Goal: Task Accomplishment & Management: Manage account settings

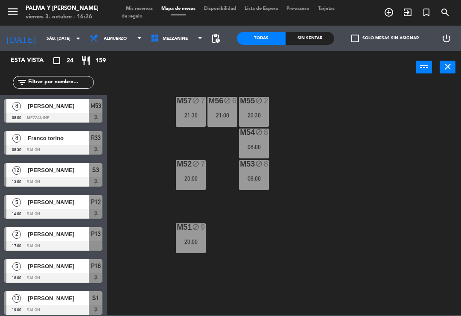
click at [264, 154] on div "M54 block 8 08:00" at bounding box center [254, 144] width 30 height 30
click at [323, 144] on div "M57 block 7 21:30 M56 block 6 21:00 M55 block 2 20:30 M54 block 8 08:00 M52 blo…" at bounding box center [287, 198] width 350 height 233
click at [195, 32] on span "Mezzanine" at bounding box center [177, 38] width 61 height 19
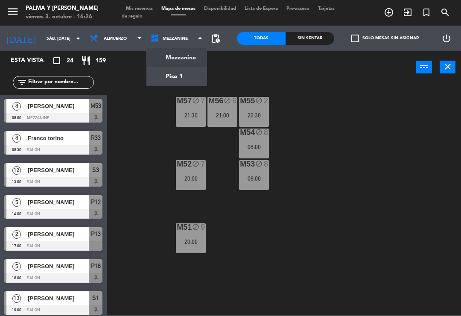
click at [189, 60] on ng-component "menu Palma y [PERSON_NAME] 3. octubre - 16:26 Mis reservas Mapa de mesas Dispon…" at bounding box center [230, 157] width 461 height 315
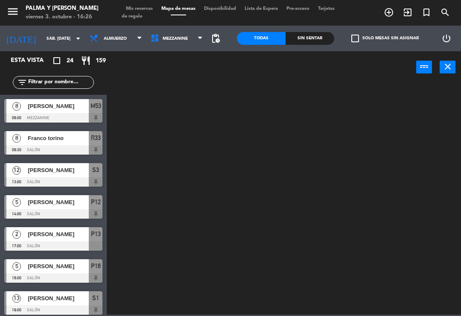
click at [190, 44] on span "Mezzanine" at bounding box center [177, 38] width 61 height 19
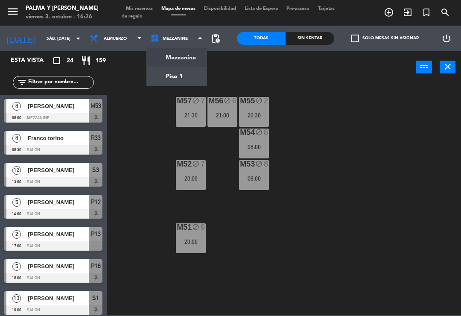
click at [190, 76] on ng-component "menu Palma y [PERSON_NAME] 3. octubre - 16:26 Mis reservas Mapa de mesas Dispon…" at bounding box center [230, 157] width 461 height 315
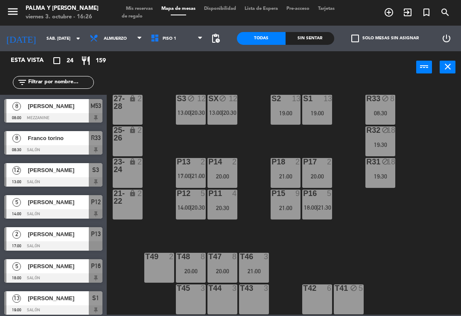
scroll to position [2, 0]
click at [385, 144] on div "19:30" at bounding box center [381, 145] width 30 height 6
click at [423, 135] on div "R33 block 8 08:30 S1 13 19:00 S2 13 19:00 S3 block 12 13:00 | 20:30 SX block 12…" at bounding box center [287, 198] width 350 height 233
click at [383, 98] on icon "block" at bounding box center [385, 98] width 7 height 7
click at [429, 111] on div "R33 block 8 08:30 S1 13 19:00 S2 13 19:00 S3 block 12 13:00 | 20:30 SX block 12…" at bounding box center [287, 198] width 350 height 233
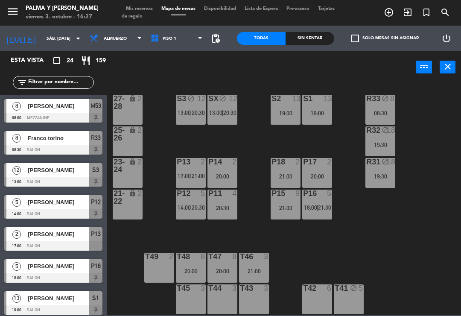
click at [146, 10] on span "Mis reservas" at bounding box center [139, 8] width 35 height 5
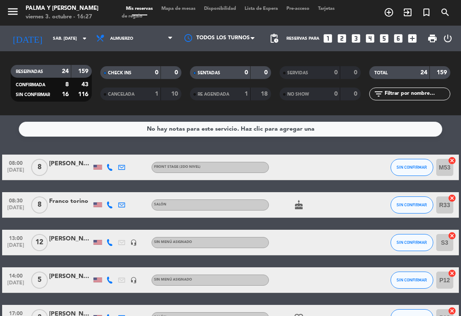
click at [107, 170] on icon at bounding box center [109, 167] width 7 height 7
click at [107, 208] on icon at bounding box center [109, 205] width 7 height 7
click at [188, 11] on span "Mapa de mesas" at bounding box center [178, 8] width 43 height 5
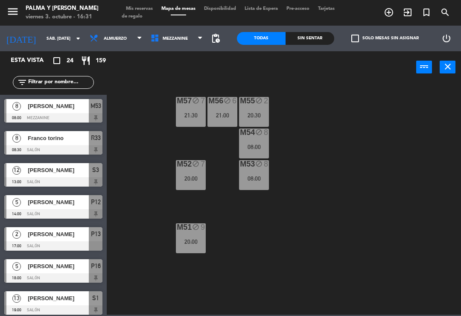
click at [187, 46] on span "Mezzanine" at bounding box center [177, 38] width 61 height 19
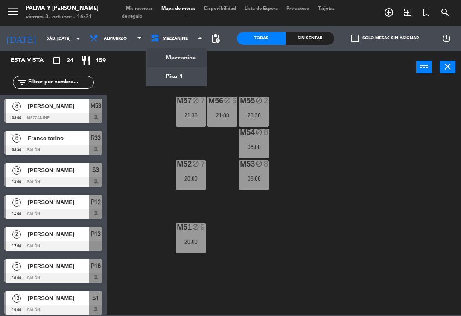
click at [184, 72] on ng-component "menu Palma y [PERSON_NAME] 3. octubre - 16:31 Mis reservas Mapa de mesas Dispon…" at bounding box center [230, 157] width 461 height 315
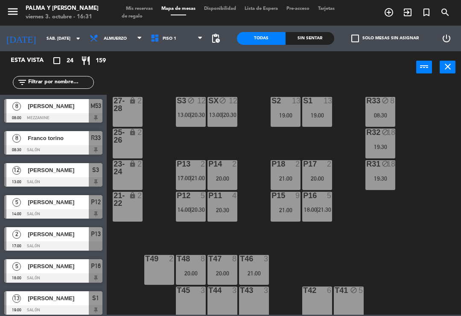
click at [318, 207] on span "|" at bounding box center [318, 209] width 2 height 7
click at [356, 202] on div "R33 block 8 08:30 S1 13 19:00 S2 13 19:00 S3 block 12 13:00 | 20:30 SX block 12…" at bounding box center [287, 198] width 350 height 233
click at [192, 210] on span "20:30" at bounding box center [198, 209] width 13 height 7
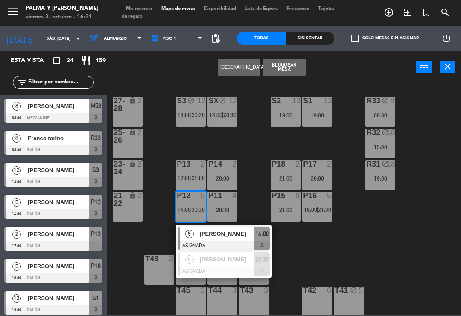
click at [376, 114] on div "08:30" at bounding box center [381, 115] width 30 height 6
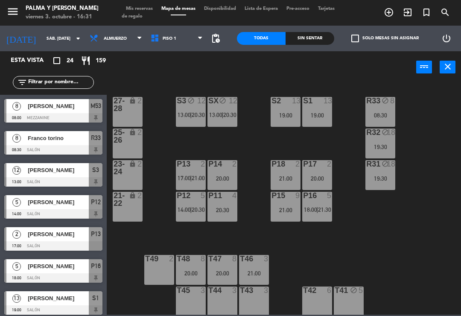
click at [420, 228] on div "R33 block 8 08:30 S1 13 19:00 S2 13 19:00 S3 block 12 13:00 | 20:30 SX block 12…" at bounding box center [287, 198] width 350 height 233
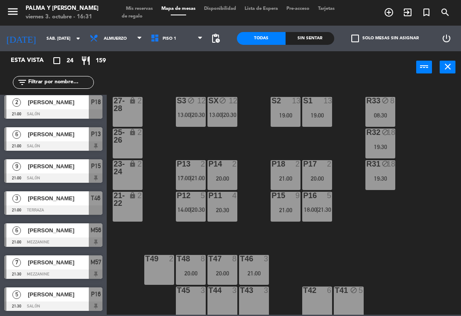
scroll to position [549, 0]
click at [306, 122] on div "S1 13 19:00" at bounding box center [318, 112] width 30 height 30
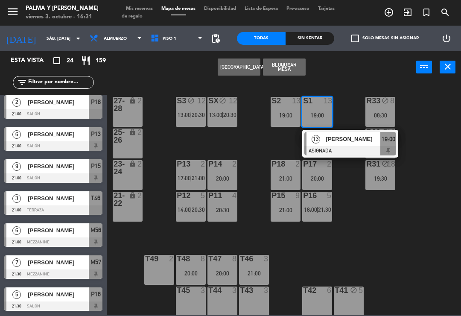
click at [357, 139] on span "[PERSON_NAME]" at bounding box center [353, 139] width 55 height 9
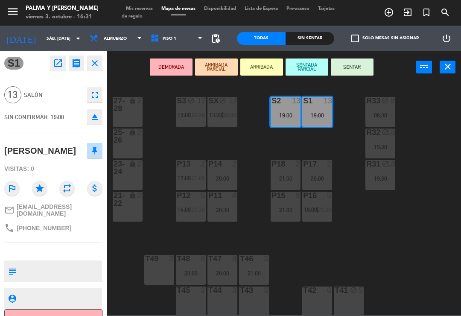
scroll to position [0, 0]
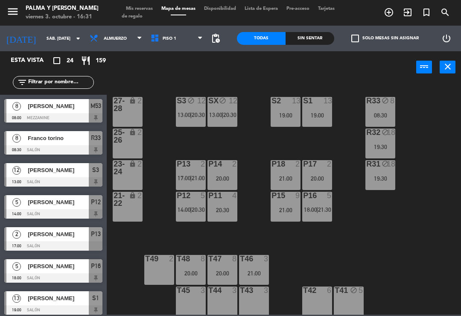
click at [223, 120] on div "SX block 12 13:00 | 20:30" at bounding box center [223, 112] width 30 height 30
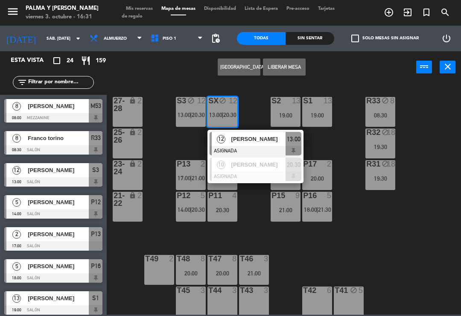
click at [260, 177] on div at bounding box center [256, 176] width 92 height 9
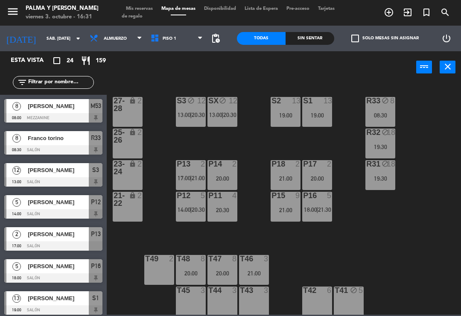
click at [386, 182] on div "19:30" at bounding box center [381, 179] width 30 height 6
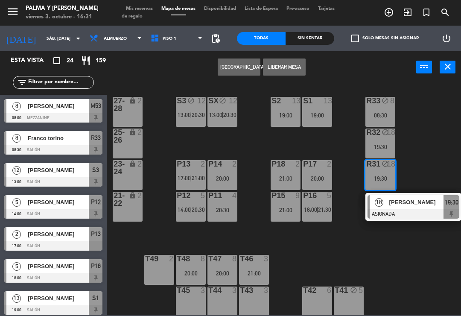
click at [423, 210] on div at bounding box center [414, 213] width 92 height 9
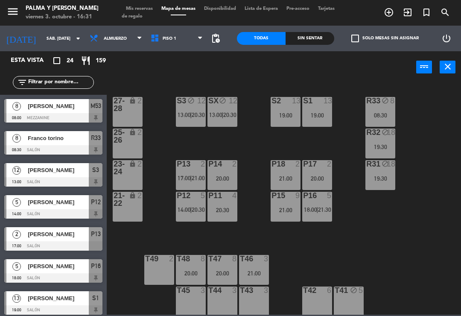
click at [384, 153] on div "R32 block 18 19:30" at bounding box center [381, 144] width 30 height 30
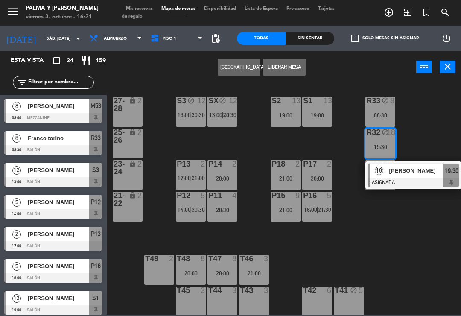
click at [424, 177] on div "[PERSON_NAME]" at bounding box center [417, 171] width 56 height 14
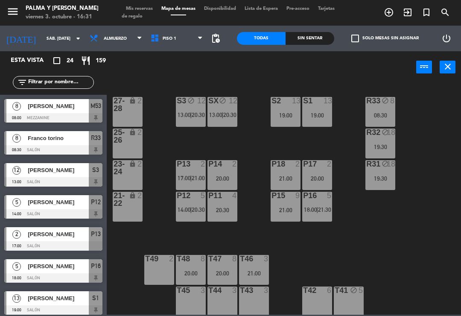
click at [383, 103] on icon "block" at bounding box center [385, 100] width 7 height 7
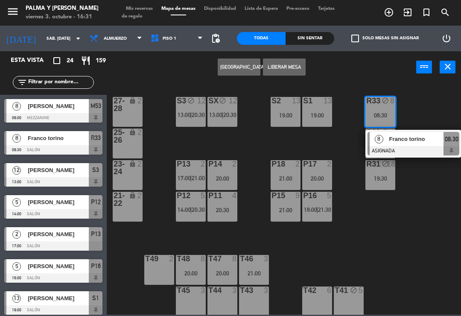
click at [409, 149] on div at bounding box center [414, 150] width 92 height 9
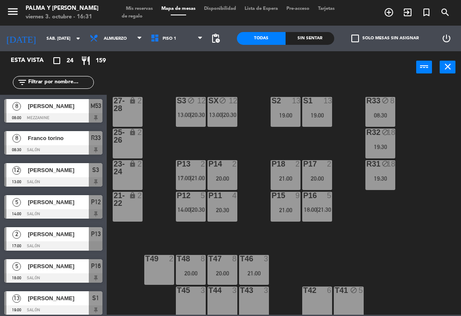
click at [389, 112] on div "08:30" at bounding box center [381, 115] width 30 height 6
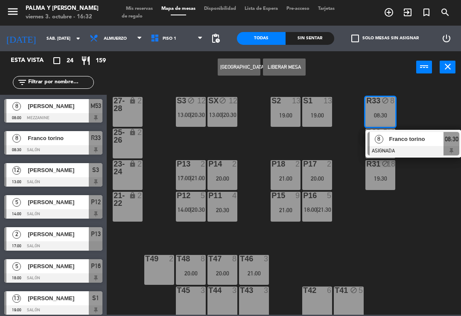
click at [184, 41] on span "Piso 1" at bounding box center [177, 38] width 61 height 19
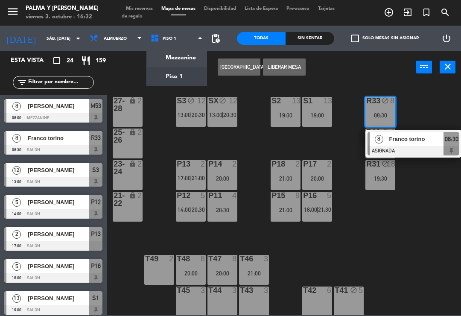
click at [193, 47] on span "Piso 1" at bounding box center [177, 38] width 61 height 19
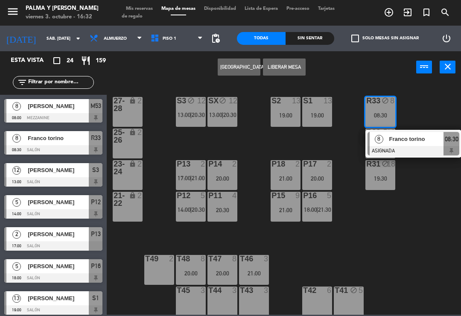
click at [58, 113] on div at bounding box center [53, 117] width 98 height 9
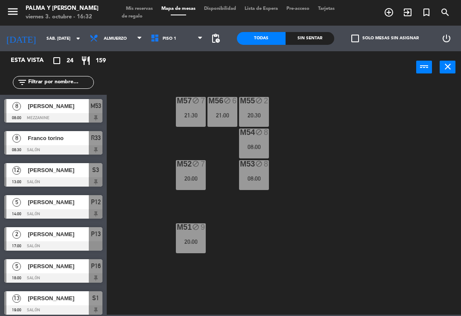
click at [455, 200] on div "M57 block 7 21:30 M56 block 6 21:00 M55 block 2 20:30 M54 block 8 08:00 M52 blo…" at bounding box center [287, 198] width 350 height 233
click at [348, 306] on div "M57 block 7 21:30 M56 block 6 21:00 M55 block 2 20:30 M54 block 8 08:00 M52 blo…" at bounding box center [287, 198] width 350 height 233
click at [259, 158] on div "M54 block 8 08:00" at bounding box center [254, 144] width 30 height 30
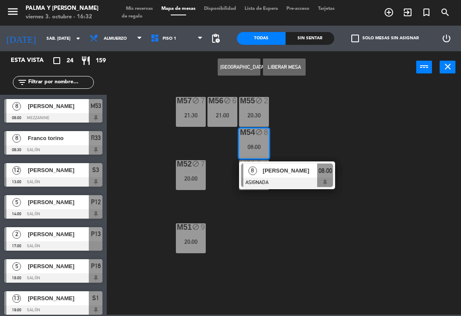
click at [268, 178] on div at bounding box center [287, 182] width 92 height 9
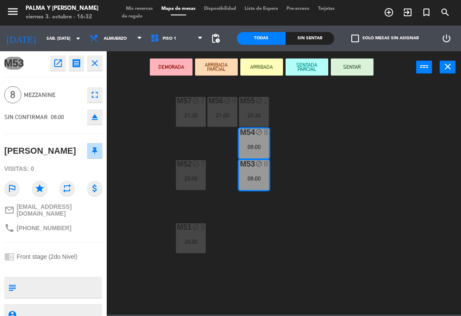
click at [59, 68] on button "open_in_new" at bounding box center [57, 63] width 15 height 15
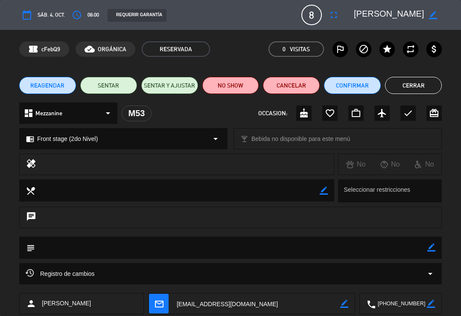
click at [127, 276] on div "Registro de cambios arrow_drop_down" at bounding box center [231, 274] width 410 height 10
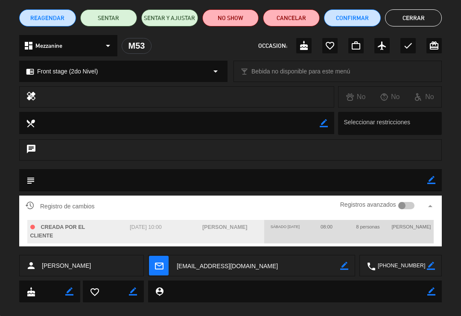
scroll to position [71, 0]
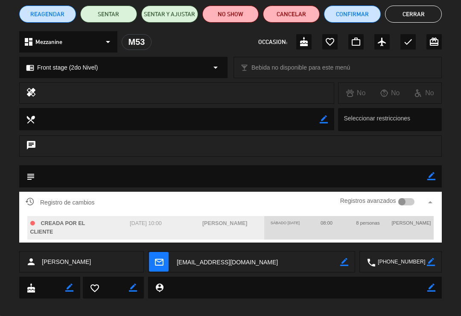
click at [412, 18] on button "Cerrar" at bounding box center [413, 14] width 57 height 17
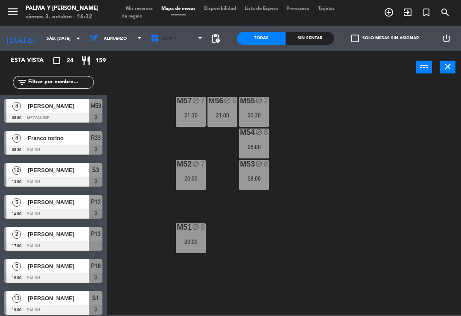
click at [183, 44] on span "Piso 1" at bounding box center [177, 38] width 61 height 19
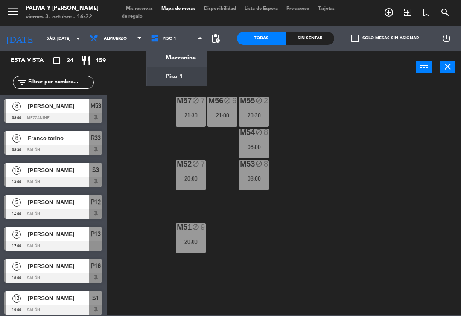
click at [178, 76] on ng-component "menu Palma y [PERSON_NAME] 3. octubre - 16:32 Mis reservas Mapa de mesas Dispon…" at bounding box center [230, 157] width 461 height 315
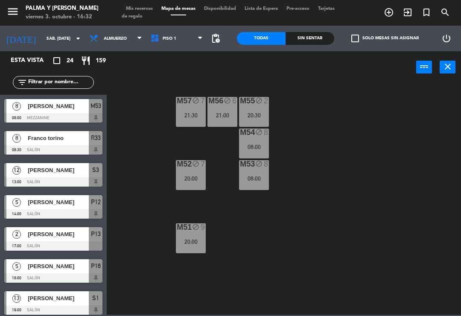
click at [173, 42] on span "Piso 1" at bounding box center [177, 38] width 61 height 19
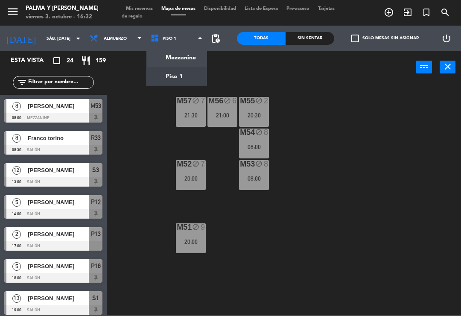
click at [172, 59] on ng-component "menu Palma y [PERSON_NAME] 3. octubre - 16:32 Mis reservas Mapa de mesas Dispon…" at bounding box center [230, 157] width 461 height 315
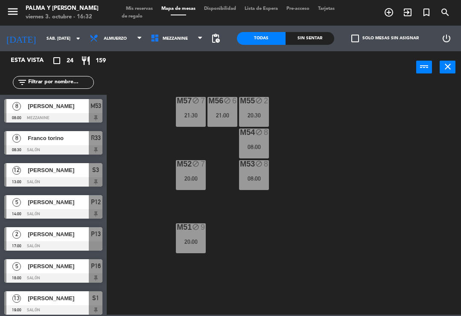
click at [181, 40] on span "Mezzanine" at bounding box center [175, 38] width 25 height 5
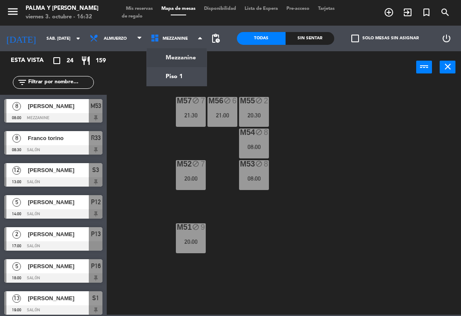
click at [175, 75] on ng-component "menu Palma y [PERSON_NAME] 3. octubre - 16:32 Mis reservas Mapa de mesas Dispon…" at bounding box center [230, 157] width 461 height 315
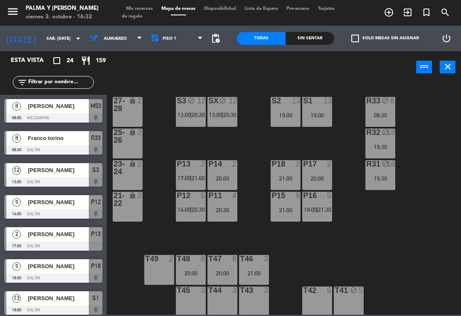
click at [382, 109] on div "R33 block 8 08:30" at bounding box center [381, 112] width 30 height 30
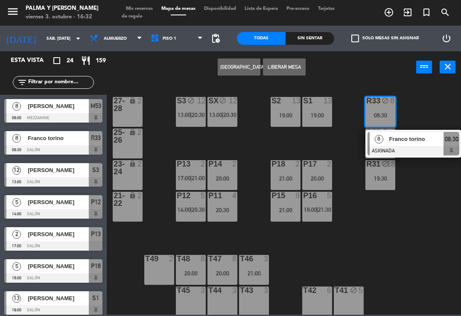
click at [422, 148] on div at bounding box center [414, 150] width 92 height 9
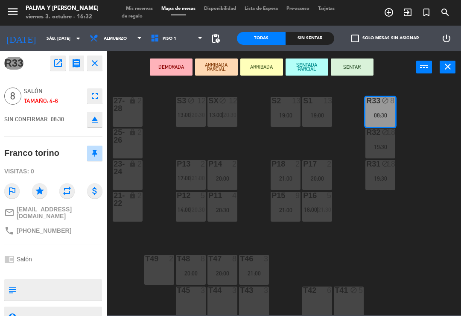
click at [55, 63] on icon "open_in_new" at bounding box center [58, 63] width 10 height 10
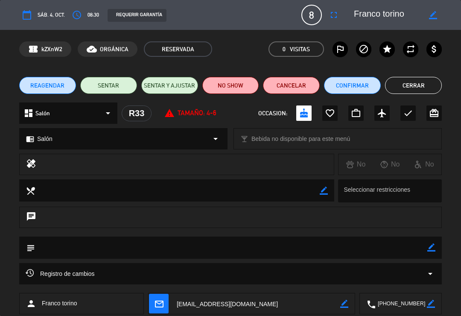
click at [187, 274] on div "Registro de cambios arrow_drop_down" at bounding box center [231, 274] width 410 height 10
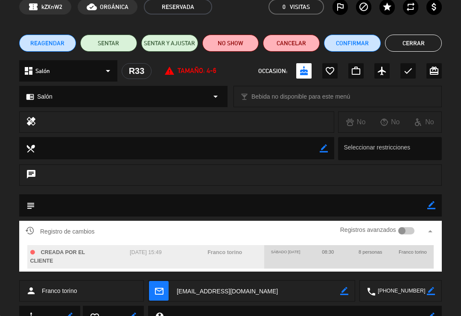
scroll to position [43, 0]
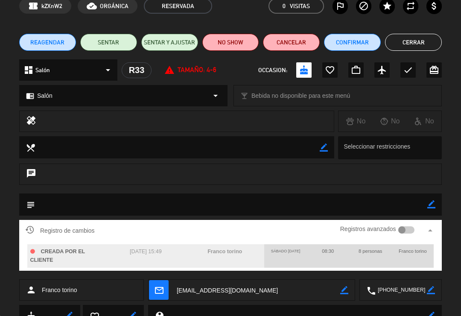
click at [411, 39] on button "Cerrar" at bounding box center [413, 42] width 57 height 17
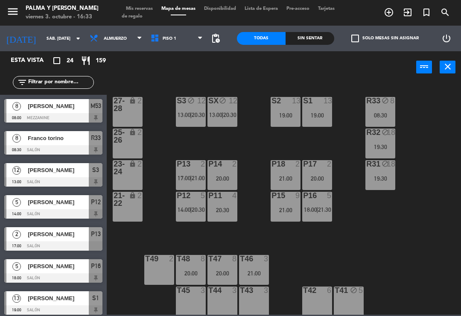
click at [341, 155] on div "R33 block 8 08:30 S1 13 19:00 S2 13 19:00 S3 block 12 13:00 | 20:30 SX block 12…" at bounding box center [287, 198] width 350 height 233
click at [310, 184] on div "P17 2 20:00" at bounding box center [318, 175] width 30 height 30
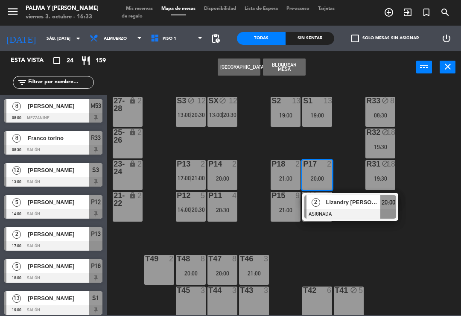
click at [332, 254] on div "R33 block 8 08:30 S1 13 19:00 S2 13 19:00 S3 block 12 13:00 | 20:30 SX block 12…" at bounding box center [287, 198] width 350 height 233
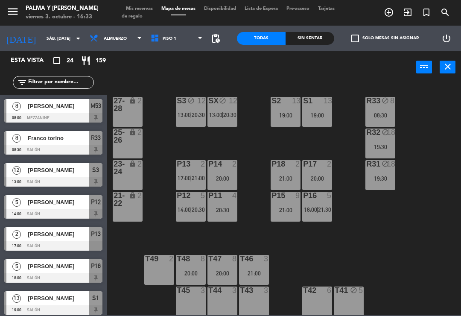
click at [243, 135] on div "R33 block 8 08:30 S1 13 19:00 S2 13 19:00 S3 block 12 13:00 | 20:30 SX block 12…" at bounding box center [287, 198] width 350 height 233
click at [150, 11] on span "Mis reservas" at bounding box center [139, 8] width 35 height 5
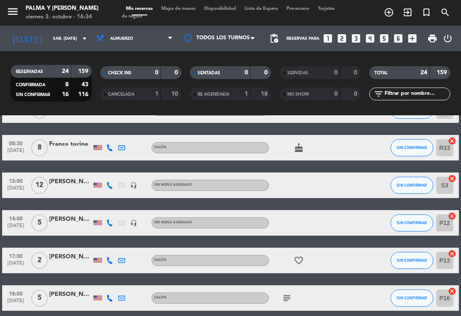
scroll to position [58, 0]
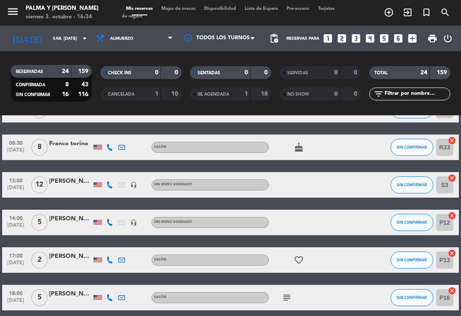
click at [108, 188] on icon at bounding box center [109, 185] width 7 height 7
click at [277, 307] on div "subject" at bounding box center [305, 297] width 72 height 25
click at [287, 295] on icon "subject" at bounding box center [287, 298] width 10 height 10
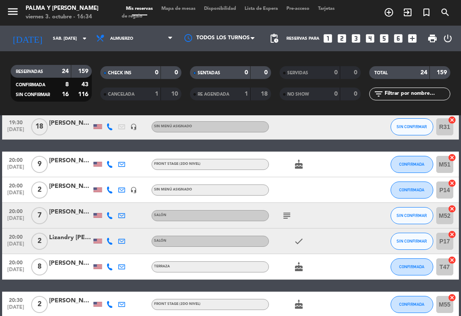
scroll to position [312, 0]
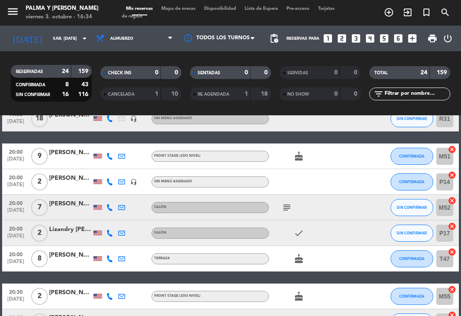
click at [282, 203] on icon "subject" at bounding box center [287, 208] width 10 height 10
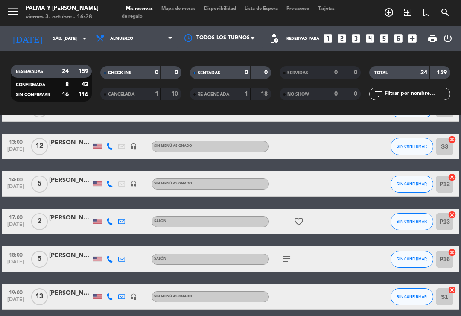
scroll to position [61, 0]
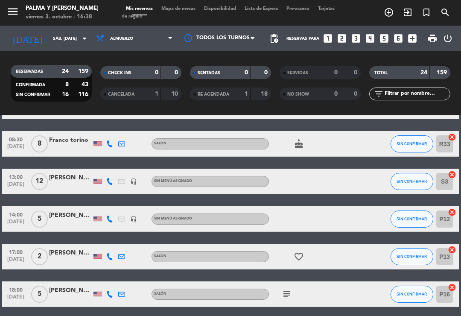
click at [187, 11] on span "Mapa de mesas" at bounding box center [178, 8] width 43 height 5
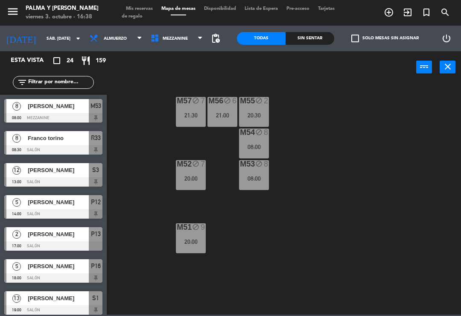
click at [387, 160] on div "M57 block 7 21:30 M56 block 6 21:00 M55 block 2 20:30 M54 block 8 08:00 M52 blo…" at bounding box center [287, 198] width 350 height 233
click at [185, 34] on span "Mezzanine" at bounding box center [177, 38] width 61 height 19
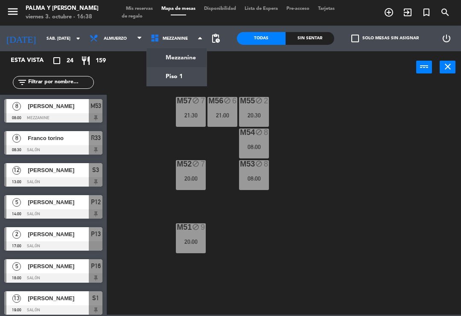
click at [185, 74] on ng-component "menu Palma y [PERSON_NAME] 3. octubre - 16:38 Mis reservas Mapa de mesas Dispon…" at bounding box center [230, 157] width 461 height 315
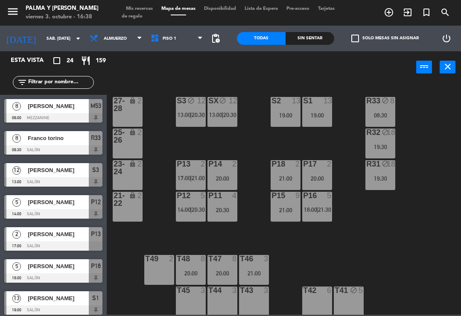
click at [392, 136] on div "18" at bounding box center [391, 133] width 9 height 8
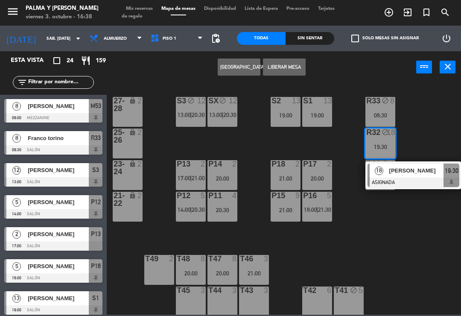
click at [425, 173] on span "[PERSON_NAME]" at bounding box center [417, 170] width 55 height 9
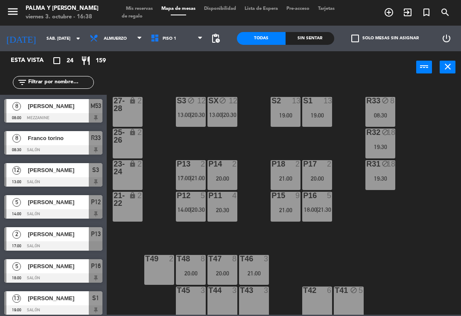
click at [388, 115] on div "08:30" at bounding box center [381, 115] width 30 height 6
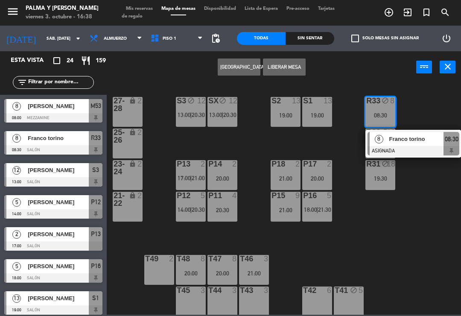
click at [415, 269] on div "R33 block 8 08:30 8 Franco torino ASIGNADA 08:30 S1 13 19:00 S2 13 19:00 S3 blo…" at bounding box center [287, 198] width 350 height 233
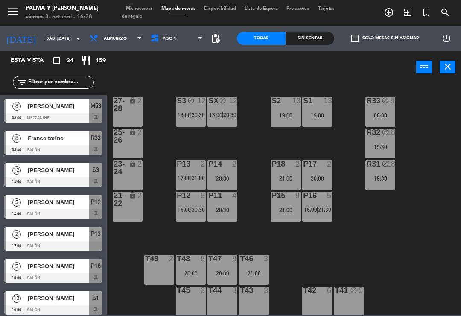
click at [376, 182] on div "R31 block 18 19:30" at bounding box center [381, 175] width 30 height 30
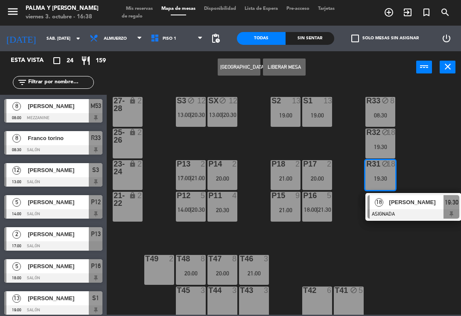
click at [432, 201] on span "[PERSON_NAME]" at bounding box center [417, 202] width 55 height 9
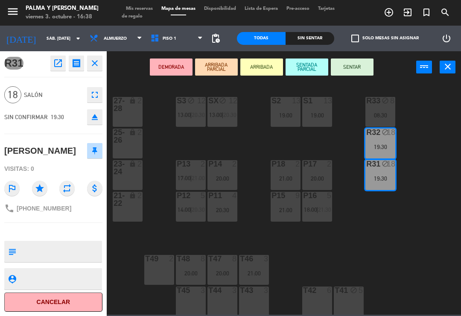
click at [423, 65] on icon "power_input" at bounding box center [425, 67] width 10 height 10
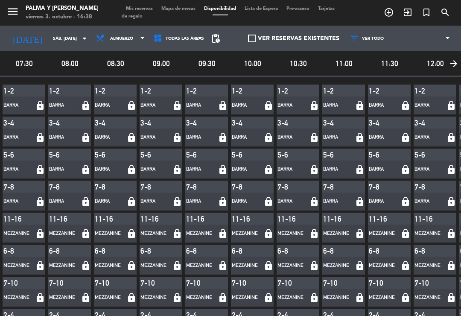
click at [190, 11] on span "Mapa de mesas" at bounding box center [178, 8] width 43 height 5
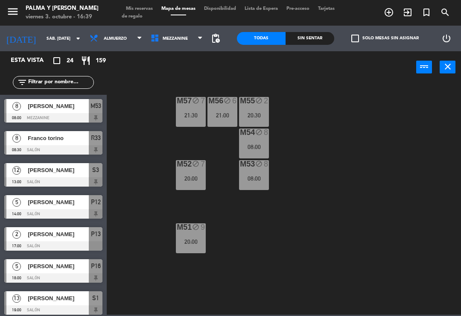
click at [197, 42] on span "Mezzanine" at bounding box center [177, 38] width 61 height 19
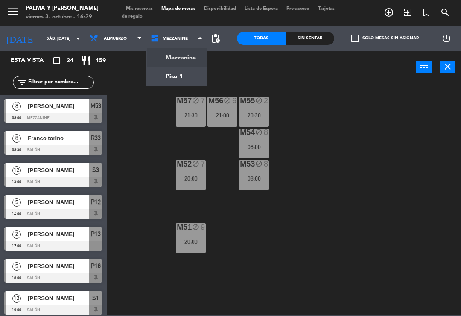
click at [197, 67] on ng-component "menu Palma y [PERSON_NAME] 3. octubre - 16:39 Mis reservas Mapa de mesas Dispon…" at bounding box center [230, 157] width 461 height 315
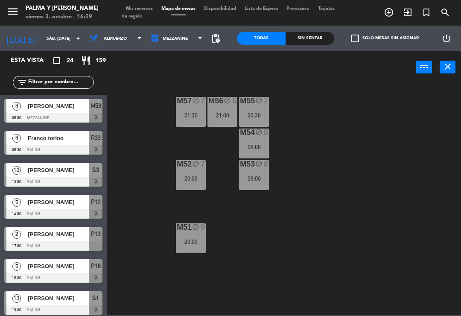
click at [191, 40] on span "Mezzanine" at bounding box center [177, 38] width 61 height 19
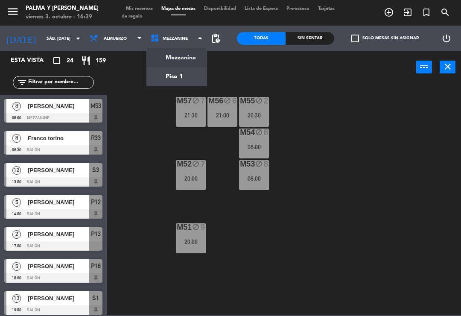
click at [190, 74] on ng-component "menu Palma y [PERSON_NAME] 3. octubre - 16:39 Mis reservas Mapa de mesas Dispon…" at bounding box center [230, 157] width 461 height 315
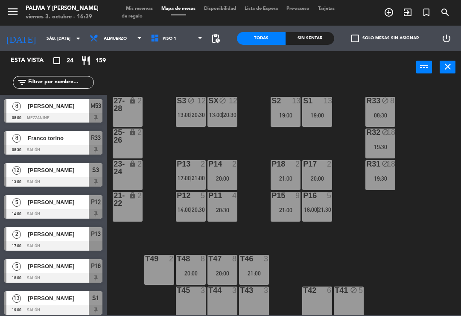
click at [381, 103] on div "block" at bounding box center [381, 101] width 14 height 8
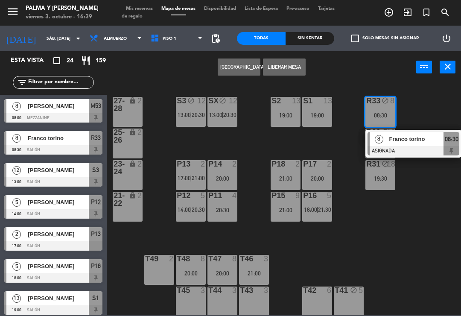
click at [432, 250] on div "R33 block 8 08:30 8 Franco torino ASIGNADA 08:30 S1 13 19:00 S2 13 19:00 S3 blo…" at bounding box center [287, 198] width 350 height 233
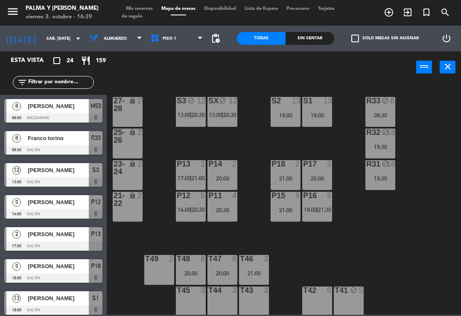
click at [375, 110] on div "R33 block 8 08:30" at bounding box center [381, 112] width 30 height 30
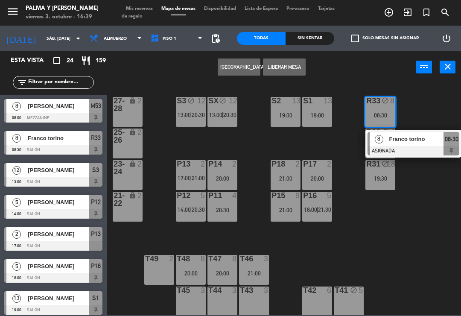
click at [445, 239] on div "R33 block 8 08:30 8 Franco torino ASIGNADA 08:30 S1 13 19:00 S2 13 19:00 S3 blo…" at bounding box center [287, 198] width 350 height 233
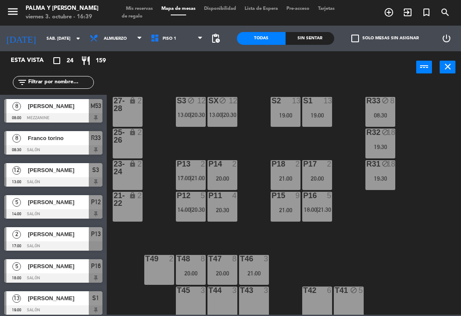
click at [386, 112] on div "08:30" at bounding box center [381, 115] width 30 height 6
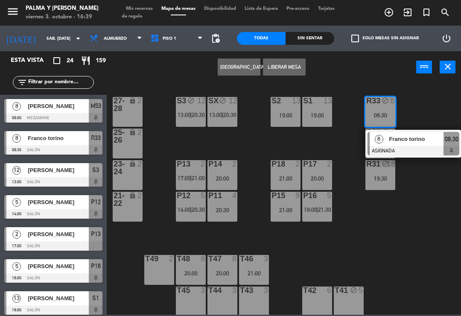
click at [447, 269] on div "R33 block 8 08:30 8 Franco torino ASIGNADA 08:30 S1 13 19:00 S2 13 19:00 S3 blo…" at bounding box center [287, 198] width 350 height 233
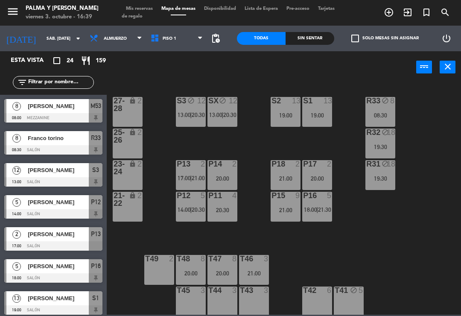
click at [393, 113] on div "08:30" at bounding box center [381, 115] width 30 height 6
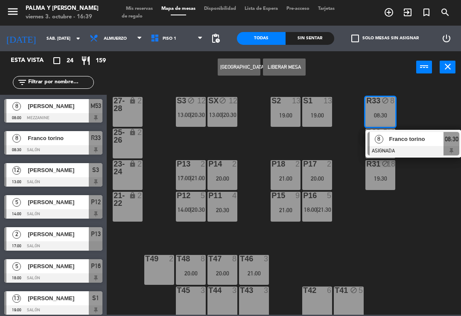
click at [406, 148] on div at bounding box center [414, 150] width 92 height 9
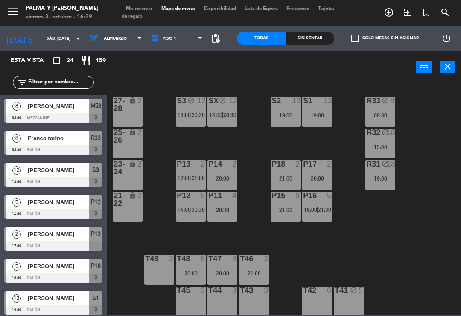
click at [401, 279] on div "R33 block 8 08:30 S1 13 19:00 S2 13 19:00 S3 block 12 13:00 | 20:30 SX block 12…" at bounding box center [287, 198] width 350 height 233
click at [375, 100] on div "block" at bounding box center [381, 101] width 14 height 8
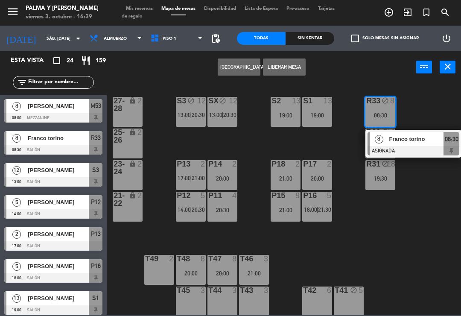
click at [171, 31] on span "Piso 1" at bounding box center [177, 38] width 61 height 19
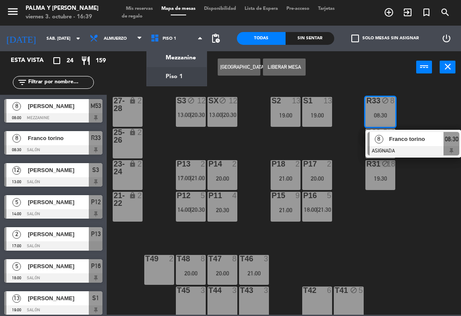
click at [169, 57] on ng-component "menu Palma y [PERSON_NAME] 3. octubre - 16:39 Mis reservas Mapa de mesas Dispon…" at bounding box center [230, 157] width 461 height 315
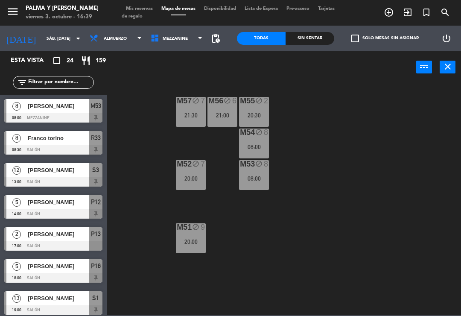
click at [389, 170] on div "M57 block 7 21:30 M56 block 6 21:00 M55 block 2 20:30 M54 block 8 08:00 M52 blo…" at bounding box center [287, 198] width 350 height 233
click at [374, 172] on div "M57 block 7 21:30 M56 block 6 21:00 M55 block 2 20:30 M54 block 8 08:00 M52 blo…" at bounding box center [287, 198] width 350 height 233
click at [261, 153] on div "M54 block 8 08:00" at bounding box center [254, 144] width 30 height 30
click at [382, 166] on div "M57 block 7 21:30 M56 block 6 21:00 M55 block 2 20:30 M54 block 8 08:00 M52 blo…" at bounding box center [287, 198] width 350 height 233
click at [254, 111] on div "M55 block 2 20:30" at bounding box center [254, 112] width 30 height 30
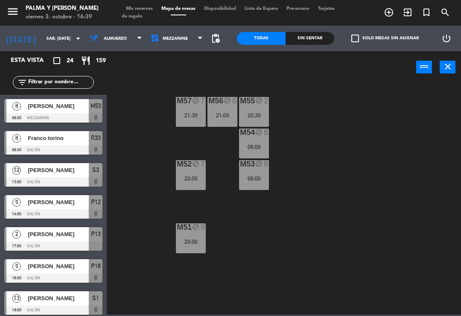
click at [391, 148] on div "M57 block 7 21:30 M56 block 6 21:00 M55 block 2 20:30 M54 block 8 08:00 M52 blo…" at bounding box center [287, 198] width 350 height 233
click at [229, 107] on div "M56 block 6 21:00" at bounding box center [223, 112] width 30 height 30
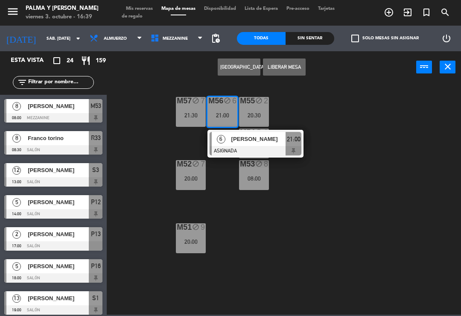
click at [262, 141] on span "[PERSON_NAME]" at bounding box center [259, 139] width 55 height 9
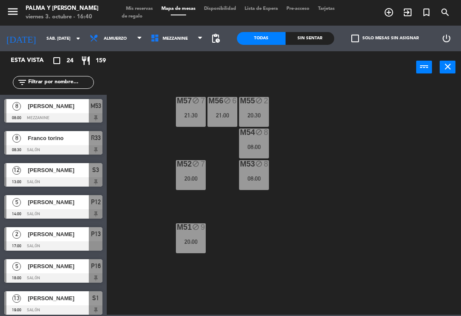
scroll to position [177, 0]
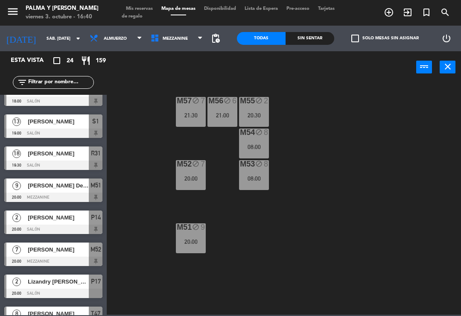
click at [189, 116] on div "21:30" at bounding box center [191, 115] width 30 height 6
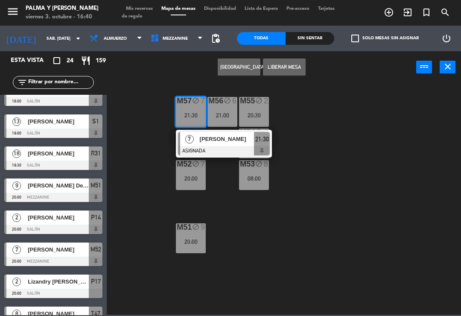
click at [232, 137] on span "[PERSON_NAME]" at bounding box center [227, 139] width 55 height 9
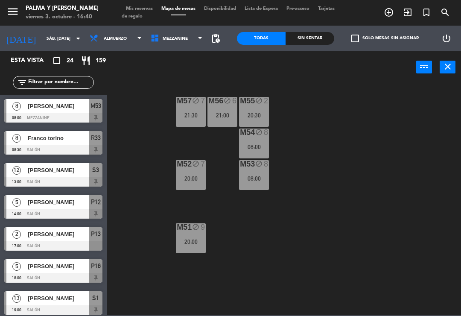
scroll to position [209, 0]
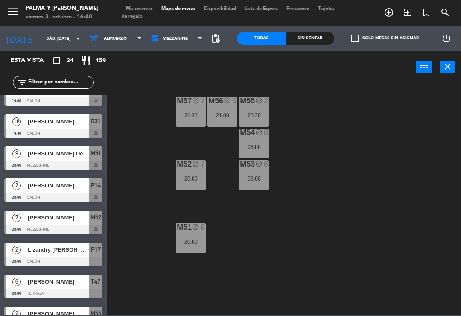
click at [192, 237] on div "M51 block 9 20:00" at bounding box center [191, 238] width 30 height 30
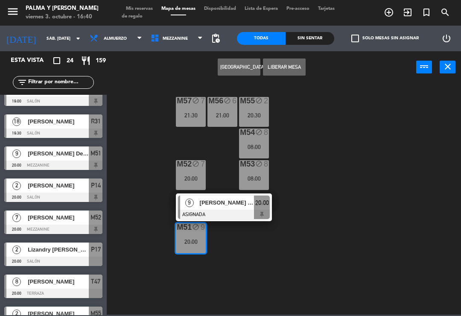
click at [217, 210] on div at bounding box center [224, 214] width 92 height 9
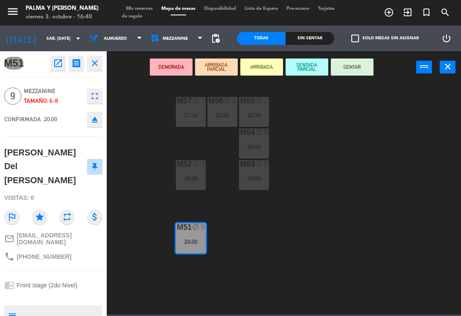
scroll to position [0, 0]
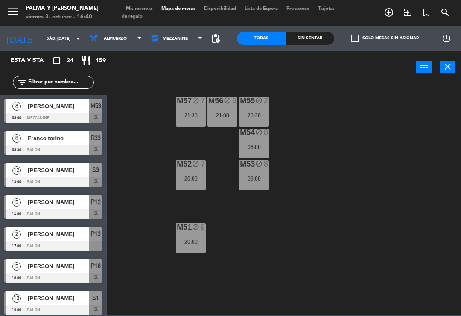
click at [193, 171] on div "M52 block 7 20:00" at bounding box center [191, 175] width 30 height 30
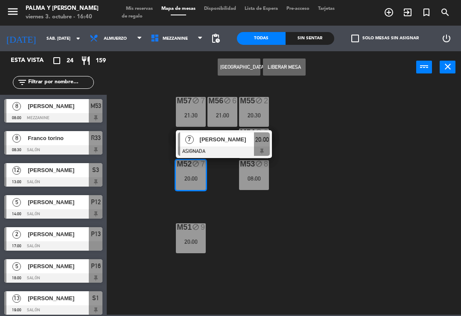
click at [238, 138] on span "[PERSON_NAME]" at bounding box center [227, 139] width 55 height 9
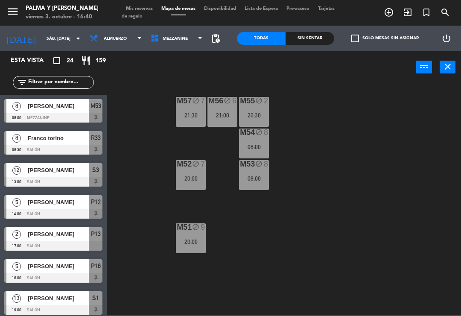
click at [222, 118] on div "21:00" at bounding box center [223, 115] width 30 height 6
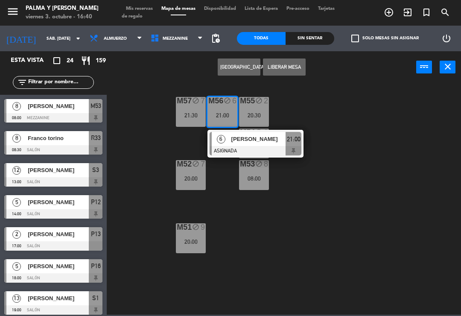
click at [249, 144] on div "[PERSON_NAME]" at bounding box center [259, 139] width 56 height 14
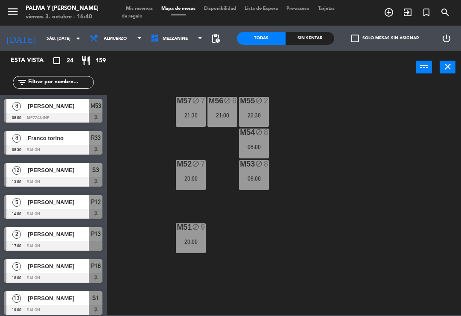
scroll to position [177, 0]
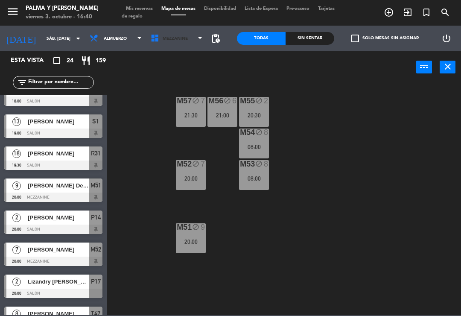
click at [196, 35] on span "Mezzanine" at bounding box center [177, 38] width 61 height 19
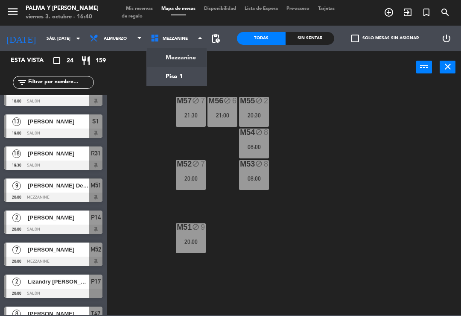
click at [187, 73] on ng-component "menu Palma y [PERSON_NAME] 3. octubre - 16:40 Mis reservas Mapa de mesas Dispon…" at bounding box center [230, 157] width 461 height 315
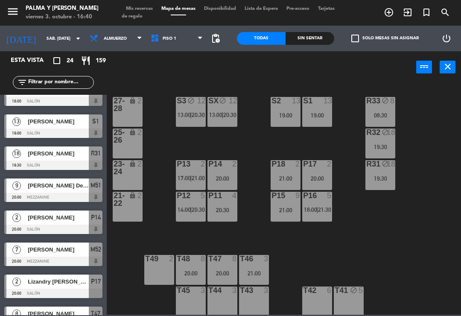
click at [321, 119] on div "S1 13 19:00" at bounding box center [318, 112] width 30 height 30
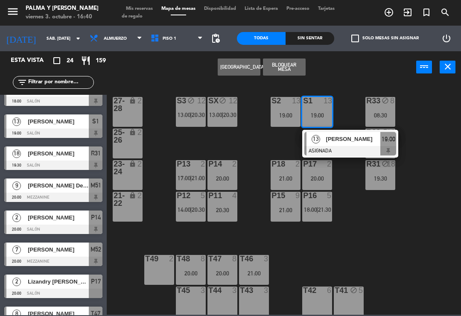
click at [361, 145] on div "[PERSON_NAME]" at bounding box center [354, 139] width 56 height 14
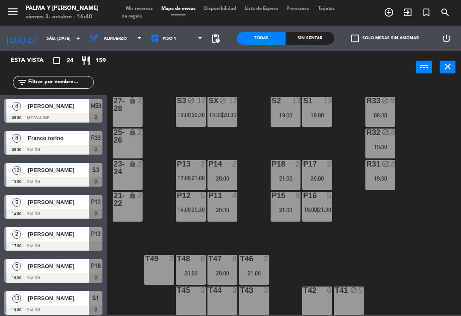
scroll to position [0, 0]
click at [384, 170] on div "R31 block 18 19:30" at bounding box center [381, 175] width 30 height 30
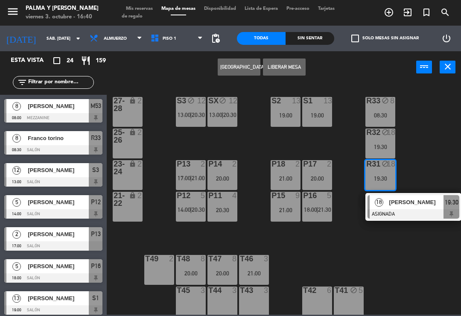
click at [410, 204] on span "[PERSON_NAME]" at bounding box center [417, 202] width 55 height 9
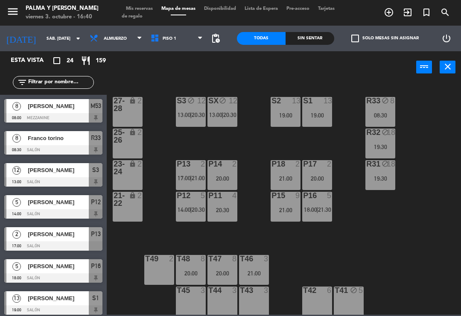
click at [391, 145] on div "19:30" at bounding box center [381, 147] width 30 height 6
click at [384, 231] on div "R33 block 8 08:30 S1 13 19:00 S2 13 19:00 S3 block 12 13:00 | 20:30 SX block 12…" at bounding box center [287, 198] width 350 height 233
click at [382, 176] on div "19:30" at bounding box center [381, 179] width 30 height 6
click at [429, 150] on div "R33 block 8 08:30 S1 13 19:00 S2 13 19:00 S3 block 12 13:00 | 20:30 SX block 12…" at bounding box center [287, 198] width 350 height 233
click at [144, 15] on span "Tarjetas de regalo" at bounding box center [228, 12] width 213 height 12
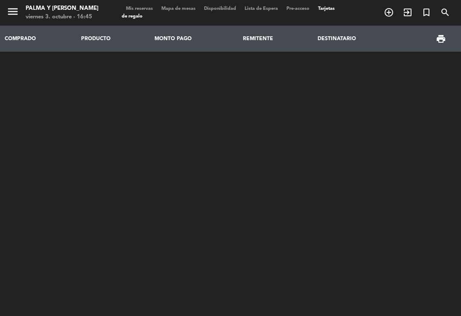
click at [147, 10] on span "Mis reservas" at bounding box center [139, 8] width 35 height 5
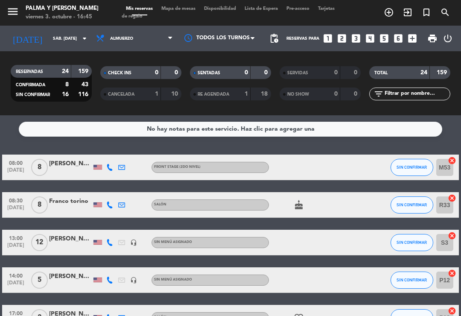
click at [113, 242] on icon at bounding box center [109, 242] width 7 height 7
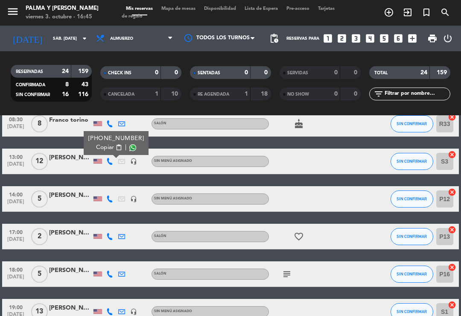
scroll to position [110, 0]
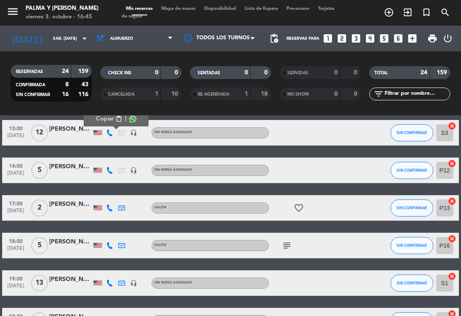
click at [109, 171] on icon at bounding box center [109, 170] width 7 height 7
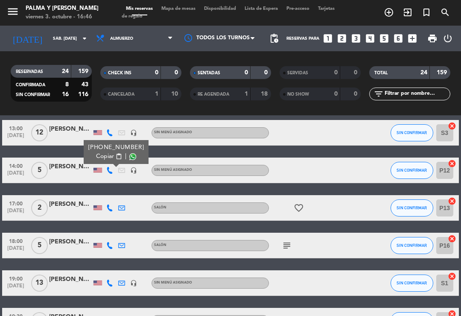
click at [110, 245] on icon at bounding box center [109, 245] width 7 height 7
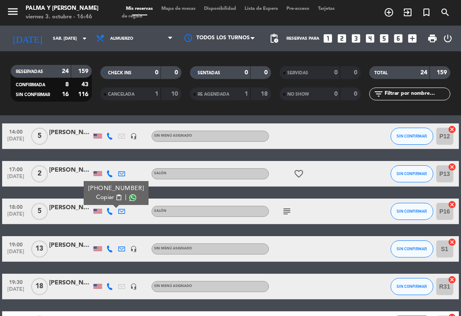
scroll to position [146, 0]
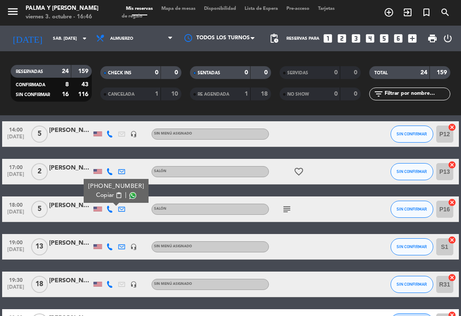
click at [112, 171] on icon at bounding box center [109, 171] width 7 height 7
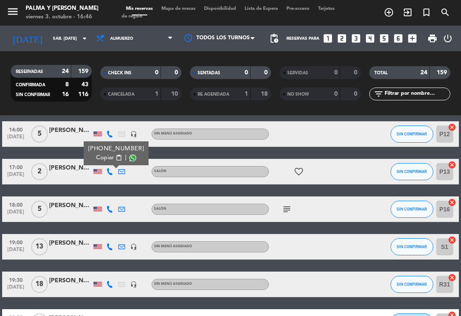
click at [116, 206] on div at bounding box center [122, 209] width 12 height 25
click at [112, 211] on icon at bounding box center [109, 209] width 7 height 7
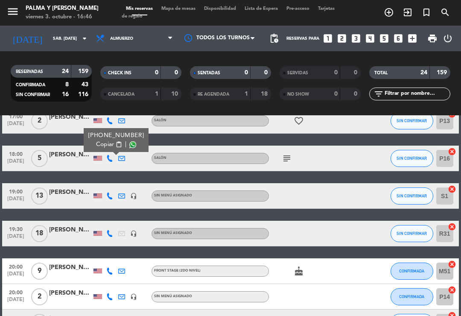
scroll to position [212, 0]
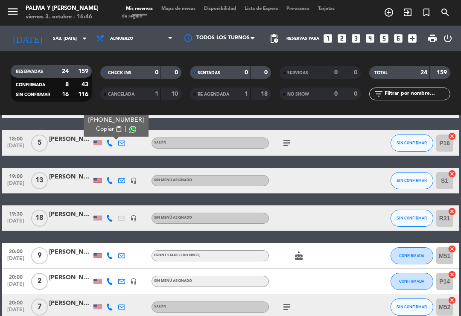
click at [112, 183] on icon at bounding box center [109, 180] width 7 height 7
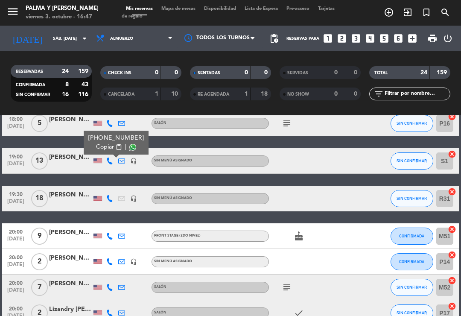
scroll to position [257, 0]
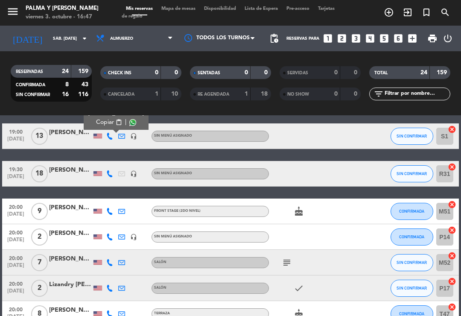
click at [108, 178] on div at bounding box center [110, 173] width 12 height 25
click at [110, 176] on icon at bounding box center [109, 173] width 7 height 7
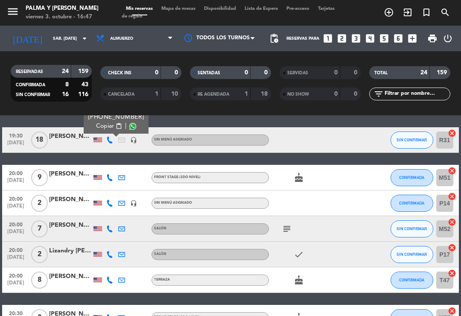
scroll to position [292, 0]
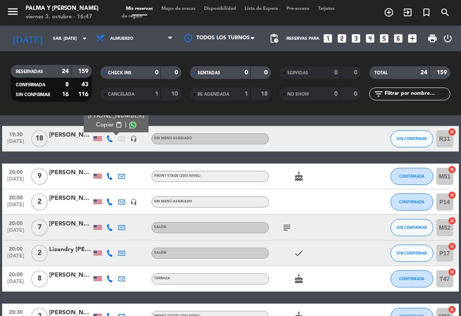
click at [107, 179] on icon at bounding box center [109, 176] width 7 height 7
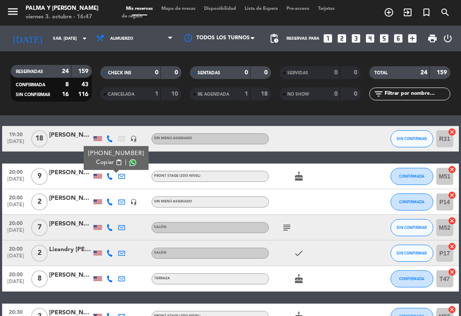
click at [66, 183] on div at bounding box center [70, 181] width 43 height 7
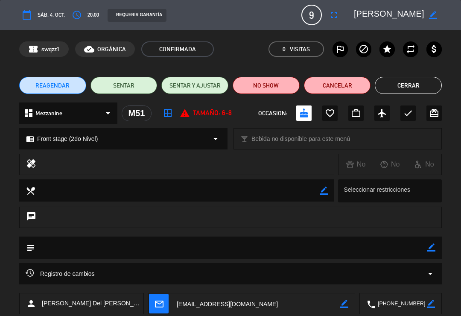
click at [413, 88] on button "Cerrar" at bounding box center [408, 85] width 67 height 17
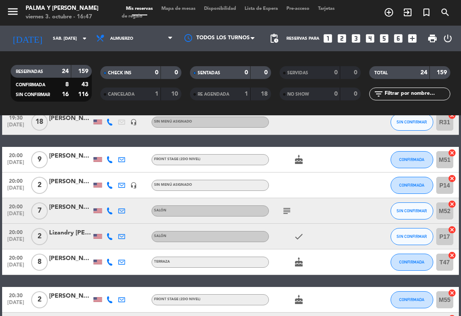
scroll to position [313, 0]
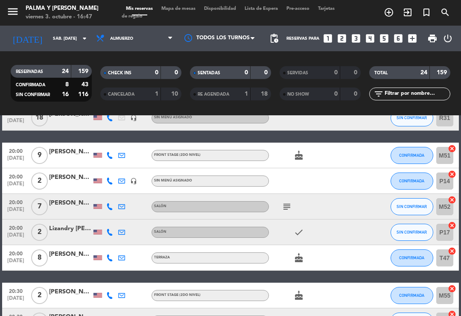
click at [100, 182] on div at bounding box center [98, 181] width 9 height 5
click at [113, 180] on icon at bounding box center [109, 181] width 7 height 7
click at [110, 209] on icon at bounding box center [109, 206] width 7 height 7
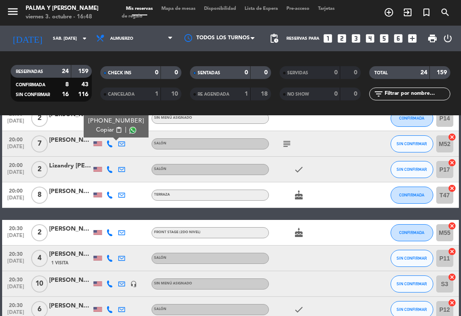
scroll to position [375, 0]
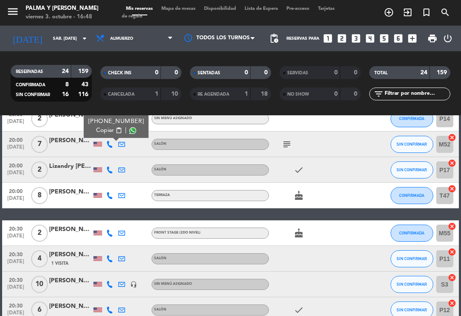
click at [113, 169] on icon at bounding box center [109, 170] width 7 height 7
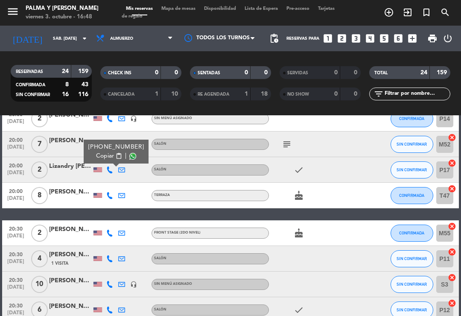
click at [112, 194] on icon at bounding box center [109, 195] width 7 height 7
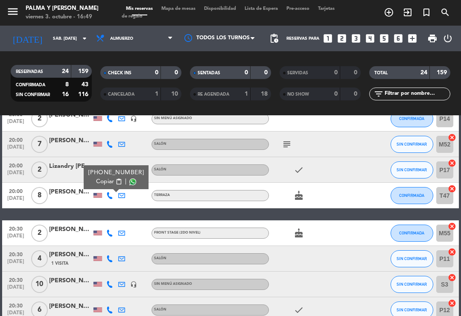
click at [81, 192] on div "[PERSON_NAME]" at bounding box center [70, 192] width 43 height 10
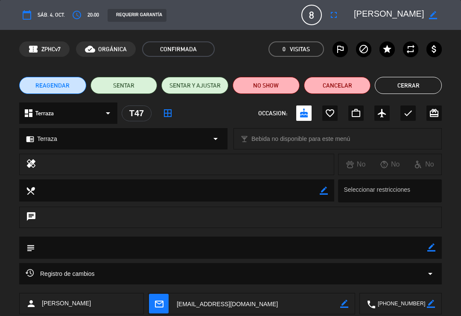
click at [406, 90] on button "Cerrar" at bounding box center [408, 85] width 67 height 17
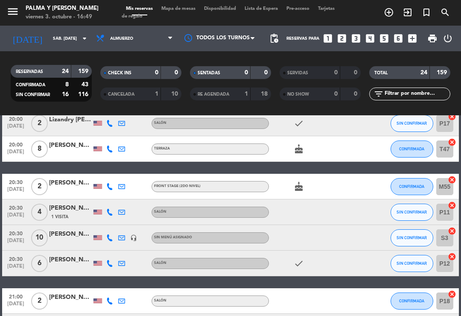
scroll to position [420, 0]
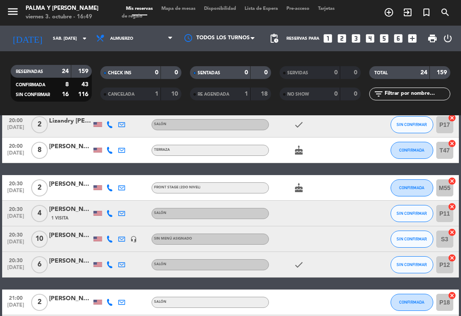
click at [117, 185] on div at bounding box center [122, 187] width 12 height 25
click at [116, 149] on div at bounding box center [122, 150] width 12 height 25
click at [109, 153] on icon at bounding box center [109, 150] width 7 height 7
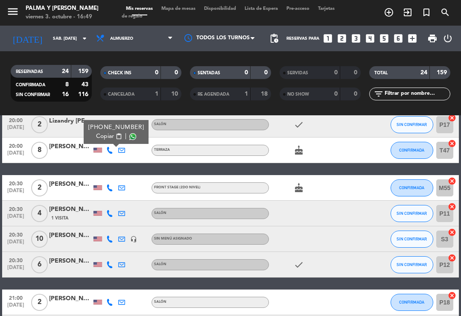
click at [108, 187] on icon at bounding box center [109, 188] width 7 height 7
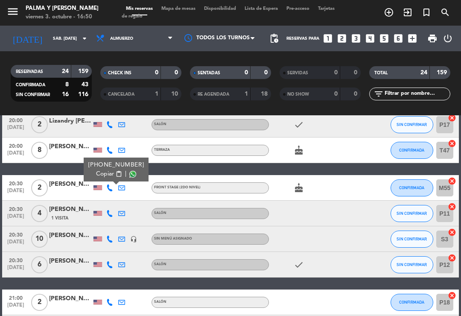
click at [78, 188] on div "[PERSON_NAME]" at bounding box center [70, 184] width 43 height 10
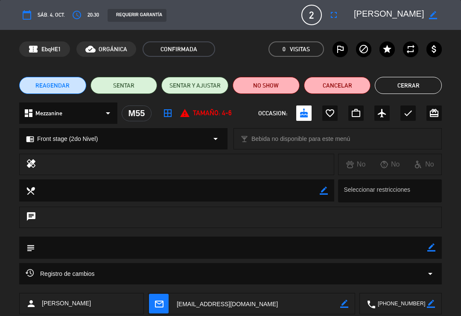
click at [411, 88] on button "Cerrar" at bounding box center [408, 85] width 67 height 17
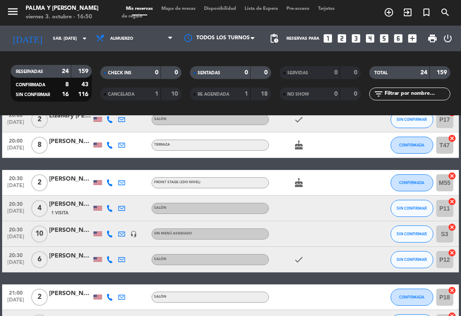
scroll to position [472, 0]
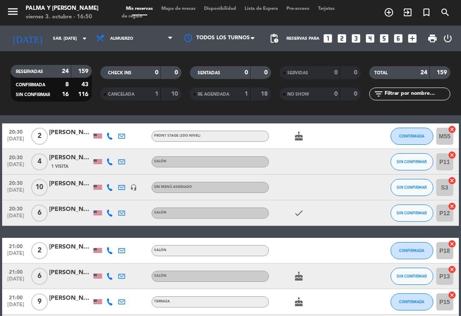
click at [112, 163] on icon at bounding box center [109, 162] width 7 height 7
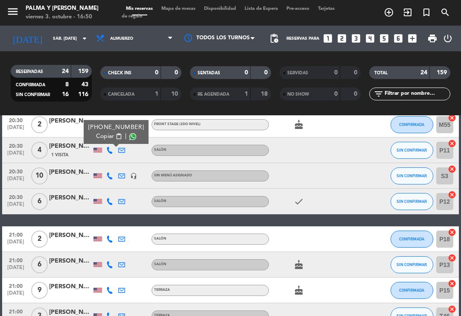
click at [109, 181] on div at bounding box center [110, 175] width 12 height 25
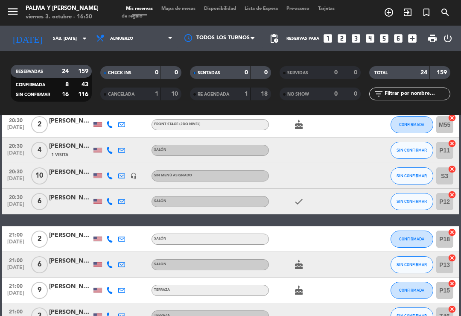
click at [108, 180] on div at bounding box center [110, 175] width 12 height 25
click at [109, 176] on icon at bounding box center [109, 176] width 7 height 7
click at [116, 171] on div at bounding box center [122, 175] width 12 height 25
click at [110, 179] on icon at bounding box center [109, 176] width 7 height 7
click at [87, 182] on div at bounding box center [70, 180] width 43 height 7
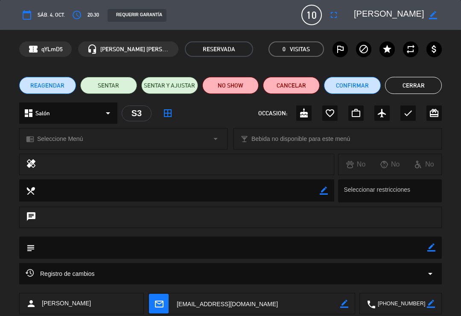
click at [406, 90] on button "Cerrar" at bounding box center [413, 85] width 57 height 17
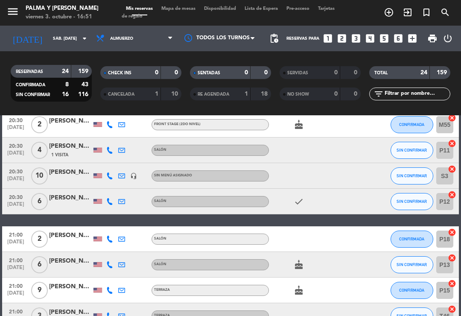
click at [112, 203] on icon at bounding box center [109, 201] width 7 height 7
click at [79, 200] on div "[PERSON_NAME]" at bounding box center [70, 198] width 43 height 10
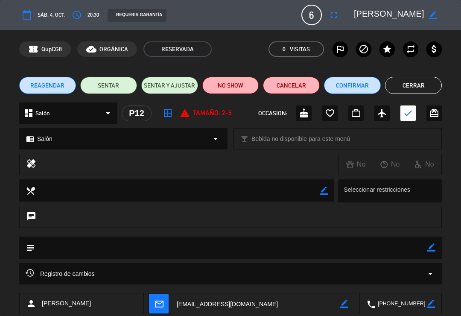
click at [420, 90] on button "Cerrar" at bounding box center [413, 85] width 57 height 17
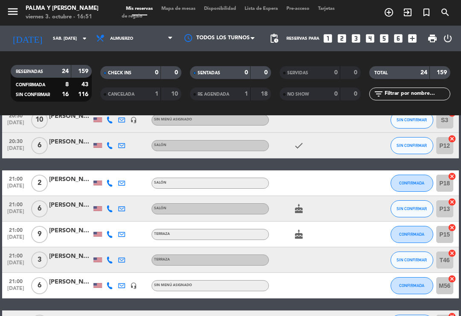
scroll to position [527, 0]
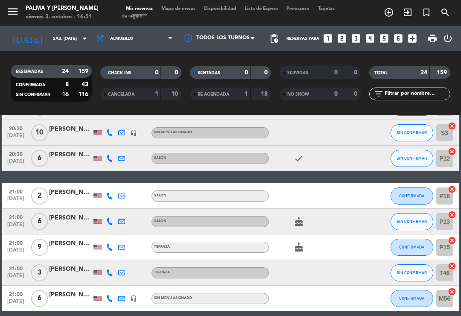
click at [112, 198] on icon at bounding box center [109, 196] width 7 height 7
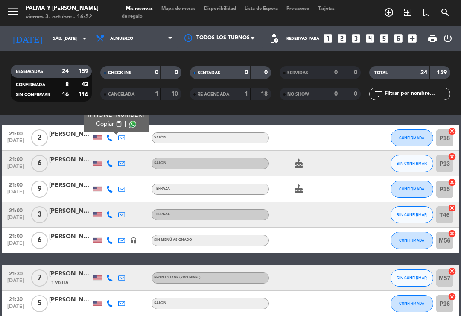
scroll to position [586, 0]
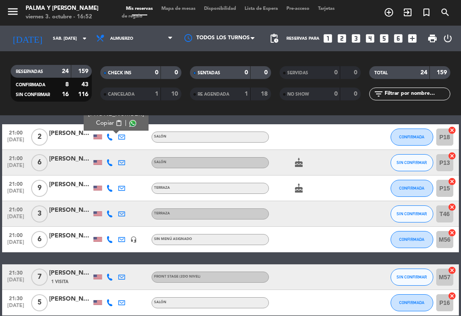
click at [109, 165] on icon at bounding box center [109, 162] width 7 height 7
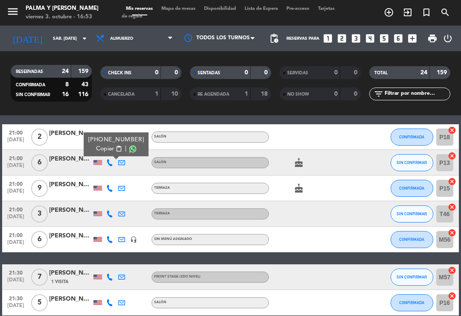
click at [113, 186] on icon at bounding box center [109, 188] width 7 height 7
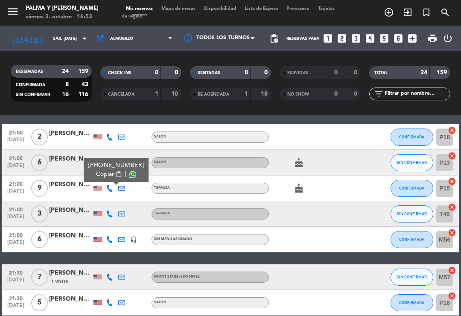
click at [78, 185] on div "[PERSON_NAME]" at bounding box center [70, 185] width 43 height 10
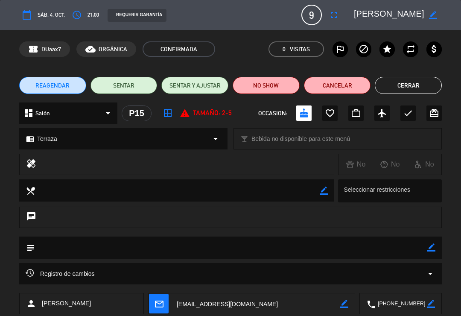
click at [400, 79] on button "Cerrar" at bounding box center [408, 85] width 67 height 17
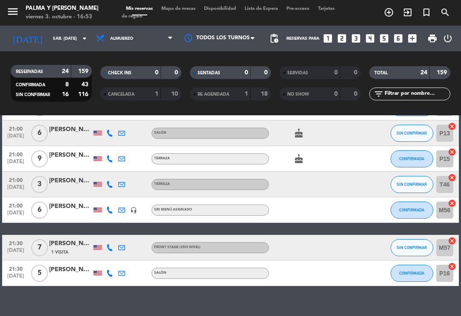
scroll to position [615, 0]
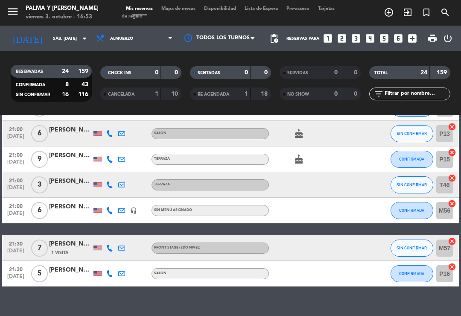
click at [112, 183] on icon at bounding box center [109, 185] width 7 height 7
click at [81, 186] on div at bounding box center [70, 189] width 43 height 7
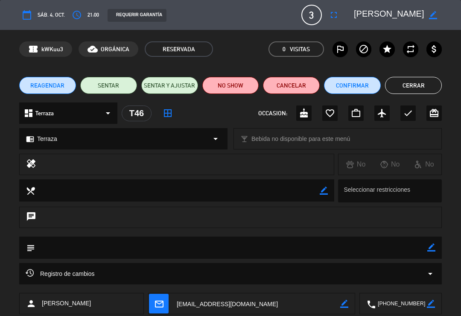
click at [412, 91] on button "Cerrar" at bounding box center [413, 85] width 57 height 17
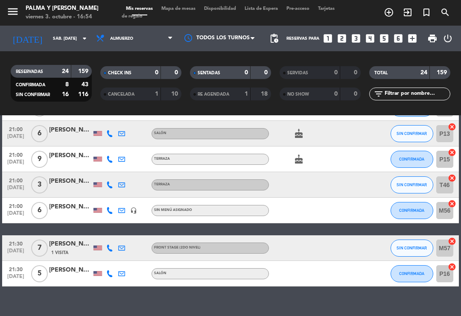
click at [107, 213] on icon at bounding box center [109, 210] width 7 height 7
click at [64, 213] on div at bounding box center [70, 215] width 43 height 7
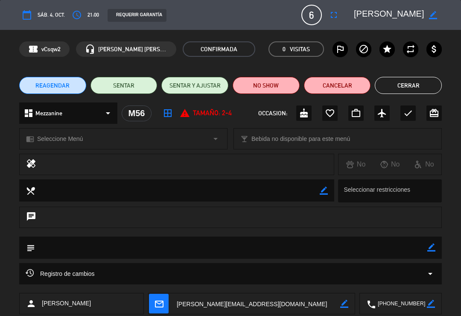
click at [431, 18] on icon "border_color" at bounding box center [433, 15] width 8 height 8
click at [413, 91] on button "Cerrar" at bounding box center [408, 85] width 67 height 17
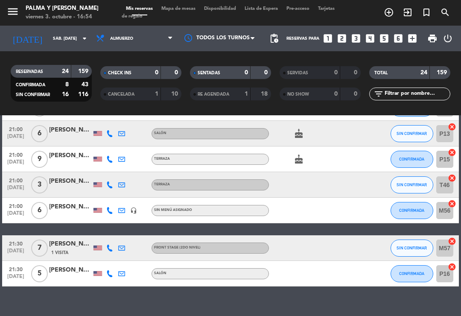
scroll to position [13, 0]
click at [102, 246] on div at bounding box center [98, 248] width 9 height 5
click at [112, 245] on icon at bounding box center [109, 248] width 7 height 7
click at [81, 239] on div "[PERSON_NAME]" at bounding box center [70, 244] width 43 height 10
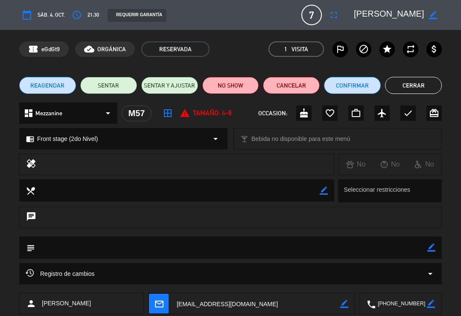
click at [428, 77] on button "Cerrar" at bounding box center [413, 85] width 57 height 17
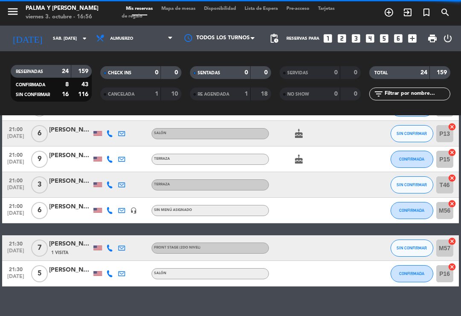
click at [113, 270] on icon at bounding box center [109, 273] width 7 height 7
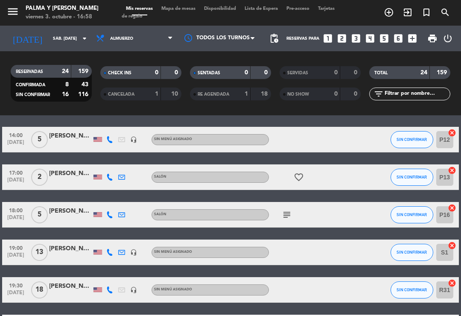
scroll to position [0, 0]
click at [54, 39] on input "sáb. [DATE]" at bounding box center [78, 38] width 59 height 13
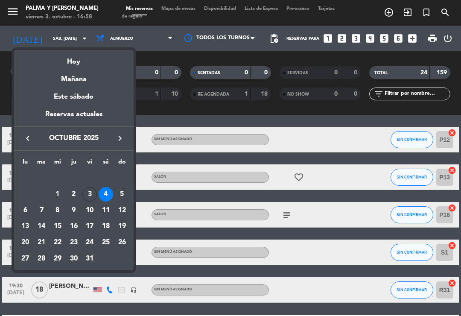
scroll to position [0, 0]
click at [91, 62] on div "Hoy" at bounding box center [74, 59] width 120 height 18
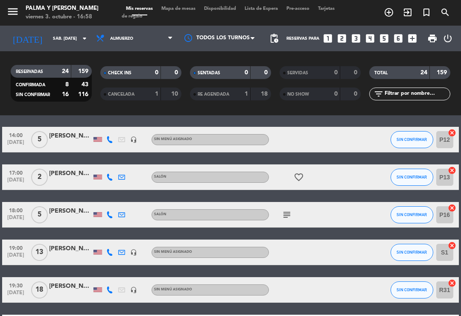
type input "vie. [DATE]"
click at [193, 11] on span "Mapa de mesas" at bounding box center [178, 8] width 43 height 5
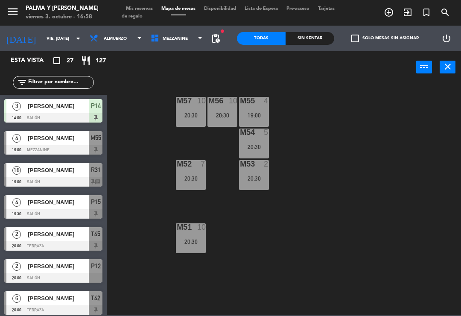
click at [276, 115] on div "M57 10 20:30 M56 10 20:30 M55 4 19:00 M54 5 20:30 M52 7 20:30 M53 2 20:30 M51 1…" at bounding box center [287, 198] width 350 height 233
click at [49, 41] on input "vie. [DATE]" at bounding box center [71, 38] width 59 height 13
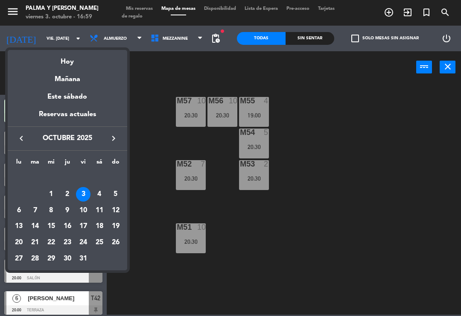
click at [104, 68] on div "Mañana" at bounding box center [68, 77] width 120 height 18
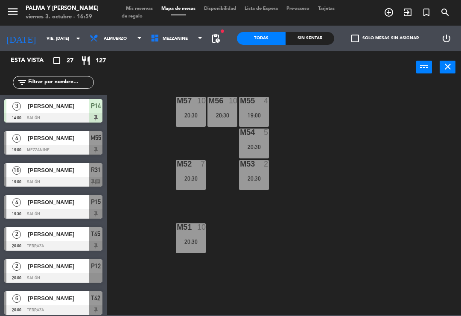
type input "sáb. [DATE]"
click at [143, 6] on span "Mis reservas" at bounding box center [139, 8] width 35 height 5
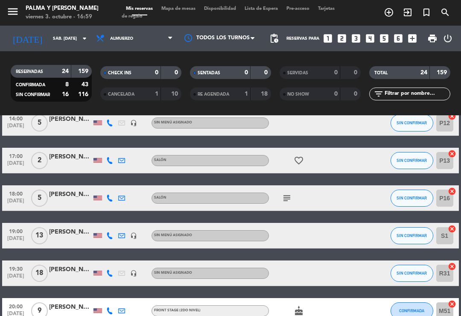
scroll to position [162, 0]
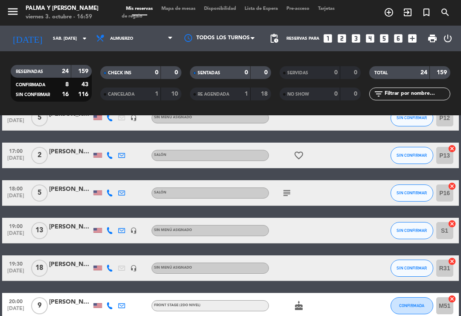
click at [290, 188] on icon "subject" at bounding box center [287, 193] width 10 height 10
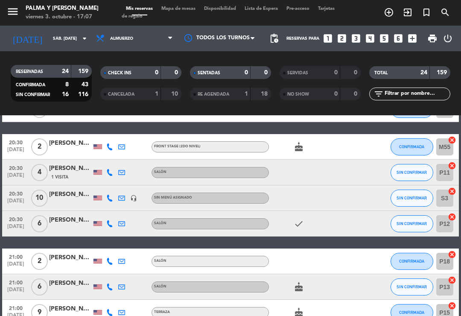
scroll to position [465, 0]
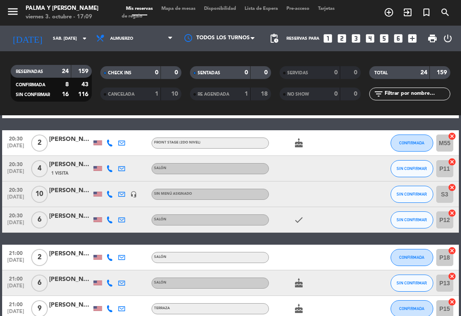
click at [77, 196] on div at bounding box center [70, 199] width 43 height 7
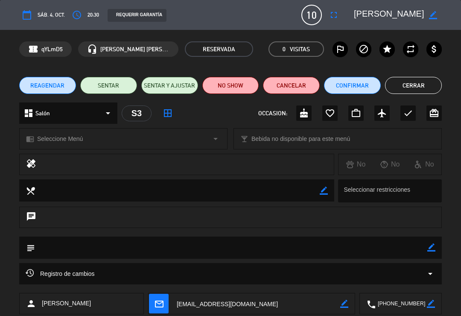
click at [405, 93] on button "Cerrar" at bounding box center [413, 85] width 57 height 17
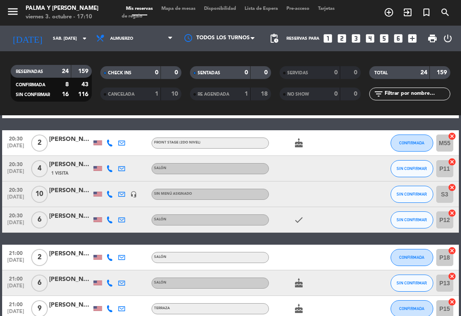
scroll to position [458, 0]
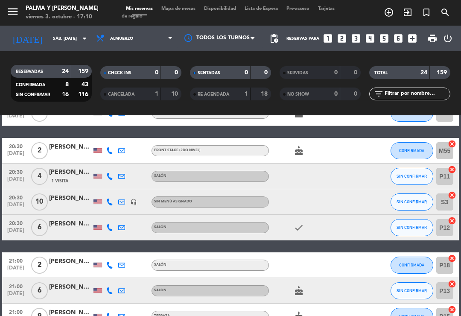
click at [79, 194] on div "[PERSON_NAME]" at bounding box center [70, 199] width 43 height 10
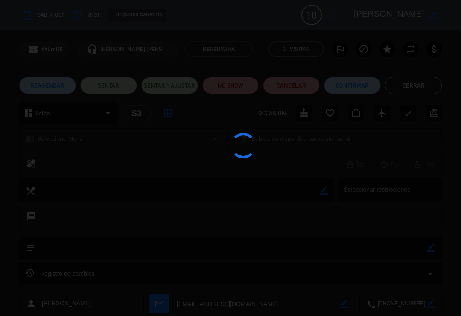
click at [426, 89] on button "Cerrar" at bounding box center [413, 85] width 57 height 17
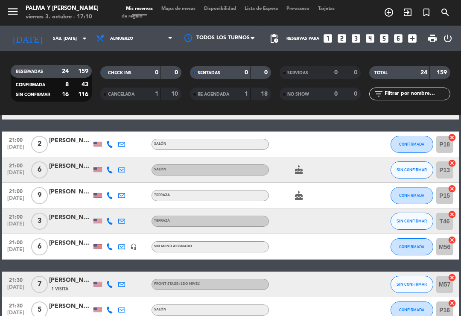
scroll to position [579, 0]
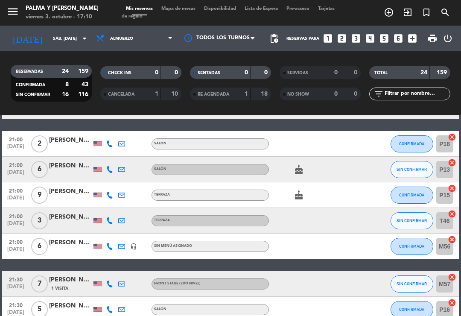
click at [108, 140] on div at bounding box center [110, 143] width 12 height 25
click at [115, 131] on div at bounding box center [110, 143] width 12 height 25
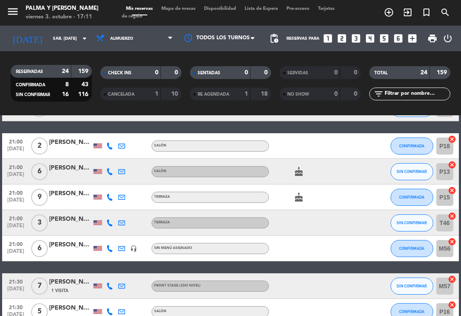
scroll to position [577, 0]
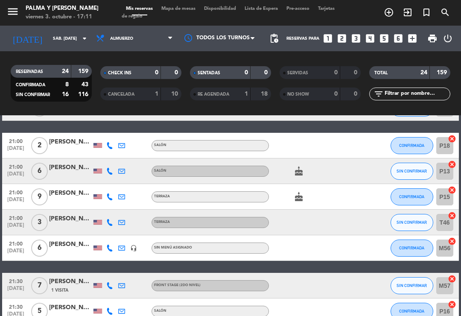
click at [112, 142] on icon at bounding box center [109, 145] width 7 height 7
click at [429, 299] on div "CONFIRMADA" at bounding box center [412, 311] width 43 height 25
click at [182, 11] on span "Mapa de mesas" at bounding box center [178, 8] width 43 height 5
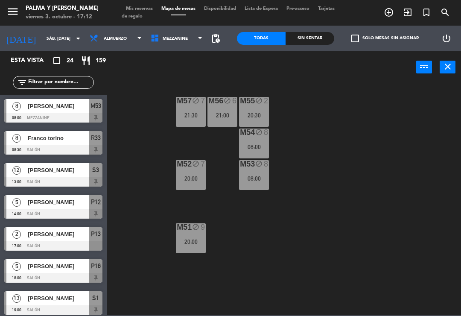
click at [202, 41] on icon at bounding box center [200, 38] width 4 height 7
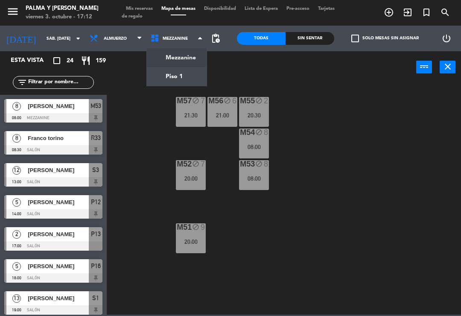
click at [195, 81] on ng-component "menu Palma y [PERSON_NAME] 3. octubre - 17:12 Mis reservas Mapa de mesas Dispon…" at bounding box center [230, 157] width 461 height 315
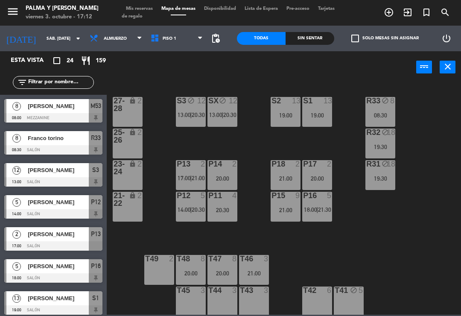
click at [316, 206] on span "18:00" at bounding box center [310, 209] width 13 height 7
click at [250, 241] on div "R33 block 8 08:30 S1 13 19:00 S2 13 19:00 S3 block 12 13:00 | 20:30 SX block 12…" at bounding box center [287, 198] width 350 height 233
click at [186, 207] on span "14:00" at bounding box center [184, 209] width 13 height 7
click at [260, 182] on div "R33 block 8 08:30 S1 13 19:00 S2 13 19:00 S3 block 12 13:00 | 20:30 SX block 12…" at bounding box center [287, 198] width 350 height 233
click at [292, 213] on div "21:00" at bounding box center [286, 210] width 30 height 6
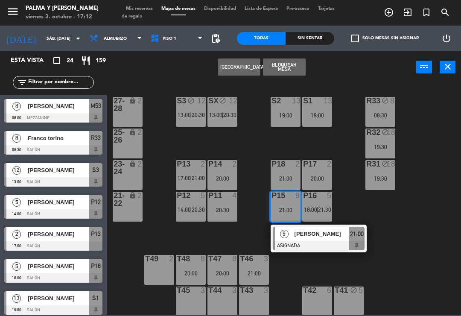
click at [325, 243] on div at bounding box center [319, 245] width 92 height 9
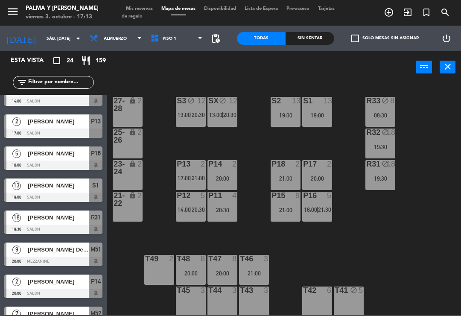
click at [148, 7] on span "Mis reservas" at bounding box center [139, 8] width 35 height 5
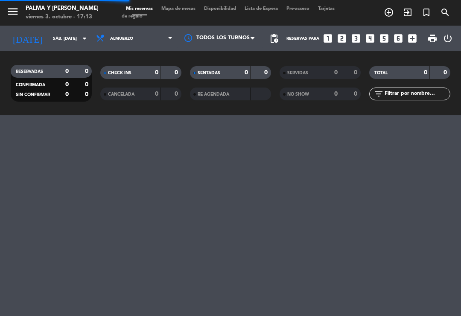
click at [147, 10] on span "Mis reservas" at bounding box center [139, 8] width 35 height 5
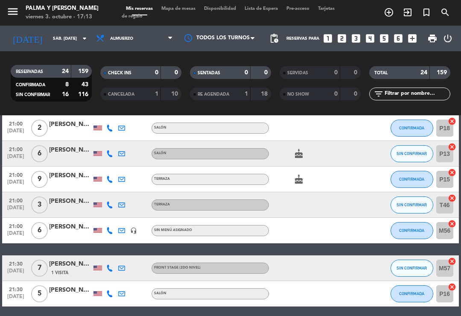
scroll to position [594, 0]
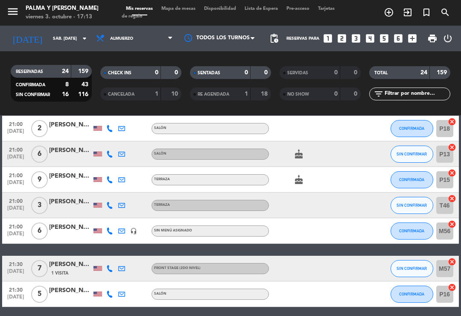
click at [76, 178] on div "[PERSON_NAME]" at bounding box center [70, 176] width 43 height 10
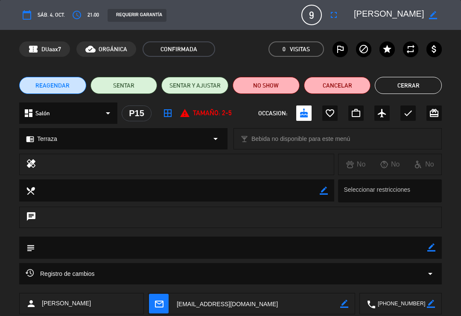
click at [394, 83] on button "Cerrar" at bounding box center [408, 85] width 67 height 17
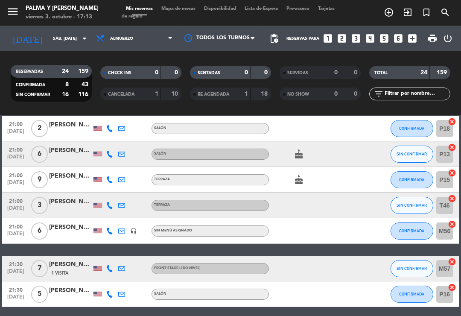
click at [82, 181] on div at bounding box center [70, 184] width 43 height 7
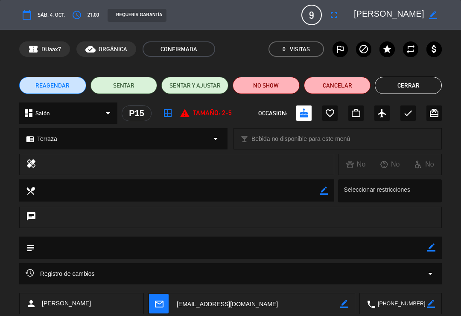
click at [390, 84] on button "Cerrar" at bounding box center [408, 85] width 67 height 17
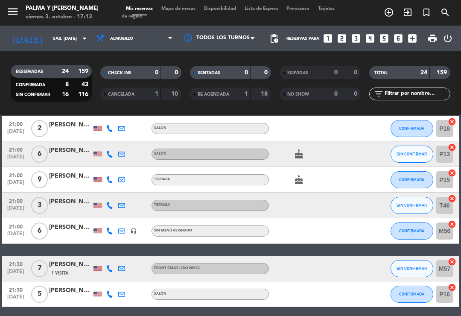
click at [179, 11] on span "Mapa de mesas" at bounding box center [178, 8] width 43 height 5
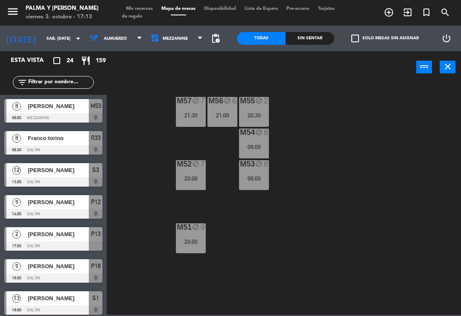
click at [174, 46] on span "Mezzanine" at bounding box center [177, 38] width 61 height 19
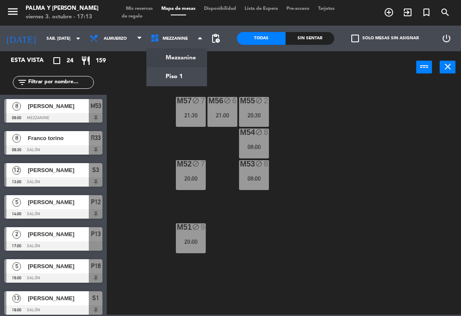
click at [193, 85] on ng-component "menu Palma y [PERSON_NAME] 3. octubre - 17:13 Mis reservas Mapa de mesas Dispon…" at bounding box center [230, 157] width 461 height 315
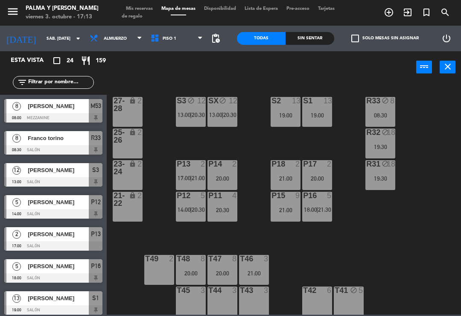
click at [286, 205] on div "P15 9 21:00" at bounding box center [286, 207] width 30 height 30
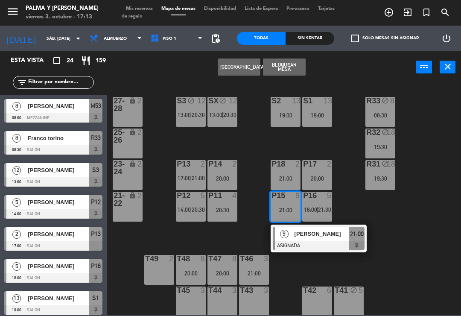
click at [326, 241] on div at bounding box center [319, 245] width 92 height 9
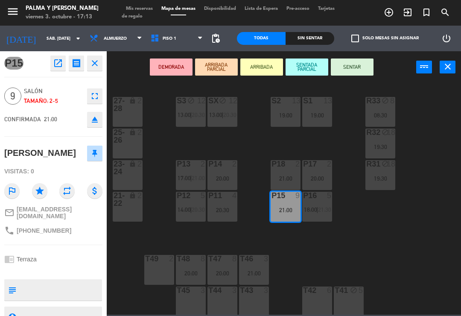
click at [312, 300] on div "T42 6" at bounding box center [318, 302] width 30 height 30
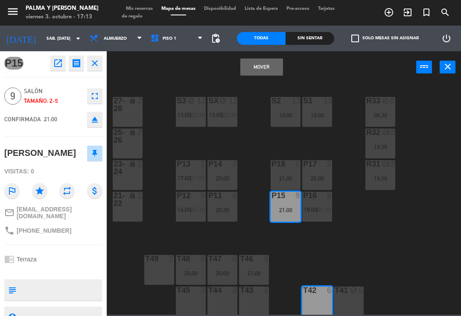
click at [262, 70] on button "Mover" at bounding box center [262, 67] width 43 height 17
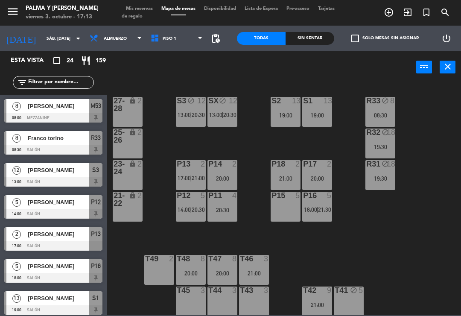
scroll to position [113, 0]
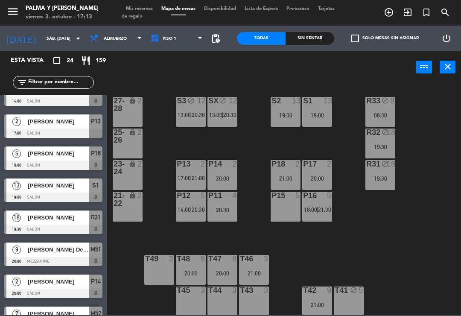
click at [284, 208] on div "P15 5" at bounding box center [286, 207] width 30 height 30
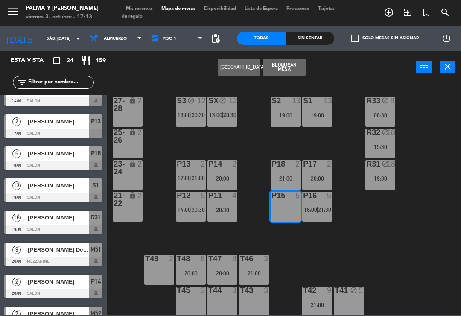
click at [286, 75] on button "Bloquear Mesa" at bounding box center [284, 67] width 43 height 17
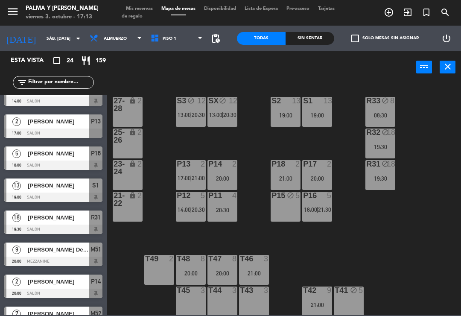
click at [382, 112] on div "08:30" at bounding box center [381, 115] width 30 height 6
click at [424, 191] on div "R33 block 8 08:30 S1 13 19:00 S2 13 19:00 S3 block 12 13:00 | 20:30 SX block 12…" at bounding box center [287, 198] width 350 height 233
click at [422, 193] on div "R33 block 8 08:30 S1 13 19:00 S2 13 19:00 S3 block 12 13:00 | 20:30 SX block 12…" at bounding box center [287, 198] width 350 height 233
click at [420, 203] on div "R33 block 8 08:30 S1 13 19:00 S2 13 19:00 S3 block 12 13:00 | 20:30 SX block 12…" at bounding box center [287, 198] width 350 height 233
click at [322, 215] on div "P16 5 18:00 | 21:30" at bounding box center [318, 207] width 30 height 30
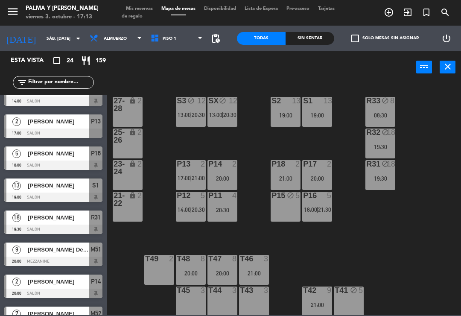
click at [277, 233] on div "R33 block 8 08:30 S1 13 19:00 S2 13 19:00 S3 block 12 13:00 | 20:30 SX block 12…" at bounding box center [287, 198] width 350 height 233
click at [312, 210] on span "18:00" at bounding box center [310, 209] width 13 height 7
click at [285, 245] on div "R33 block 8 08:30 S1 13 19:00 S2 13 19:00 S3 block 12 13:00 | 20:30 SX block 12…" at bounding box center [287, 198] width 350 height 233
click at [319, 212] on span "21:30" at bounding box center [324, 209] width 13 height 7
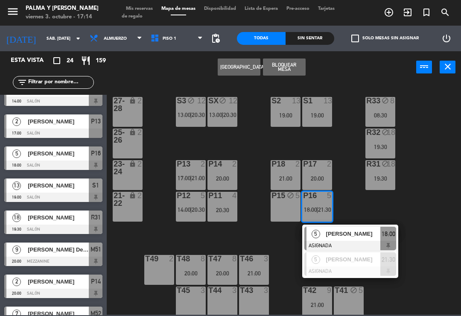
click at [285, 217] on div "P15 block 5" at bounding box center [286, 207] width 30 height 30
click at [245, 69] on button "Mover" at bounding box center [239, 67] width 43 height 17
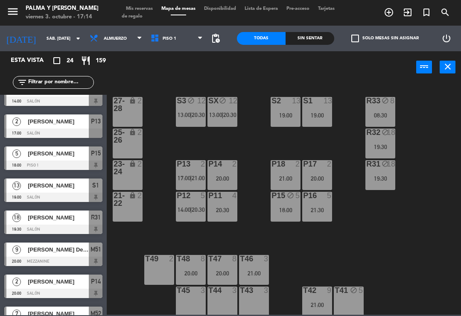
click at [322, 210] on div "21:30" at bounding box center [318, 210] width 30 height 6
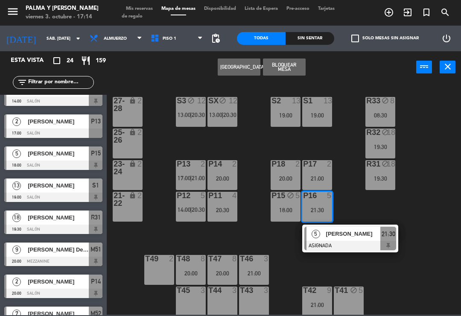
click at [290, 215] on div "P15 block 5 18:00" at bounding box center [286, 207] width 30 height 30
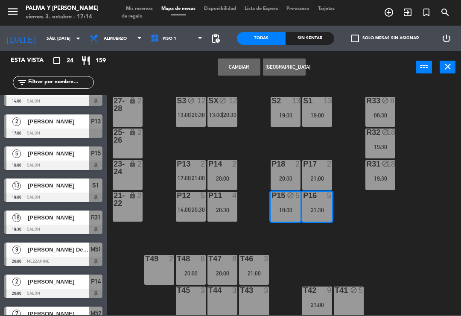
click at [332, 71] on div "Cambiar Crear Reserva power_input close" at bounding box center [262, 67] width 310 height 32
click at [353, 203] on div "R33 block 8 08:30 S1 13 19:00 S2 13 19:00 S3 block 12 13:00 | 20:30 SX block 12…" at bounding box center [287, 198] width 350 height 233
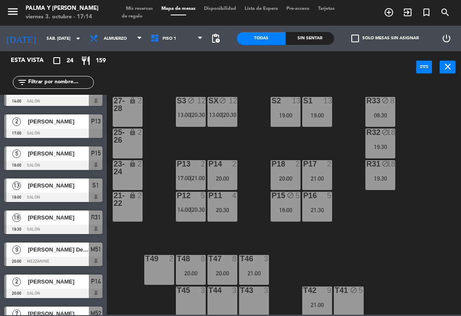
click at [319, 212] on div "21:30" at bounding box center [318, 210] width 30 height 6
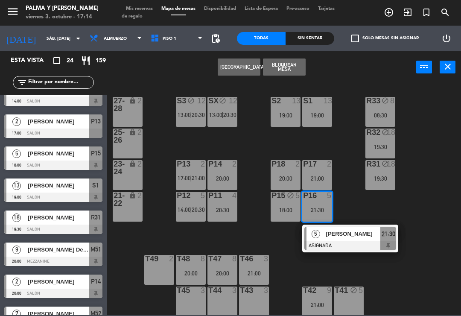
click at [329, 241] on div at bounding box center [351, 245] width 92 height 9
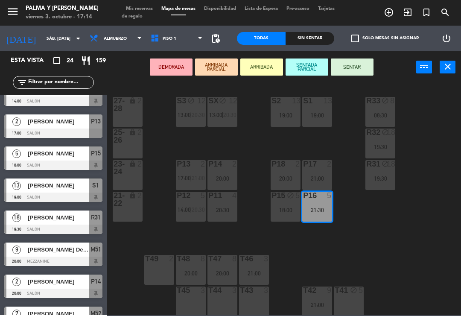
click at [285, 214] on div "P15 block 5 18:00" at bounding box center [286, 207] width 30 height 30
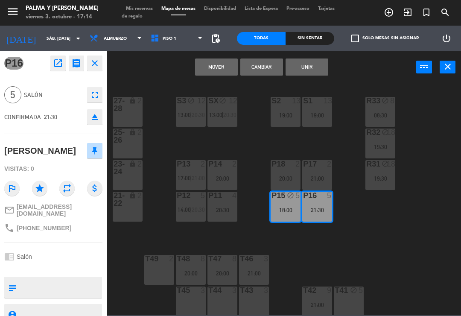
click at [223, 72] on button "Mover" at bounding box center [216, 67] width 43 height 17
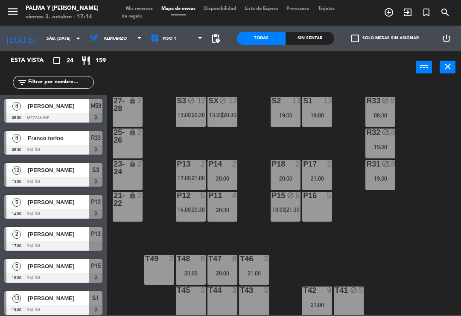
scroll to position [241, 0]
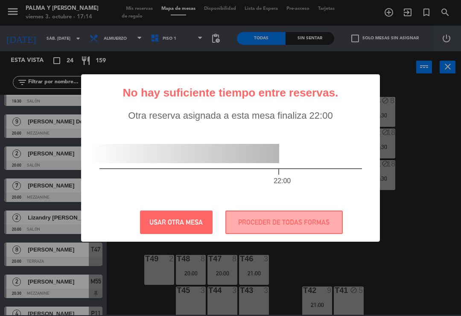
click at [391, 112] on div "? ! i No hay suficiente tiempo entre reservas. × Otra reserva asignada a esta m…" at bounding box center [230, 158] width 461 height 316
click at [297, 218] on button "PROCEDER DE TODAS FORMAS" at bounding box center [285, 223] width 118 height 24
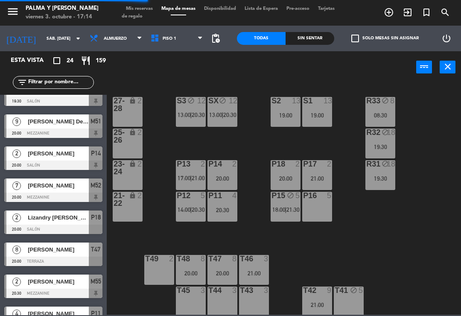
click at [424, 110] on div "R33 block 8 08:30 S1 13 19:00 S2 13 19:00 S3 block 12 13:00 | 20:30 SX block 12…" at bounding box center [287, 198] width 350 height 233
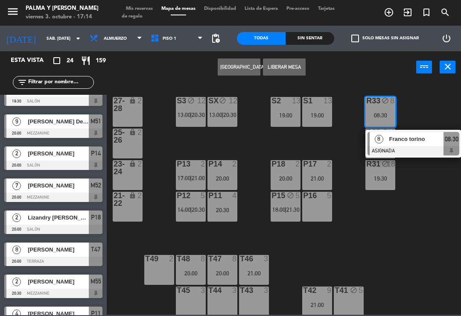
click at [409, 145] on div "Franco torino" at bounding box center [417, 139] width 56 height 14
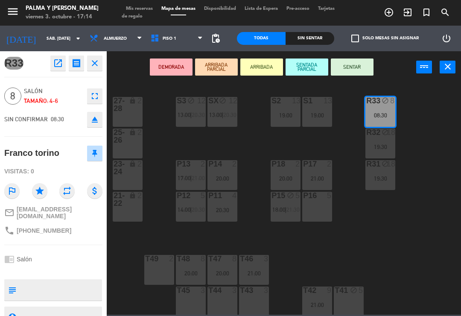
click at [315, 210] on div "P16 5" at bounding box center [318, 207] width 30 height 30
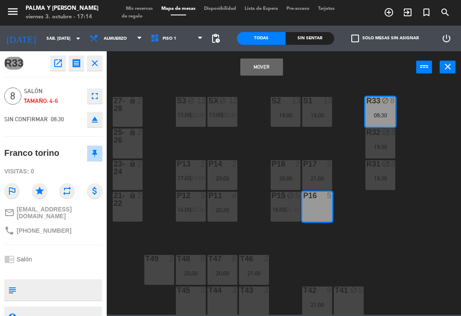
click at [265, 66] on button "Mover" at bounding box center [262, 67] width 43 height 17
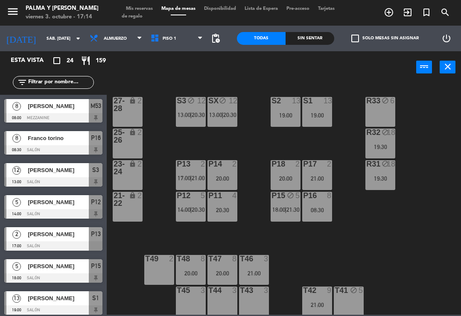
click at [308, 207] on div "08:30" at bounding box center [318, 210] width 30 height 6
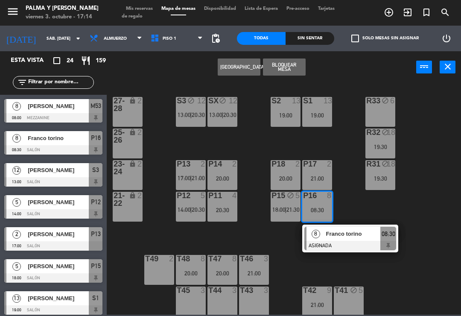
click at [291, 66] on button "Bloquear Mesa" at bounding box center [284, 67] width 43 height 17
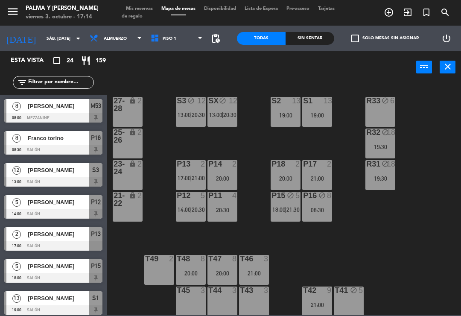
click at [287, 205] on div "P15 block 5 18:00 | 21:30" at bounding box center [286, 207] width 30 height 30
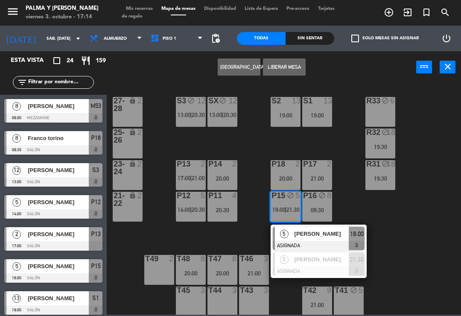
click at [296, 67] on button "Liberar Mesa" at bounding box center [284, 67] width 43 height 17
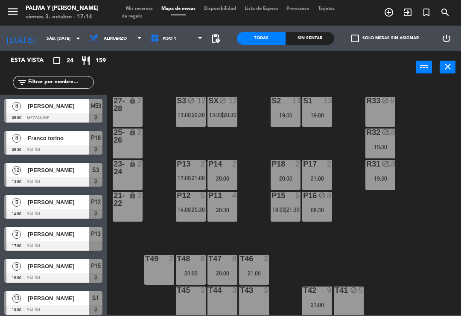
click at [303, 253] on div "R33 block 6 S1 13 19:00 S2 13 19:00 S3 block 12 13:00 | 20:30 SX block 12 13:00…" at bounding box center [287, 198] width 350 height 233
click at [327, 302] on div "21:00" at bounding box center [318, 305] width 30 height 6
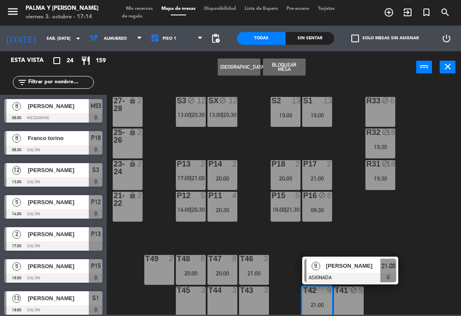
click at [165, 266] on div "T49 2" at bounding box center [159, 270] width 30 height 30
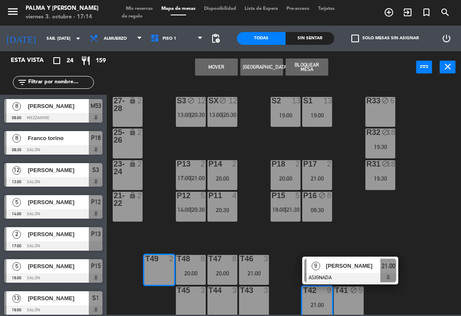
click at [222, 69] on button "Mover" at bounding box center [216, 67] width 43 height 17
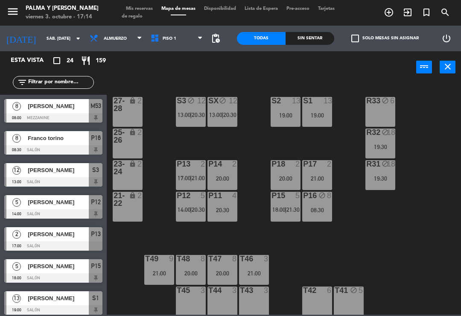
click at [222, 268] on div "T47 8 20:00" at bounding box center [223, 270] width 30 height 30
click at [291, 302] on div "R33 block 6 S1 13 19:00 S2 13 19:00 S3 block 12 13:00 | 20:30 SX block 12 13:00…" at bounding box center [287, 198] width 350 height 233
click at [214, 264] on div "T47 8 20:00" at bounding box center [223, 270] width 30 height 30
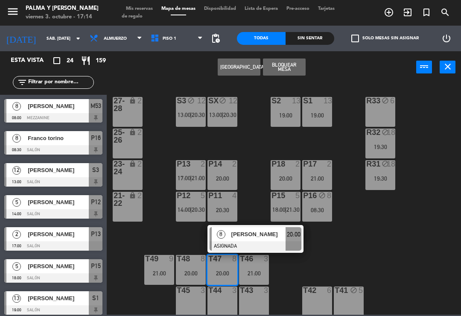
click at [318, 313] on div "T42 6" at bounding box center [318, 302] width 30 height 30
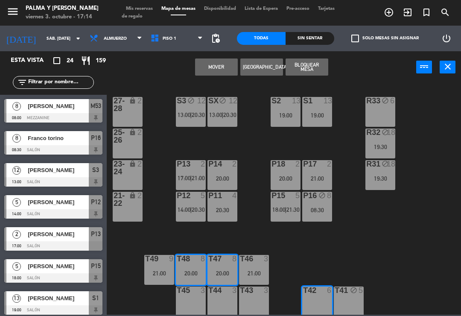
click at [234, 65] on button "Mover" at bounding box center [216, 67] width 43 height 17
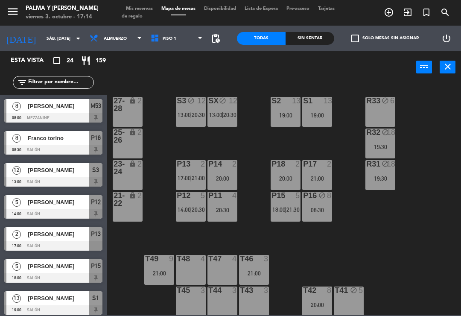
click at [254, 266] on div "T46 3 21:00" at bounding box center [254, 270] width 30 height 30
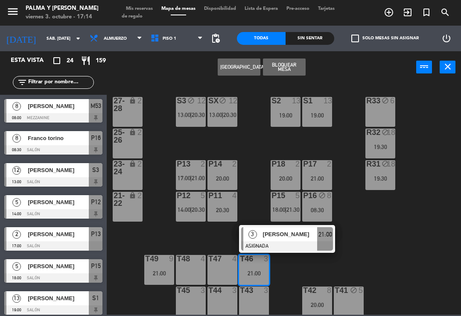
click at [252, 305] on div "T43 3" at bounding box center [254, 302] width 30 height 30
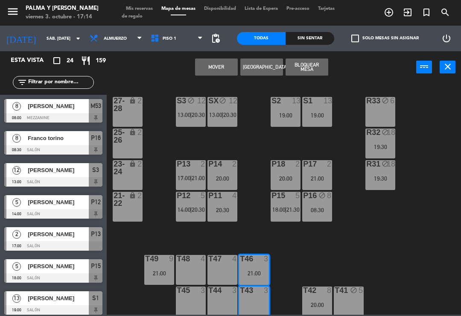
click at [223, 64] on button "Mover" at bounding box center [216, 67] width 43 height 17
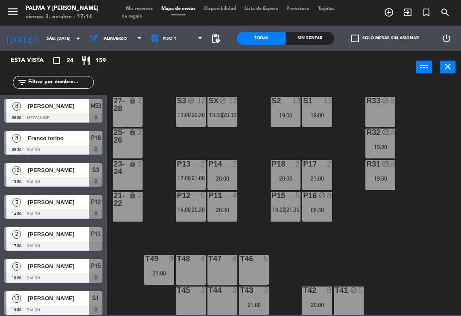
click at [162, 259] on div at bounding box center [160, 259] width 14 height 8
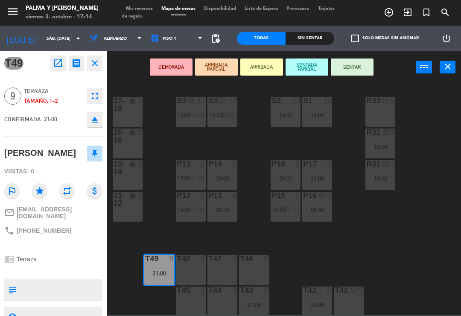
click at [202, 272] on div "T48 4" at bounding box center [191, 270] width 30 height 30
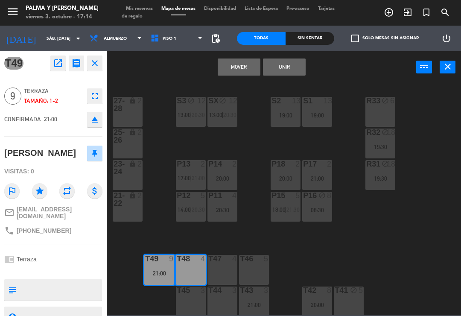
click at [295, 66] on button "Unir" at bounding box center [284, 67] width 43 height 17
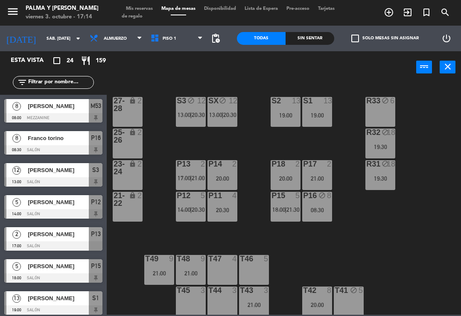
scroll to position [113, 0]
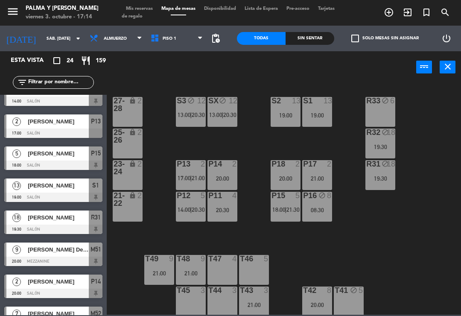
click at [320, 313] on div "T42 8 20:00" at bounding box center [318, 302] width 30 height 30
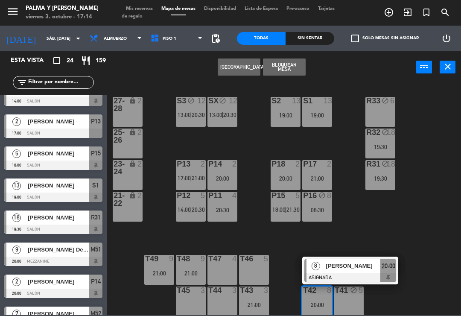
click at [233, 256] on div "T46" at bounding box center [240, 259] width 14 height 8
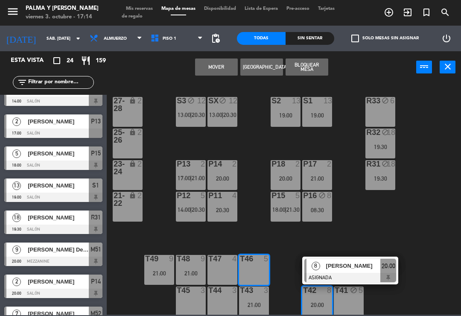
click at [221, 272] on div "T47 4" at bounding box center [223, 270] width 30 height 30
click at [214, 64] on button "Mover y Unir" at bounding box center [216, 67] width 43 height 17
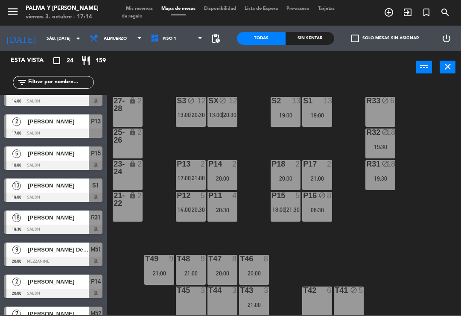
click at [144, 8] on span "Mis reservas" at bounding box center [139, 8] width 35 height 5
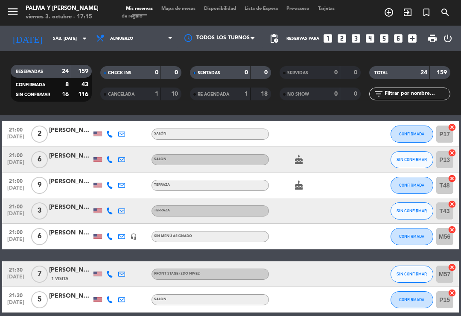
scroll to position [595, 0]
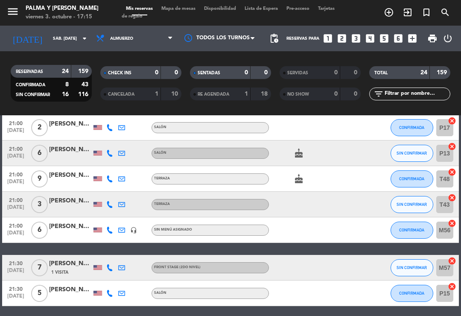
click at [108, 208] on icon at bounding box center [109, 204] width 7 height 7
click at [69, 205] on div "[PERSON_NAME]" at bounding box center [70, 201] width 43 height 10
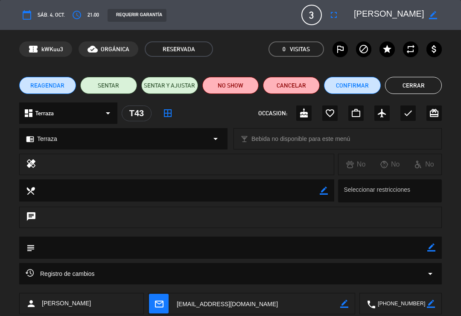
click at [416, 93] on button "Cerrar" at bounding box center [413, 85] width 57 height 17
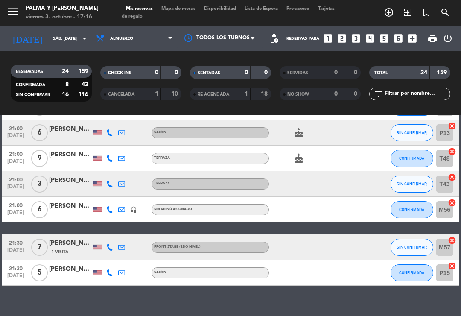
scroll to position [615, 0]
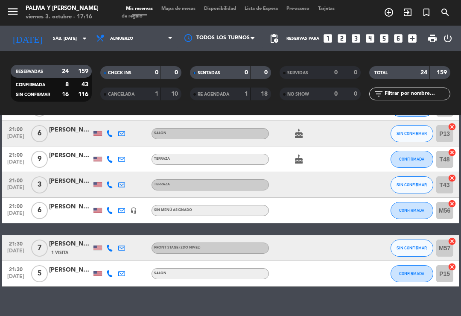
click at [109, 254] on div at bounding box center [110, 247] width 12 height 25
click at [110, 250] on icon at bounding box center [109, 248] width 7 height 7
click at [73, 252] on div "1 Visita" at bounding box center [70, 252] width 43 height 7
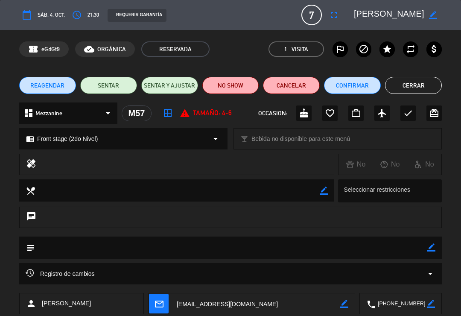
click at [407, 87] on button "Cerrar" at bounding box center [413, 85] width 57 height 17
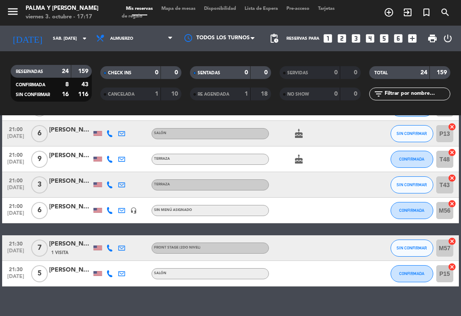
click at [110, 211] on icon at bounding box center [109, 210] width 7 height 7
click at [79, 215] on div at bounding box center [70, 215] width 43 height 7
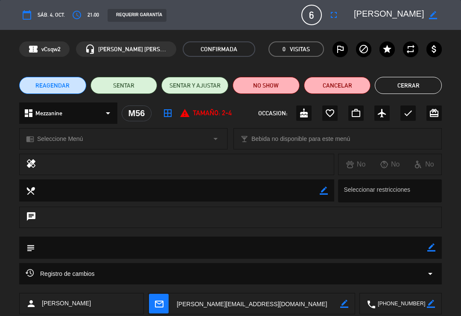
click at [413, 89] on button "Cerrar" at bounding box center [408, 85] width 67 height 17
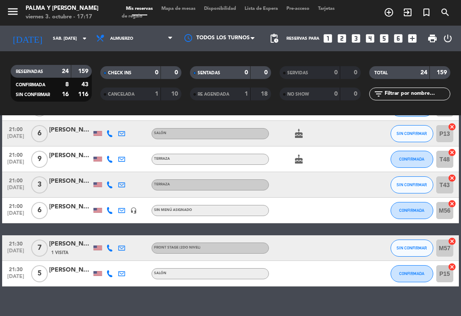
click at [112, 209] on icon at bounding box center [109, 210] width 7 height 7
click at [109, 247] on icon at bounding box center [109, 248] width 7 height 7
click at [112, 210] on icon at bounding box center [109, 210] width 7 height 7
click at [72, 206] on div "[PERSON_NAME]" at bounding box center [70, 207] width 43 height 10
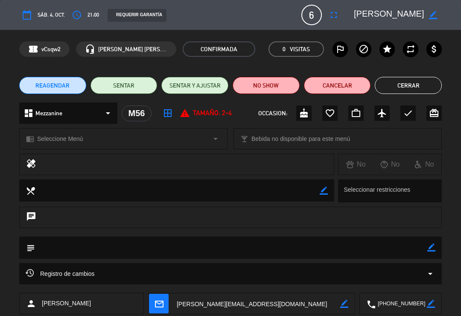
click at [409, 85] on button "Cerrar" at bounding box center [408, 85] width 67 height 17
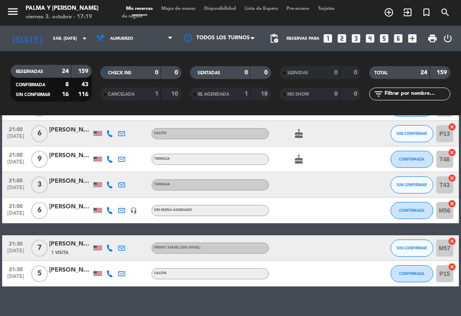
click at [113, 275] on icon at bounding box center [109, 273] width 7 height 7
click at [78, 39] on input "sáb. [DATE]" at bounding box center [78, 38] width 59 height 13
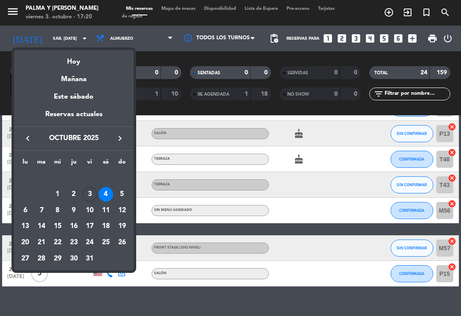
click at [82, 62] on div "Hoy" at bounding box center [74, 59] width 120 height 18
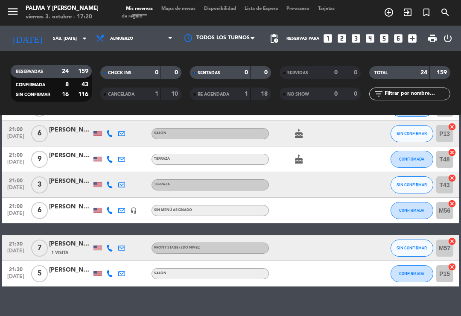
type input "vie. [DATE]"
click at [182, 11] on span "Mapa de mesas" at bounding box center [178, 8] width 43 height 5
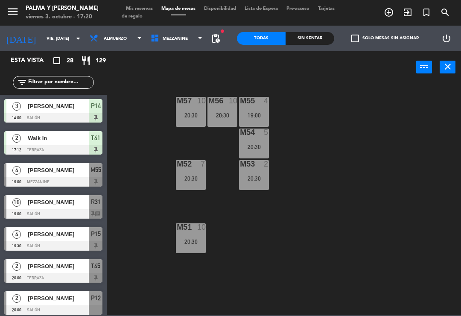
click at [192, 173] on div "M52 7 20:30" at bounding box center [191, 175] width 30 height 30
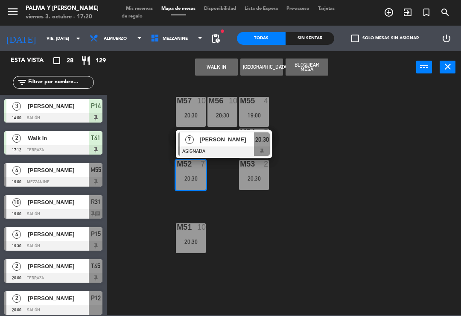
click at [226, 150] on div at bounding box center [224, 151] width 92 height 9
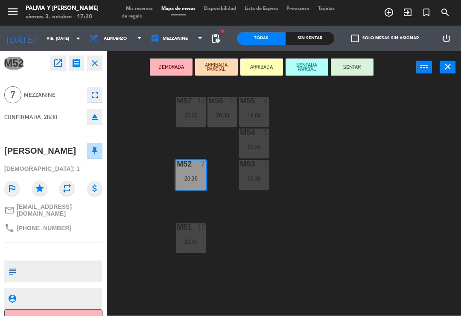
click at [95, 95] on icon "fullscreen" at bounding box center [95, 95] width 10 height 10
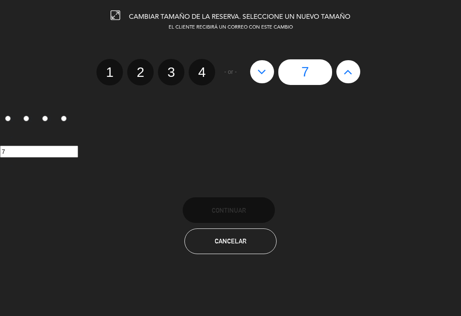
click at [351, 73] on icon at bounding box center [348, 72] width 9 height 14
type input "8"
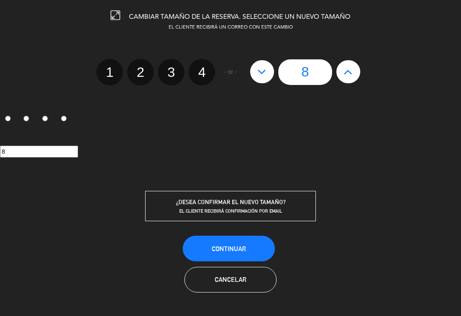
click at [236, 249] on span "Continuar" at bounding box center [229, 248] width 34 height 7
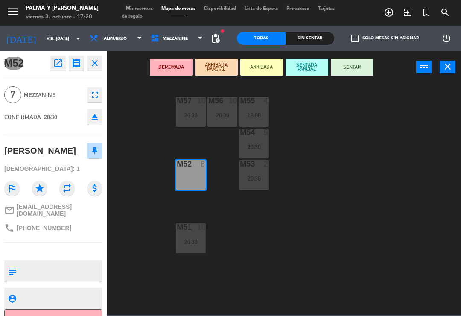
click at [373, 42] on label "check_box_outline_blank Solo mesas sin asignar" at bounding box center [386, 39] width 68 height 8
click at [385, 38] on input "check_box_outline_blank Solo mesas sin asignar" at bounding box center [385, 38] width 0 height 0
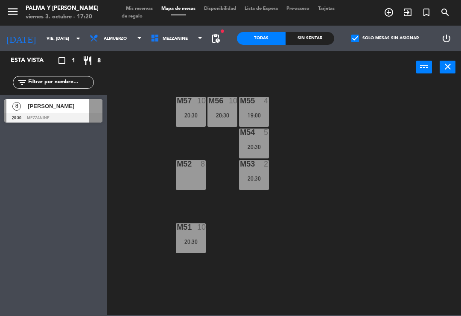
click at [80, 110] on span "[PERSON_NAME]" at bounding box center [58, 106] width 61 height 9
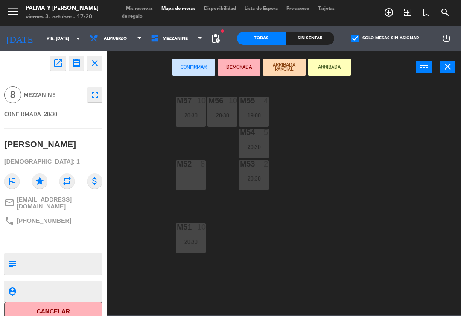
click at [188, 179] on div "M52 8" at bounding box center [191, 175] width 30 height 30
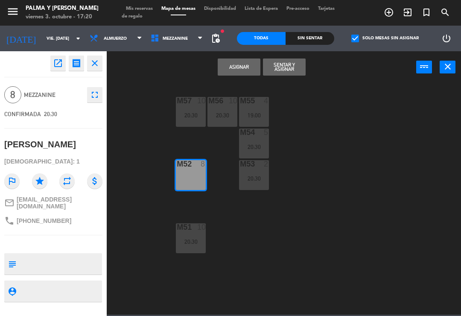
click at [224, 67] on button "Asignar" at bounding box center [239, 67] width 43 height 17
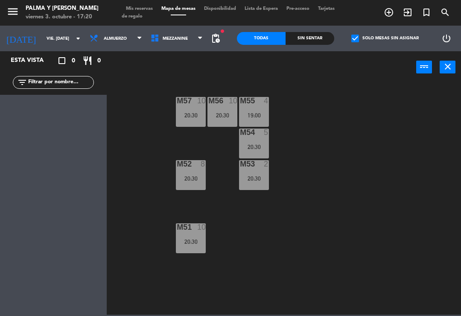
click at [47, 42] on input "vie. [DATE]" at bounding box center [71, 38] width 59 height 13
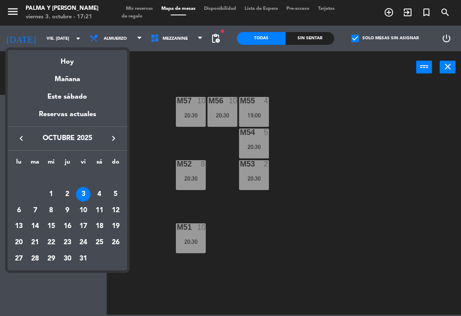
click at [86, 81] on div "Mañana" at bounding box center [68, 77] width 120 height 18
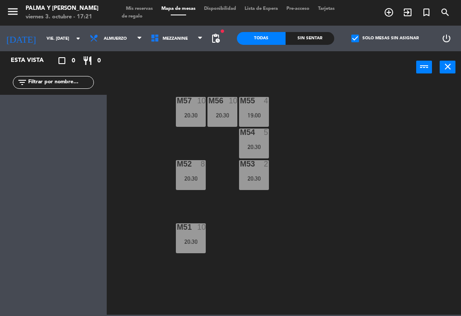
type input "sáb. [DATE]"
click at [380, 42] on label "check_box Solo mesas sin asignar" at bounding box center [386, 39] width 68 height 8
click at [385, 38] on input "check_box Solo mesas sin asignar" at bounding box center [385, 38] width 0 height 0
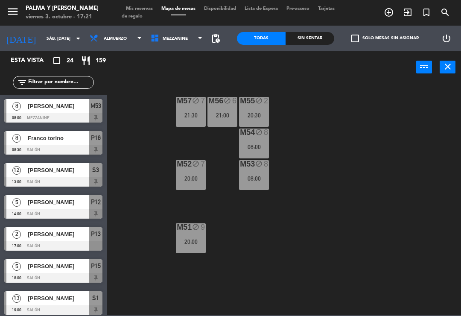
click at [206, 36] on span at bounding box center [202, 39] width 9 height 8
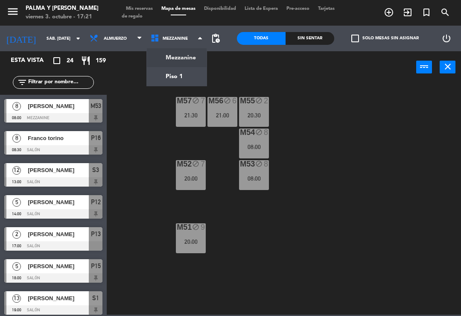
click at [171, 79] on ng-component "menu Palma y [PERSON_NAME] 3. octubre - 17:21 Mis reservas Mapa de mesas Dispon…" at bounding box center [230, 157] width 461 height 315
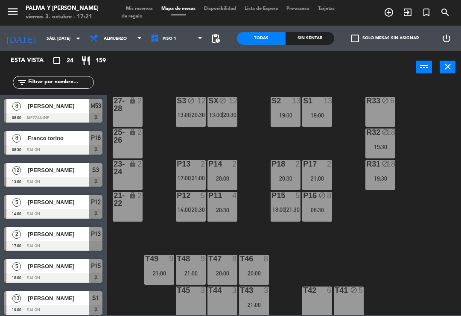
scroll to position [9, 0]
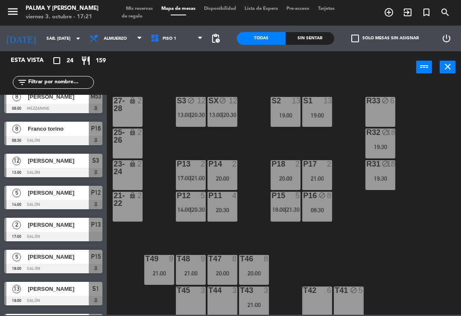
click at [93, 159] on span "S3" at bounding box center [95, 161] width 7 height 10
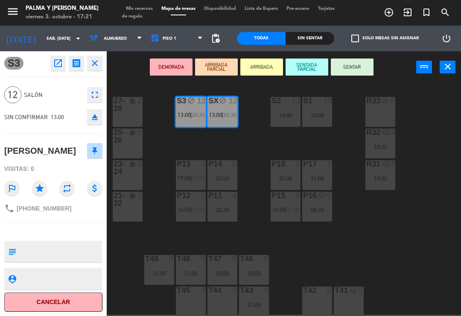
click at [97, 94] on icon "fullscreen" at bounding box center [95, 95] width 10 height 10
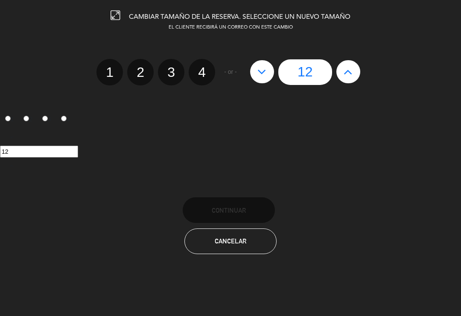
click at [266, 76] on icon at bounding box center [262, 72] width 9 height 14
type input "11"
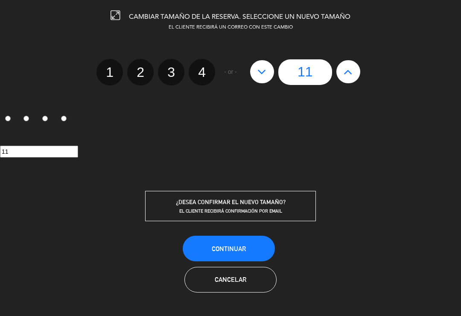
click at [242, 252] on span "Continuar" at bounding box center [229, 248] width 34 height 7
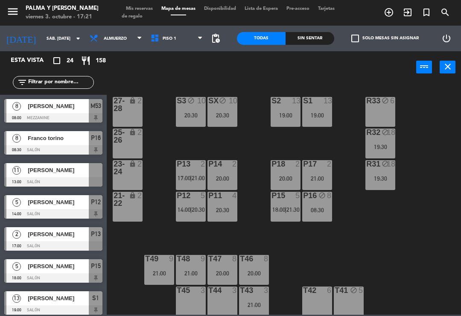
click at [379, 41] on label "check_box_outline_blank Solo mesas sin asignar" at bounding box center [386, 39] width 68 height 8
click at [385, 38] on input "check_box_outline_blank Solo mesas sin asignar" at bounding box center [385, 38] width 0 height 0
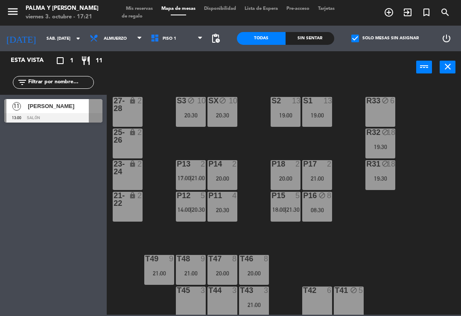
click at [82, 112] on div "[PERSON_NAME]" at bounding box center [58, 106] width 62 height 14
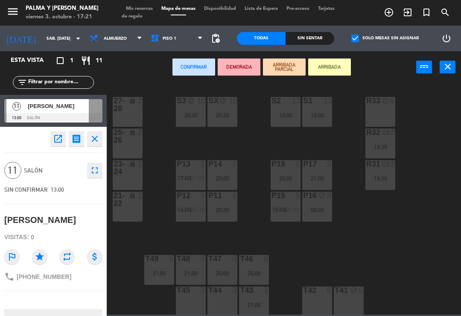
click at [189, 115] on div "20:30" at bounding box center [191, 115] width 30 height 6
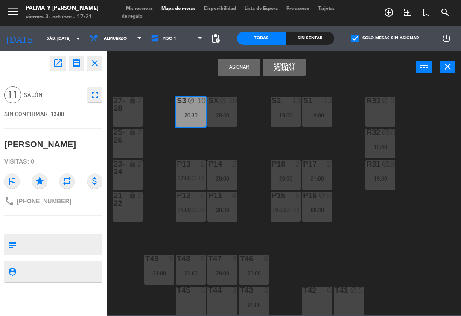
click at [235, 115] on div "20:30" at bounding box center [223, 115] width 30 height 6
click at [251, 66] on button "Sentar y Asignar" at bounding box center [239, 67] width 43 height 17
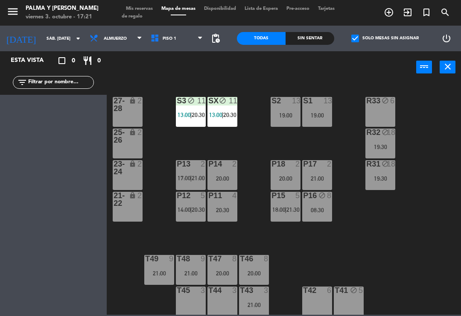
click at [235, 147] on div "R33 block 6 S1 13 19:00 S2 13 19:00 S3 block 11 13:00 | 20:30 SX block 11 13:00…" at bounding box center [287, 198] width 350 height 233
click at [217, 125] on div "SX block 11 13:00 | 20:30" at bounding box center [223, 112] width 30 height 30
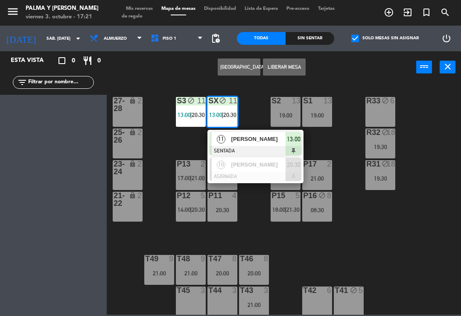
click at [270, 145] on div "[PERSON_NAME]" at bounding box center [259, 139] width 56 height 14
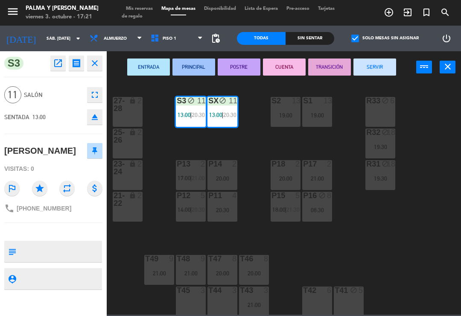
click at [54, 67] on icon "open_in_new" at bounding box center [58, 63] width 10 height 10
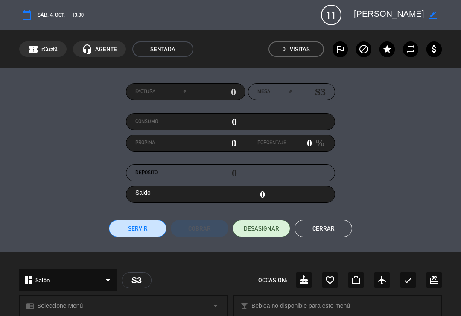
click at [247, 228] on span "DESASIGNAR" at bounding box center [261, 228] width 35 height 9
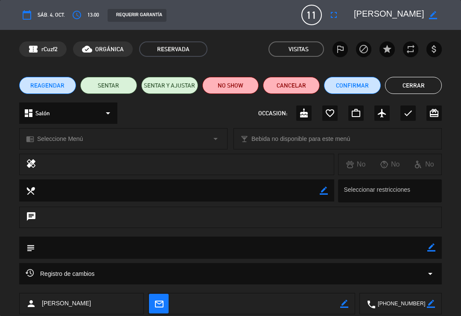
click at [423, 88] on button "Cerrar" at bounding box center [413, 85] width 57 height 17
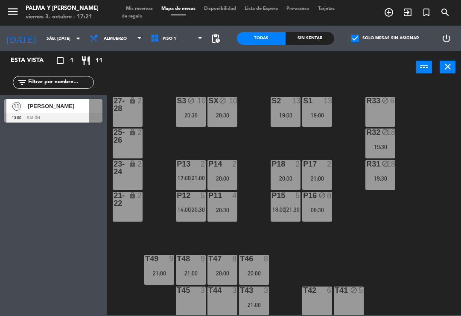
click at [81, 108] on span "[PERSON_NAME]" at bounding box center [58, 106] width 61 height 9
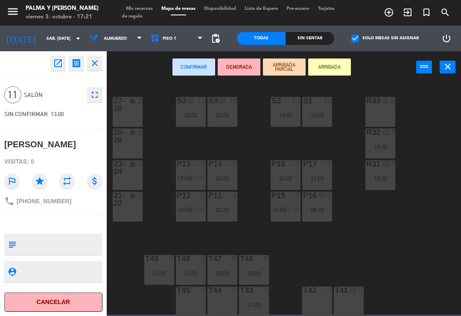
click at [189, 112] on div "20:30" at bounding box center [191, 115] width 30 height 6
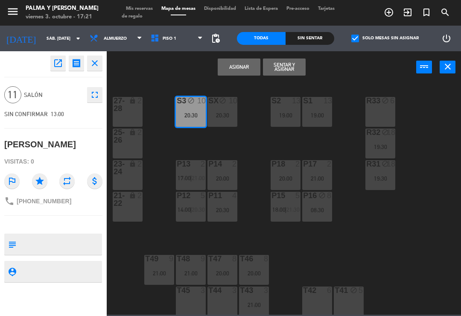
click at [223, 112] on div "20:30" at bounding box center [223, 115] width 30 height 6
click at [281, 69] on button "Unir y asignar" at bounding box center [284, 67] width 43 height 17
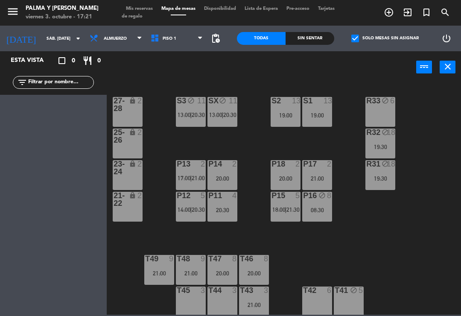
click at [198, 100] on div "11" at bounding box center [201, 101] width 9 height 8
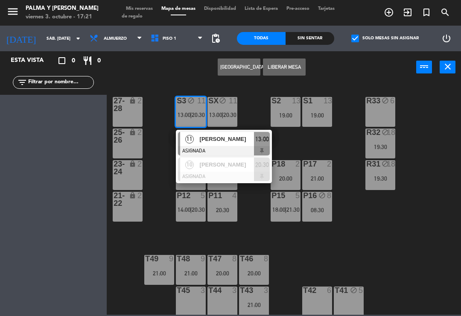
click at [234, 141] on span "[PERSON_NAME]" at bounding box center [227, 139] width 55 height 9
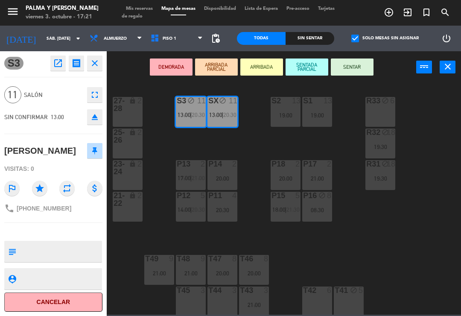
click at [57, 64] on icon "open_in_new" at bounding box center [58, 63] width 10 height 10
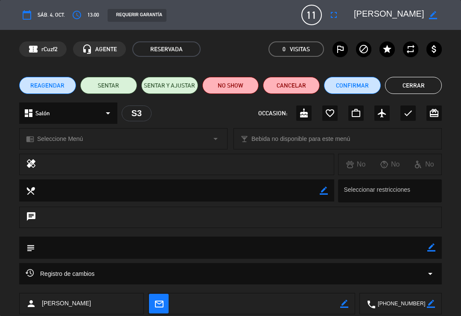
click at [346, 91] on button "Confirmar" at bounding box center [352, 85] width 57 height 17
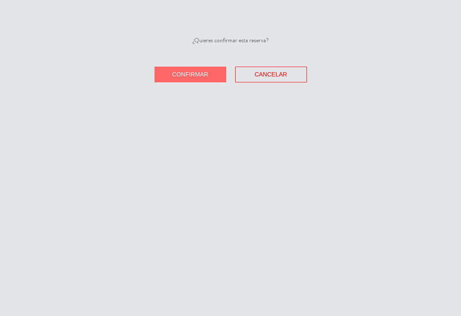
click at [192, 78] on button "Confirmar" at bounding box center [191, 75] width 72 height 16
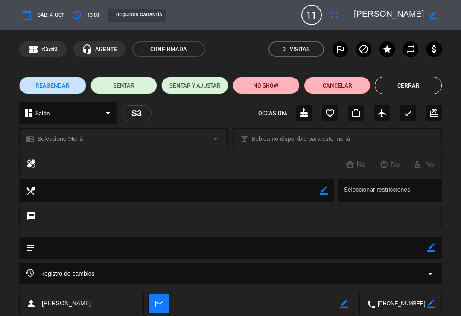
click at [411, 87] on button "Cerrar" at bounding box center [408, 85] width 67 height 17
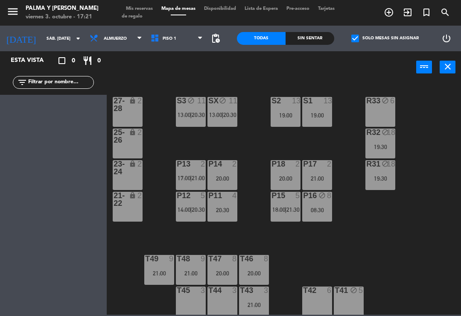
click at [370, 41] on label "check_box Solo mesas sin asignar" at bounding box center [386, 39] width 68 height 8
click at [385, 38] on input "check_box Solo mesas sin asignar" at bounding box center [385, 38] width 0 height 0
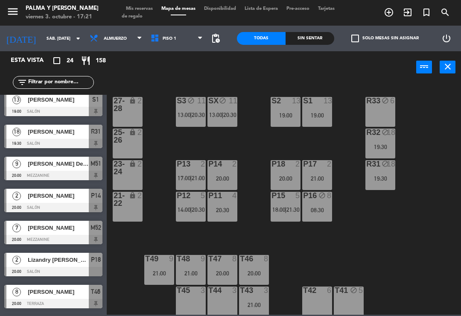
scroll to position [230, 0]
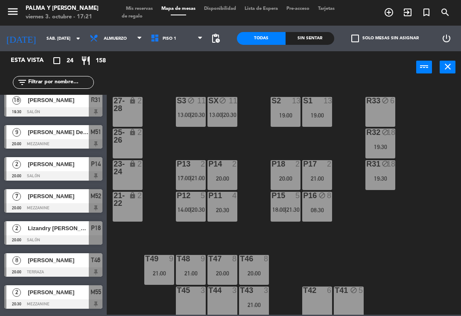
click at [73, 162] on span "[PERSON_NAME]" at bounding box center [58, 164] width 61 height 9
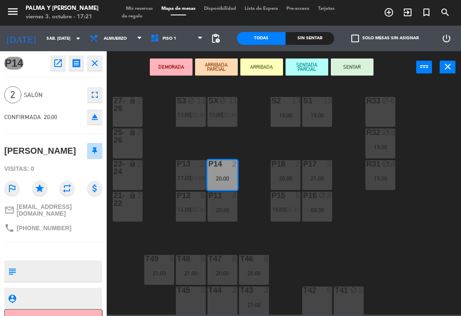
click at [56, 62] on icon "open_in_new" at bounding box center [58, 63] width 10 height 10
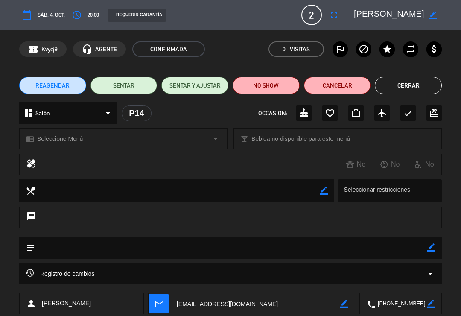
click at [401, 84] on button "Cerrar" at bounding box center [408, 85] width 67 height 17
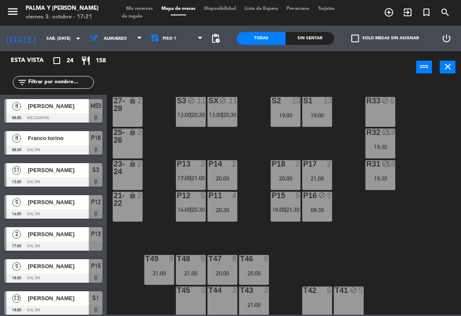
scroll to position [0, 0]
click at [53, 32] on input "sáb. [DATE]" at bounding box center [71, 38] width 59 height 13
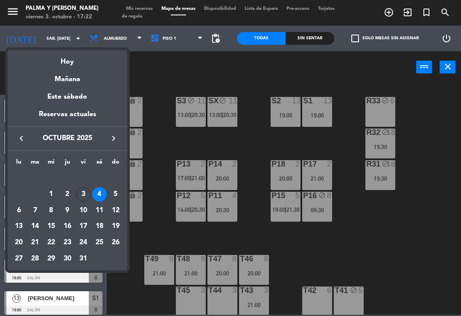
click at [118, 213] on div "12" at bounding box center [116, 210] width 15 height 15
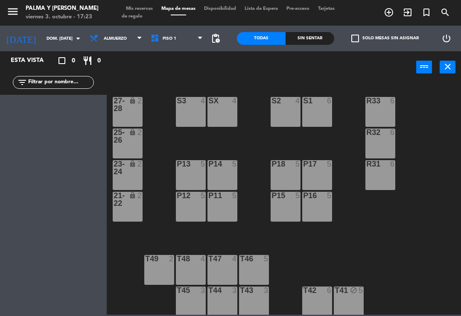
click at [73, 38] on icon "arrow_drop_down" at bounding box center [78, 38] width 10 height 10
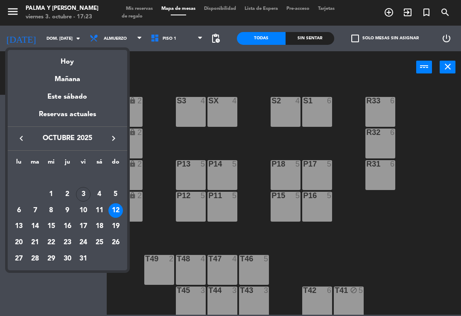
click at [76, 78] on div "Mañana" at bounding box center [68, 77] width 120 height 18
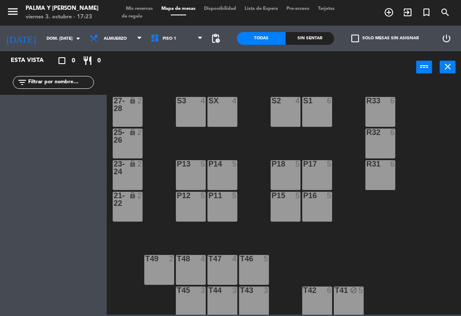
type input "sáb. [DATE]"
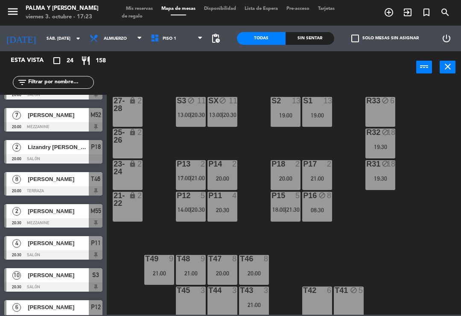
scroll to position [314, 0]
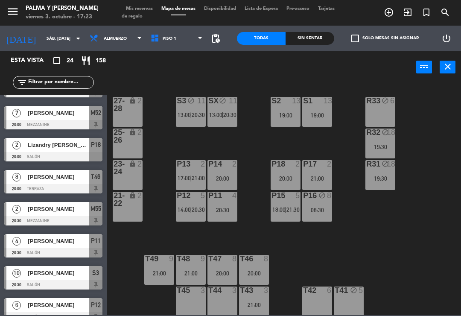
click at [61, 210] on span "[PERSON_NAME]" at bounding box center [58, 209] width 61 height 9
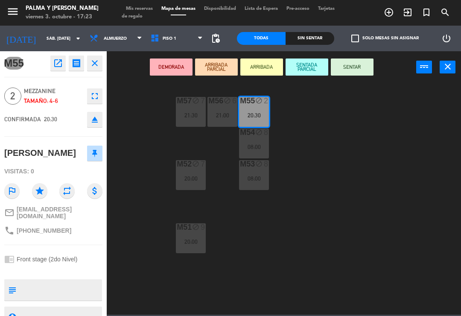
click at [59, 64] on icon "open_in_new" at bounding box center [58, 63] width 10 height 10
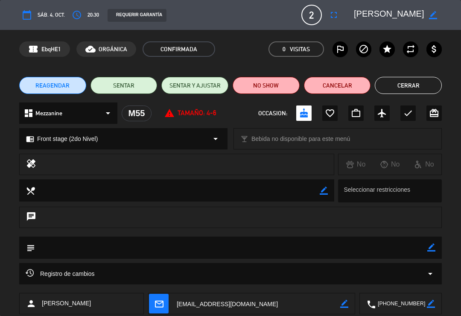
click at [403, 82] on button "Cerrar" at bounding box center [408, 85] width 67 height 17
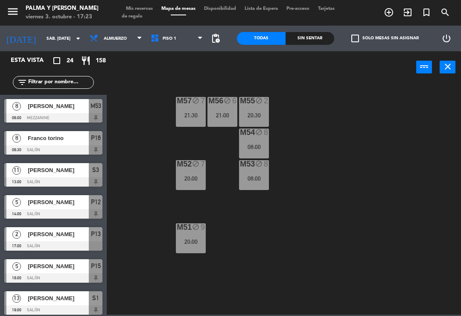
click at [71, 87] on input "text" at bounding box center [60, 82] width 66 height 9
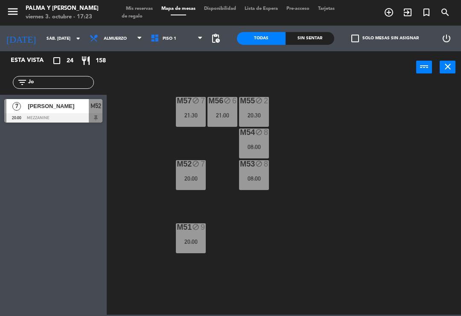
type input "J"
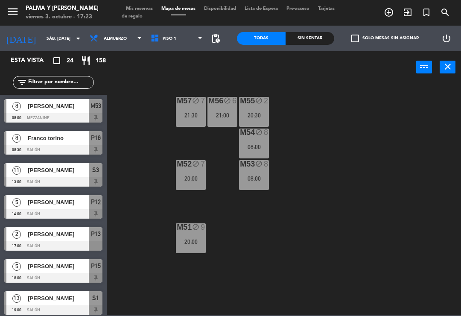
click at [62, 44] on input "sáb. [DATE]" at bounding box center [71, 38] width 59 height 13
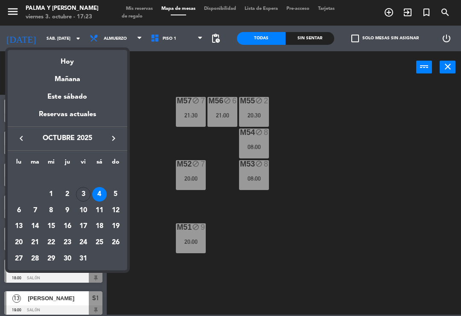
click at [83, 60] on div "Hoy" at bounding box center [68, 59] width 120 height 18
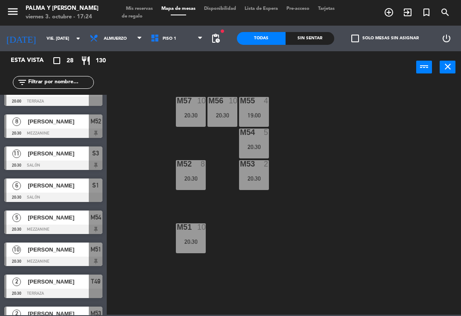
scroll to position [285, 0]
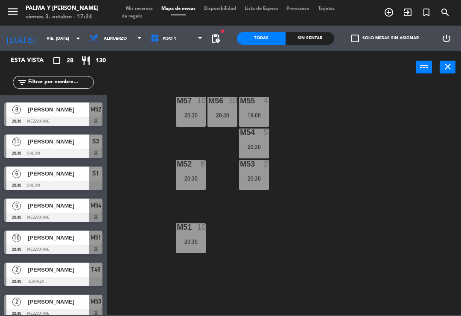
click at [64, 209] on span "[PERSON_NAME]" at bounding box center [58, 205] width 61 height 9
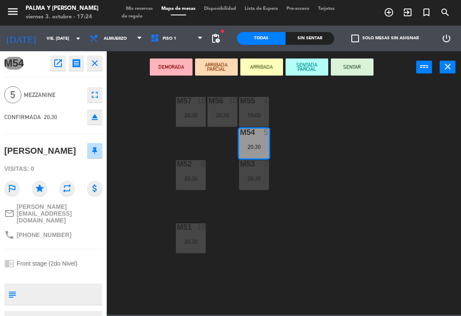
click at [56, 61] on icon "open_in_new" at bounding box center [58, 63] width 10 height 10
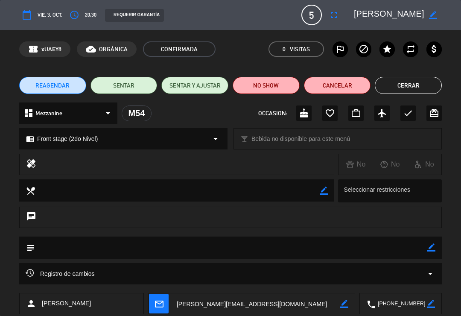
click at [409, 86] on button "Cerrar" at bounding box center [408, 85] width 67 height 17
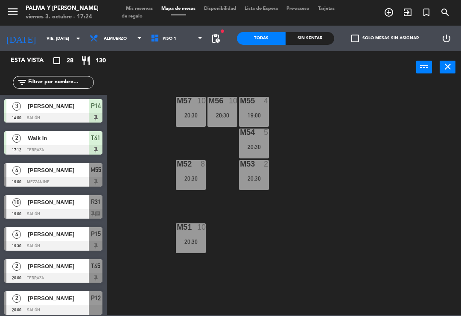
scroll to position [0, 0]
click at [46, 43] on input "vie. [DATE]" at bounding box center [71, 38] width 59 height 13
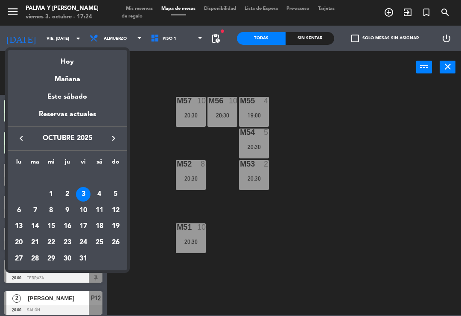
click at [85, 79] on div "Mañana" at bounding box center [68, 77] width 120 height 18
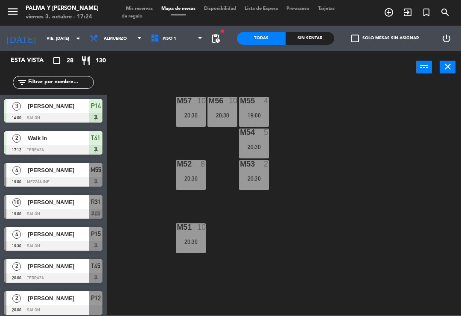
type input "sáb. [DATE]"
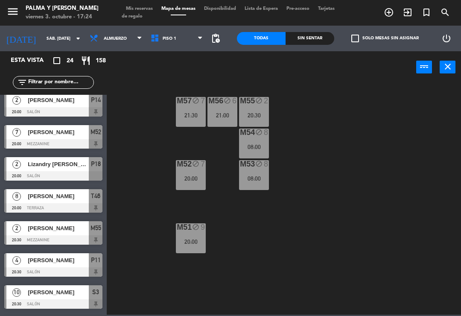
scroll to position [302, 0]
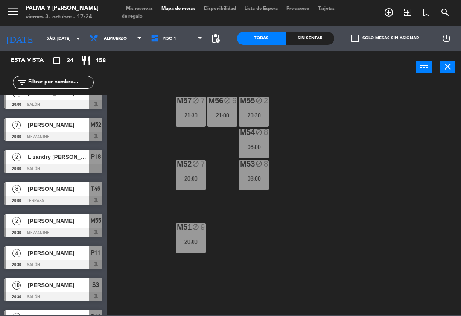
click at [85, 135] on div at bounding box center [53, 136] width 98 height 9
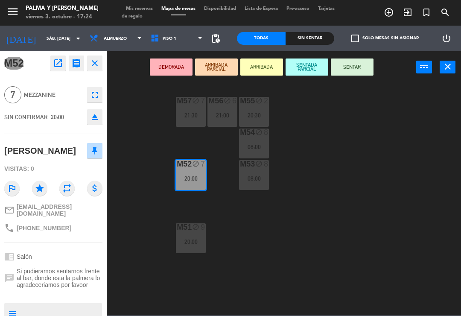
click at [53, 68] on button "open_in_new" at bounding box center [57, 63] width 15 height 15
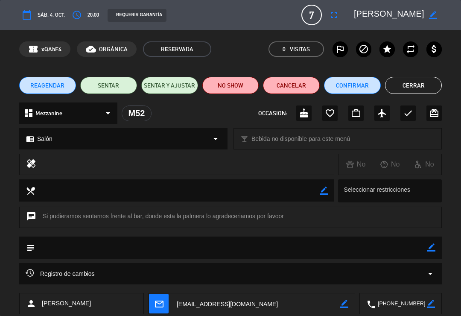
click at [361, 87] on button "Confirmar" at bounding box center [352, 85] width 57 height 17
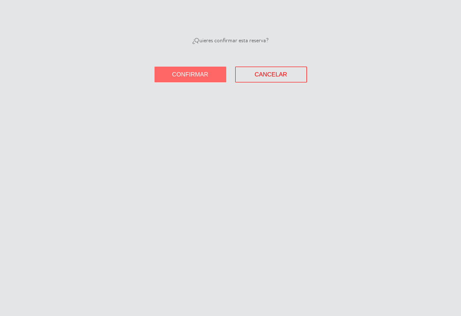
click at [202, 79] on button "Confirmar" at bounding box center [191, 75] width 72 height 16
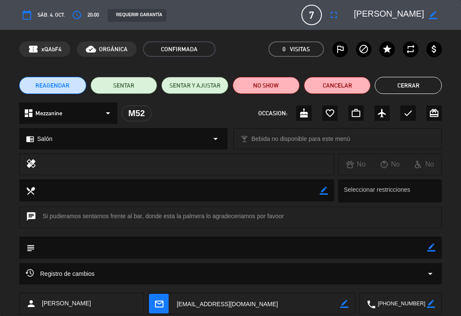
click at [392, 86] on button "Cerrar" at bounding box center [408, 85] width 67 height 17
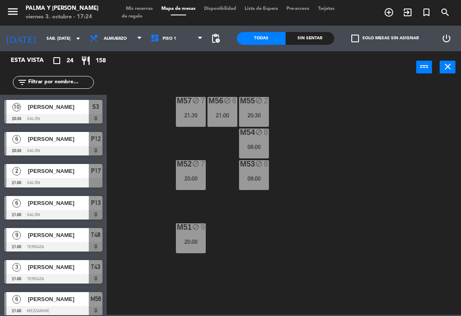
scroll to position [476, 0]
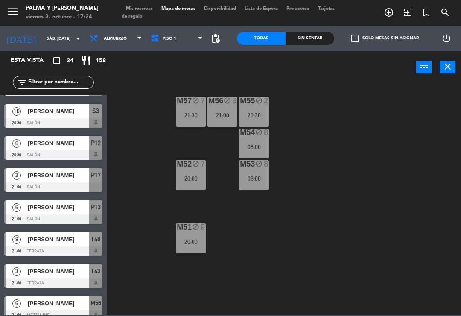
click at [73, 183] on div at bounding box center [53, 186] width 98 height 9
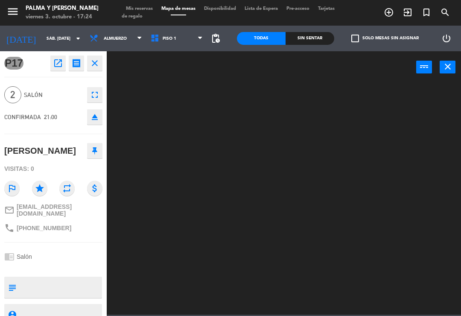
click at [55, 64] on icon "open_in_new" at bounding box center [58, 63] width 10 height 10
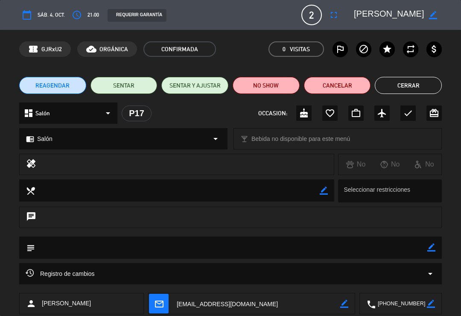
click at [402, 92] on button "Cerrar" at bounding box center [408, 85] width 67 height 17
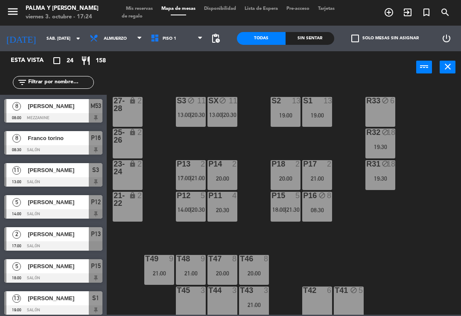
scroll to position [49, 0]
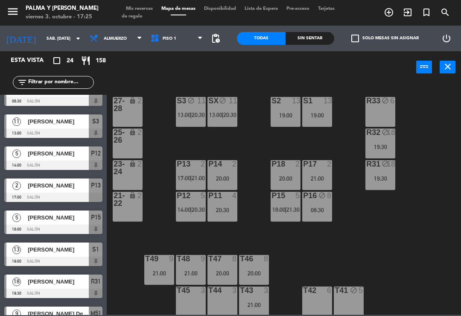
click at [229, 112] on span "20:30" at bounding box center [229, 115] width 13 height 7
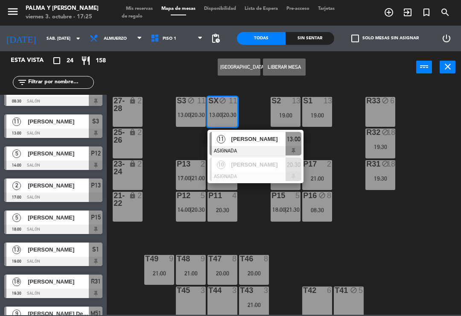
click at [259, 172] on div at bounding box center [256, 176] width 92 height 9
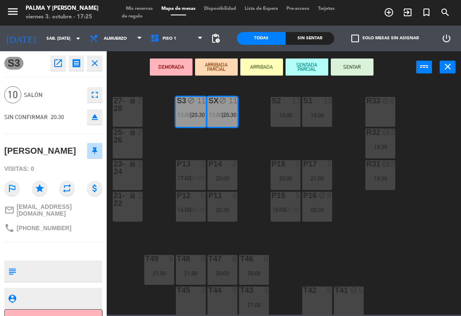
click at [60, 66] on icon "open_in_new" at bounding box center [58, 63] width 10 height 10
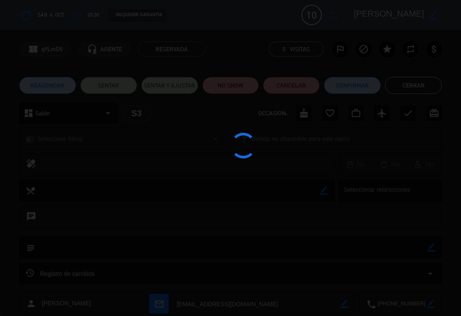
click at [358, 83] on button "Confirmar" at bounding box center [352, 85] width 57 height 17
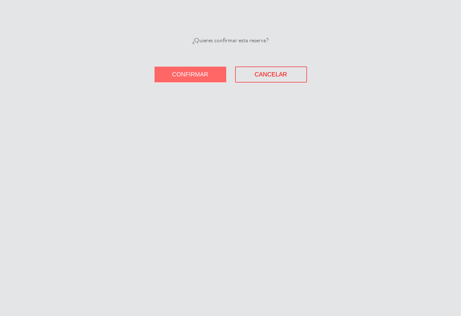
click at [205, 77] on span "Confirmar" at bounding box center [190, 74] width 36 height 7
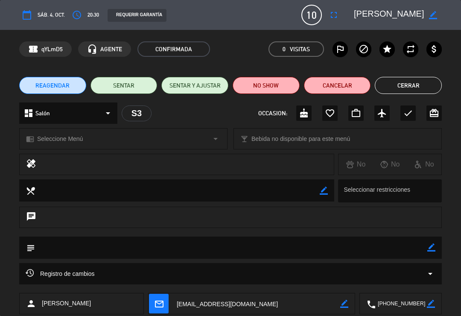
click at [399, 92] on button "Cerrar" at bounding box center [408, 85] width 67 height 17
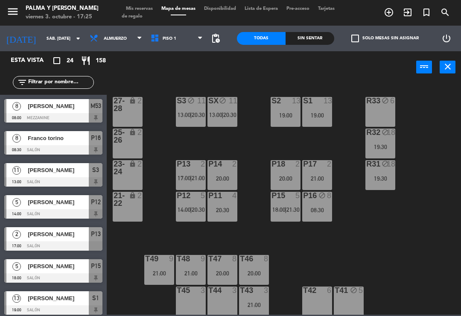
scroll to position [0, 0]
click at [225, 118] on span "20:30" at bounding box center [229, 115] width 13 height 7
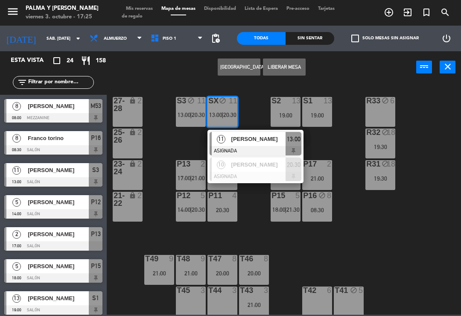
click at [235, 167] on span "[PERSON_NAME]" at bounding box center [259, 164] width 55 height 9
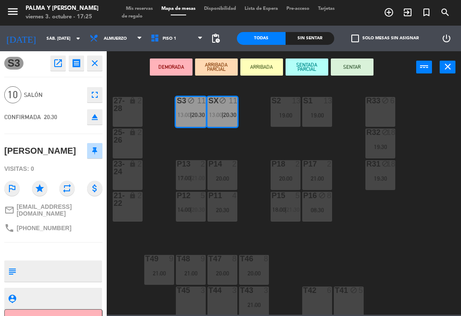
click at [72, 264] on textarea at bounding box center [61, 271] width 82 height 18
type textarea "Viene 8:00pm para decorar"
click at [223, 271] on div "20:00" at bounding box center [223, 273] width 30 height 6
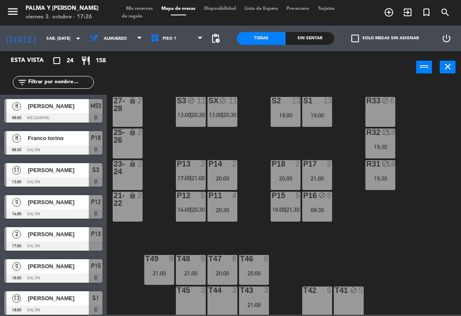
click at [224, 271] on div "20:00" at bounding box center [223, 273] width 30 height 6
click at [270, 255] on div "8" at bounding box center [269, 259] width 14 height 8
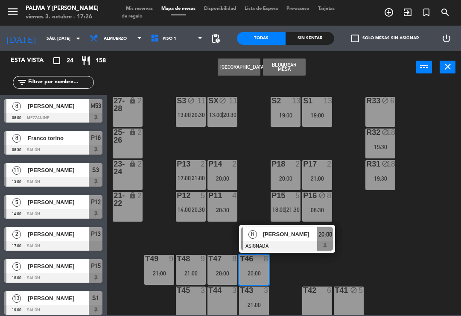
click at [270, 239] on div "[PERSON_NAME]" at bounding box center [290, 234] width 56 height 14
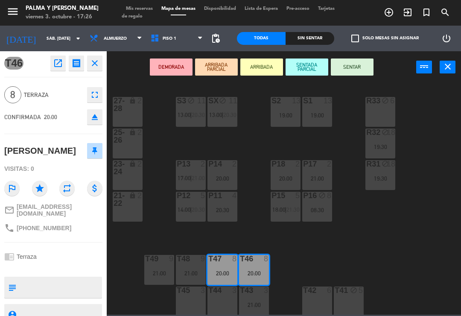
click at [63, 64] on icon "open_in_new" at bounding box center [58, 63] width 10 height 10
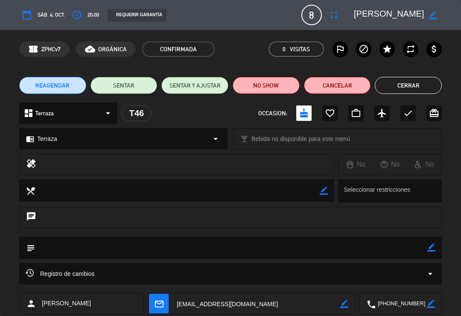
click at [399, 85] on button "Cerrar" at bounding box center [408, 85] width 67 height 17
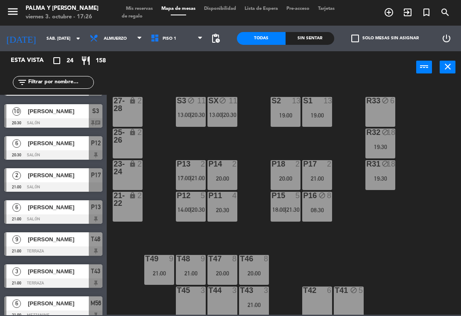
scroll to position [478, 0]
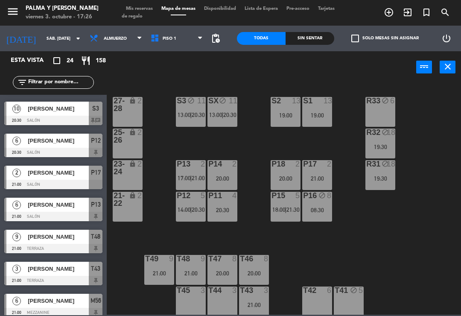
click at [77, 211] on div "[PERSON_NAME]" at bounding box center [58, 205] width 62 height 14
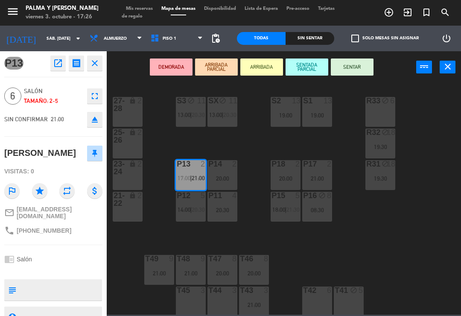
click at [61, 65] on icon "open_in_new" at bounding box center [58, 63] width 10 height 10
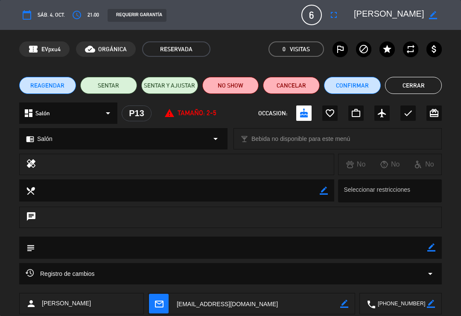
click at [345, 84] on button "Confirmar" at bounding box center [352, 85] width 57 height 17
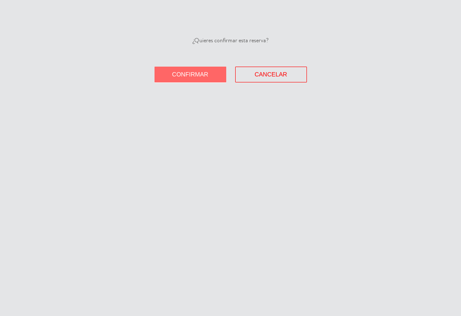
click at [208, 76] on span "Confirmar" at bounding box center [190, 74] width 36 height 7
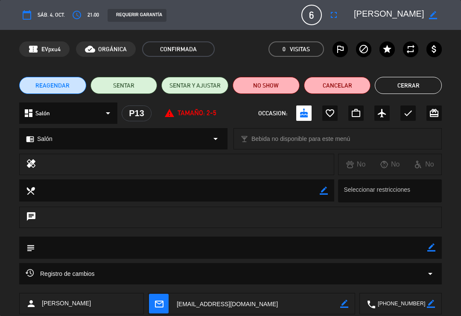
click at [402, 88] on button "Cerrar" at bounding box center [408, 85] width 67 height 17
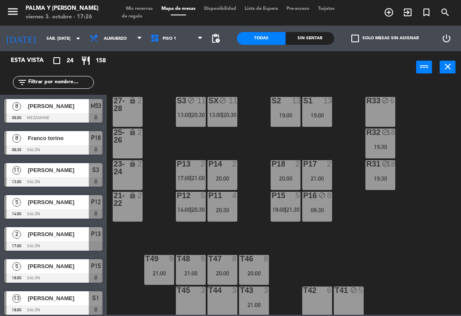
scroll to position [81, 0]
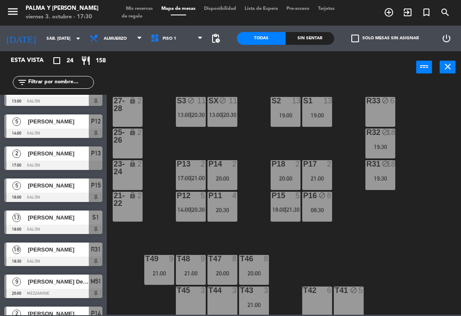
click at [245, 314] on div "T43 3 21:00" at bounding box center [254, 302] width 30 height 30
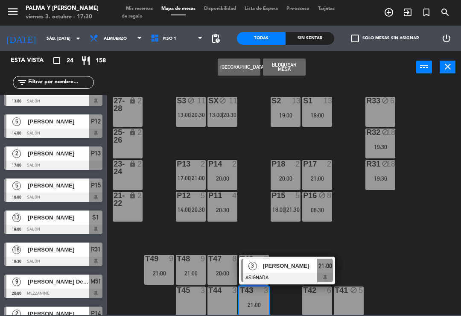
click at [301, 271] on div "[PERSON_NAME]" at bounding box center [290, 266] width 56 height 14
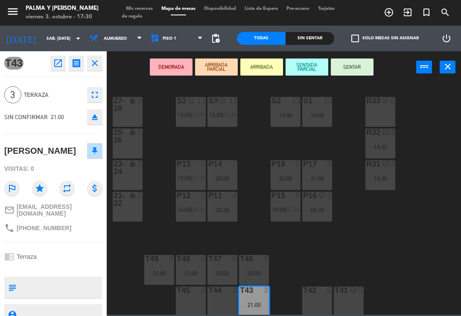
click at [59, 62] on icon "open_in_new" at bounding box center [58, 63] width 10 height 10
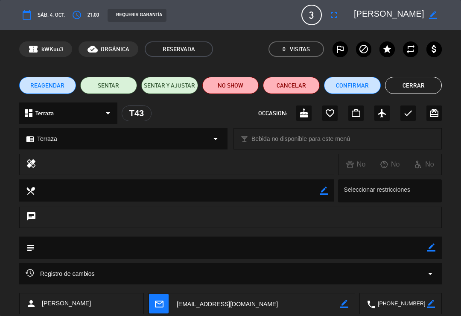
click at [353, 80] on button "Confirmar" at bounding box center [352, 85] width 57 height 17
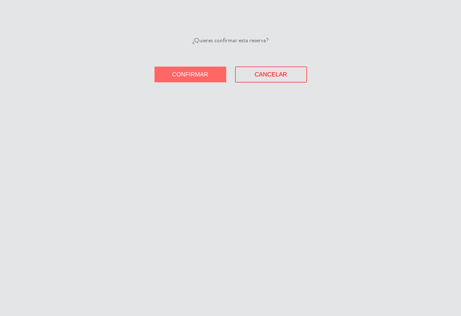
click at [192, 74] on span "Confirmar" at bounding box center [190, 74] width 36 height 7
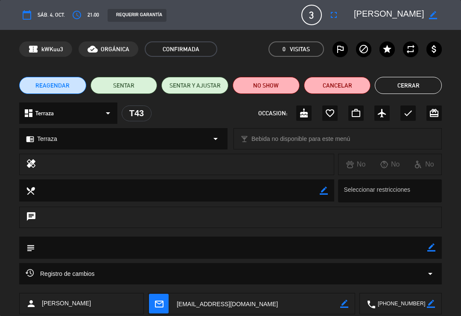
click at [401, 85] on button "Cerrar" at bounding box center [408, 85] width 67 height 17
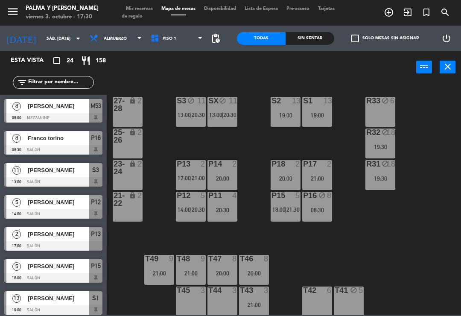
scroll to position [145, 0]
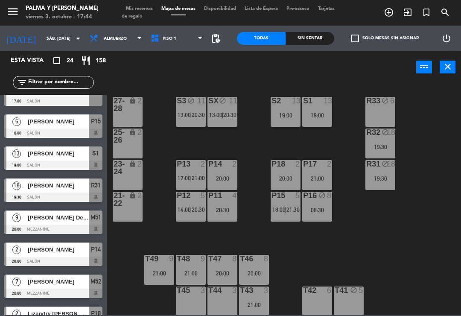
click at [42, 38] on input "sáb. [DATE]" at bounding box center [71, 38] width 59 height 13
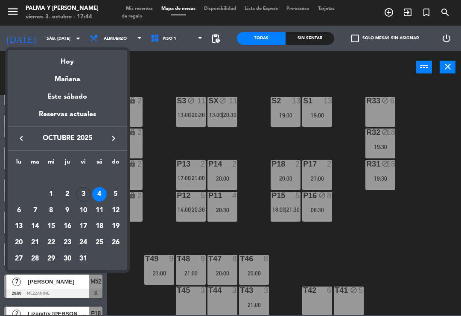
click at [66, 62] on div "Hoy" at bounding box center [68, 59] width 120 height 18
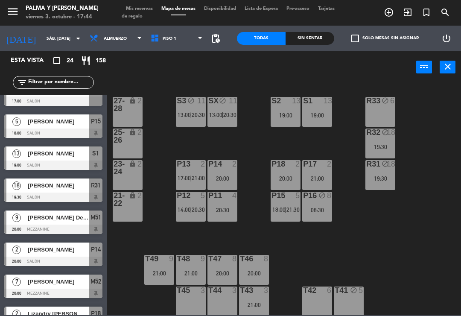
type input "vie. [DATE]"
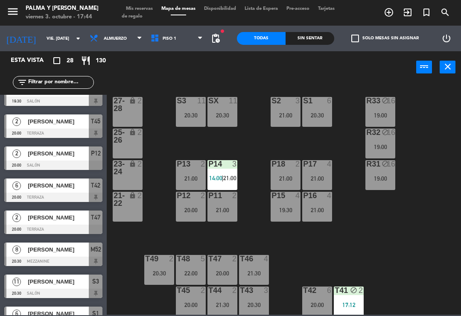
click at [354, 295] on div "T41 block 2" at bounding box center [349, 291] width 30 height 9
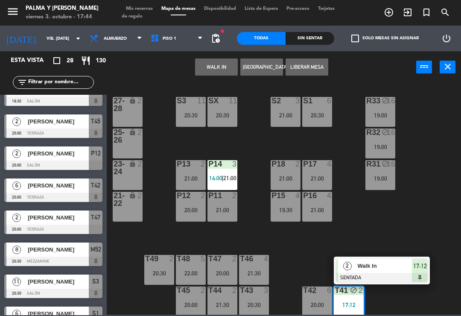
click at [371, 267] on span "Walk In" at bounding box center [385, 266] width 55 height 9
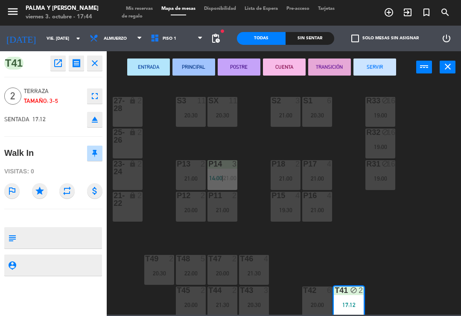
click at [376, 66] on button "SERVIR" at bounding box center [375, 67] width 43 height 17
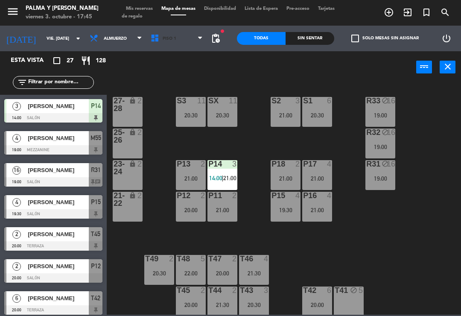
click at [154, 45] on span "Piso 1" at bounding box center [177, 38] width 61 height 19
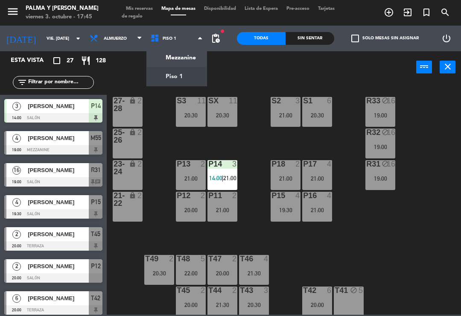
click at [169, 59] on ng-component "menu Palma y [PERSON_NAME] 3. octubre - 17:45 Mis reservas Mapa de mesas Dispon…" at bounding box center [230, 157] width 461 height 315
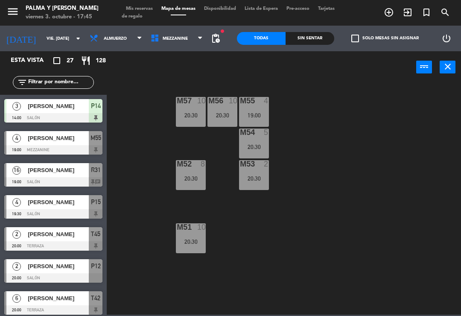
click at [162, 45] on span "Mezzanine" at bounding box center [177, 38] width 61 height 19
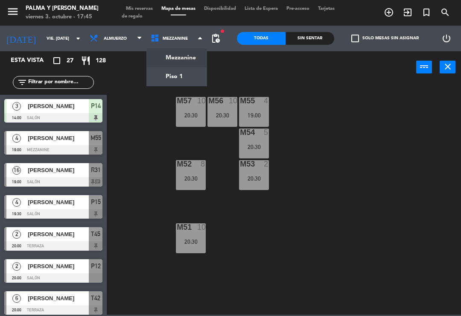
click at [161, 82] on ng-component "menu Palma y [PERSON_NAME] 3. octubre - 17:45 Mis reservas Mapa de mesas Dispon…" at bounding box center [230, 157] width 461 height 315
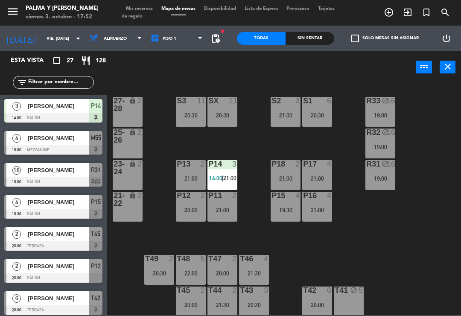
click at [75, 237] on span "[PERSON_NAME]" at bounding box center [58, 234] width 61 height 9
click at [194, 306] on div "20:00" at bounding box center [191, 305] width 30 height 6
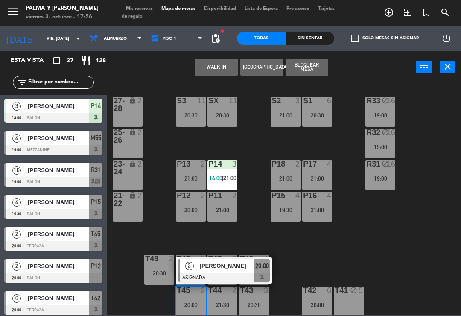
click at [234, 267] on span "[PERSON_NAME]" at bounding box center [227, 266] width 55 height 9
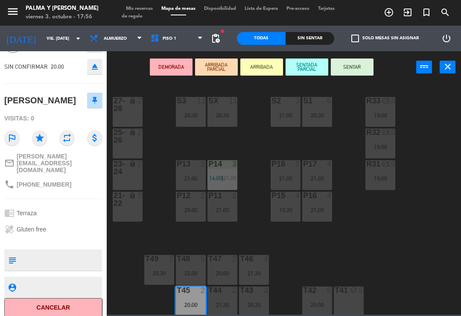
scroll to position [50, 0]
click at [70, 309] on button "Cancelar" at bounding box center [53, 308] width 98 height 19
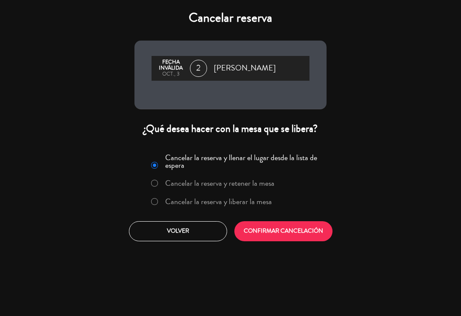
click at [189, 204] on label "Cancelar la reserva y liberar la mesa" at bounding box center [218, 202] width 107 height 8
click at [262, 235] on button "CONFIRMAR CANCELACIÓN" at bounding box center [284, 231] width 98 height 20
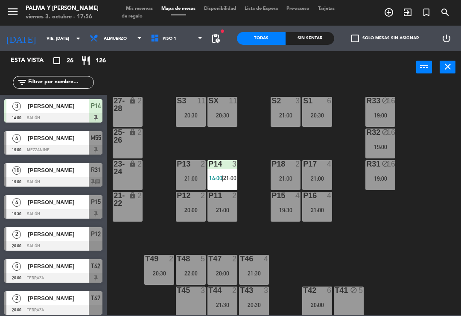
click at [188, 307] on div "T45 3" at bounding box center [191, 302] width 30 height 30
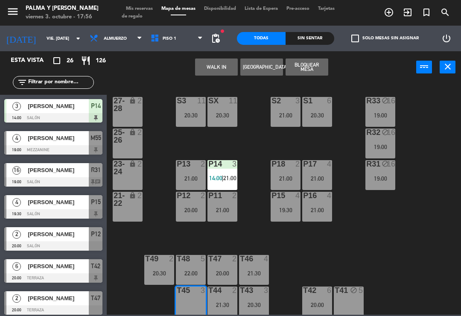
click at [221, 72] on button "WALK IN" at bounding box center [216, 67] width 43 height 17
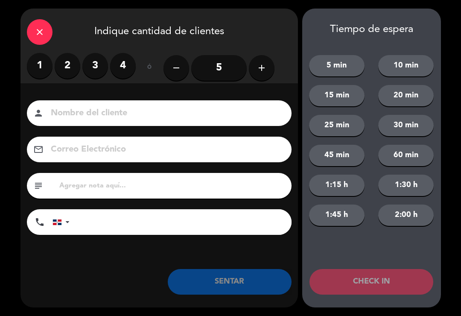
click at [270, 32] on div "close Indique cantidad de clientes" at bounding box center [160, 31] width 278 height 44
click at [45, 41] on div "close" at bounding box center [40, 32] width 26 height 26
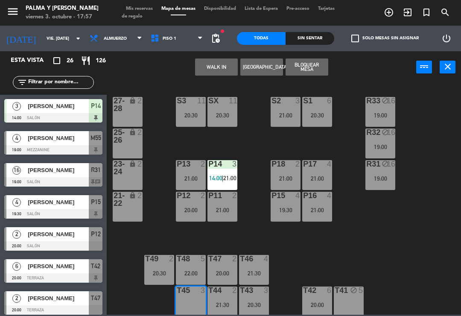
click at [310, 67] on button "Bloquear Mesa" at bounding box center [307, 67] width 43 height 17
